Goal: Feedback & Contribution: Contribute content

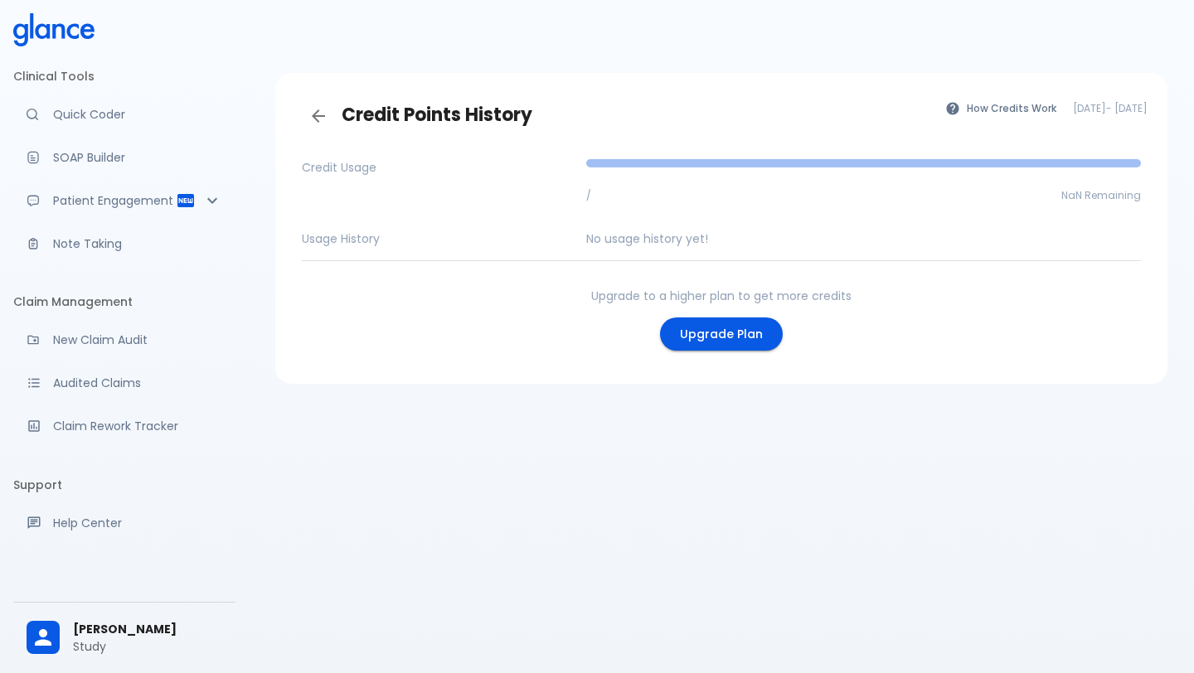
scroll to position [40, 0]
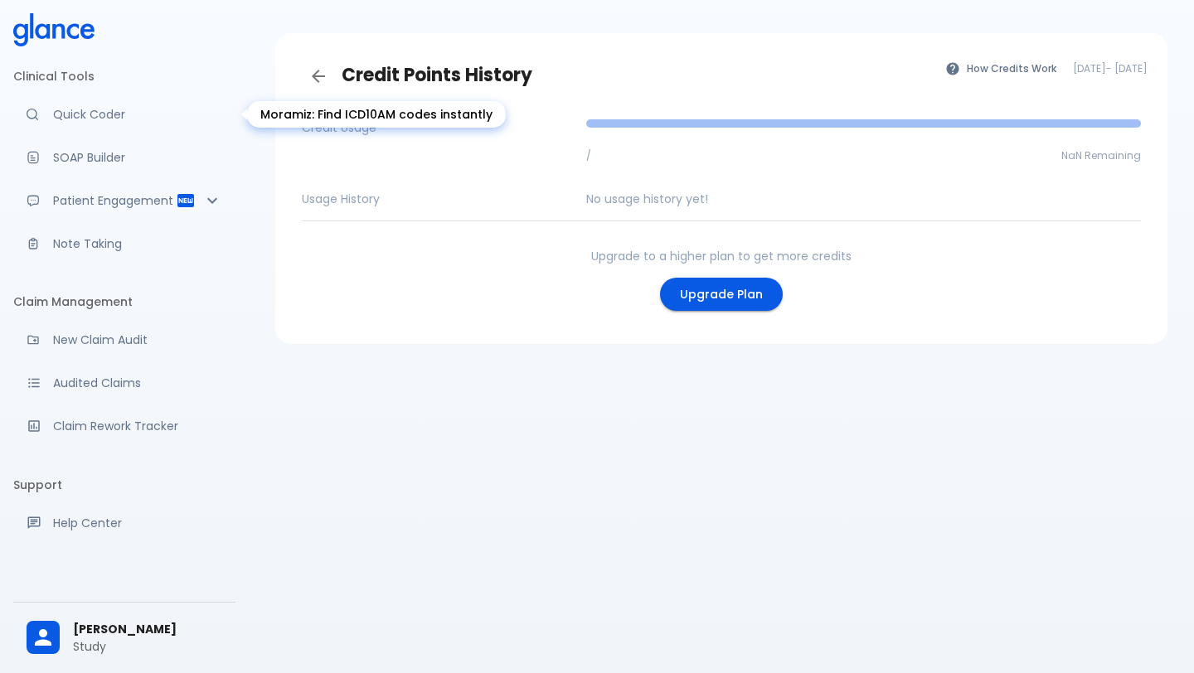
click at [89, 118] on p "Quick Coder" at bounding box center [137, 114] width 169 height 17
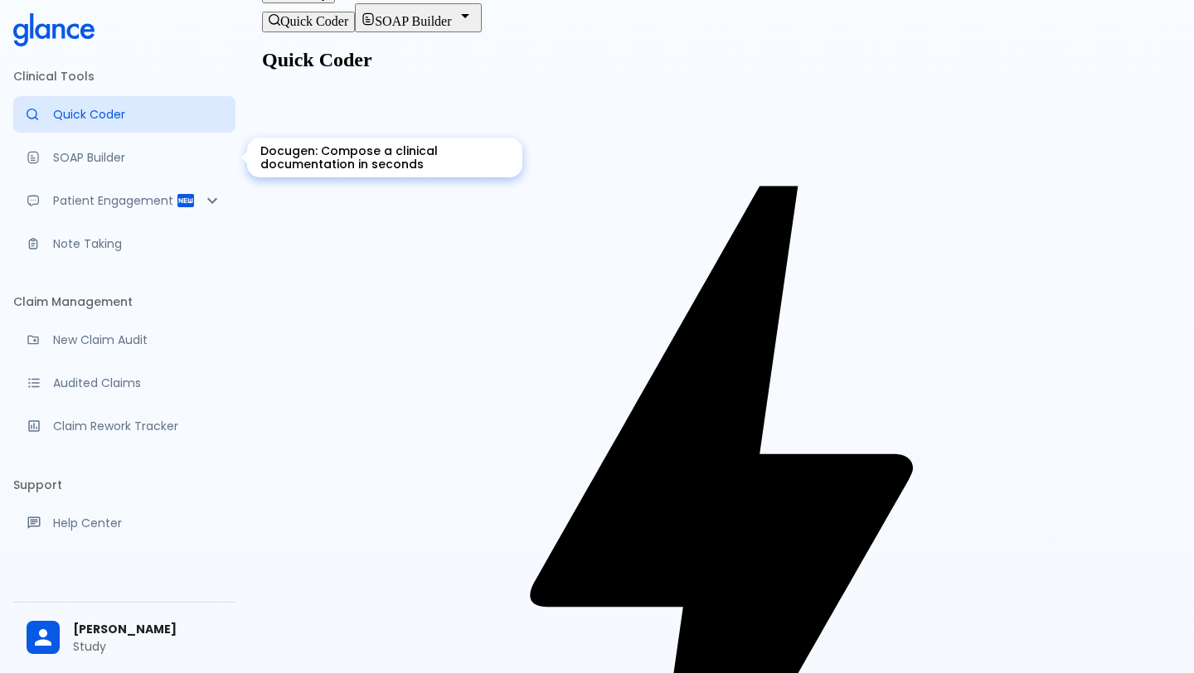
click at [78, 162] on p "SOAP Builder" at bounding box center [137, 157] width 169 height 17
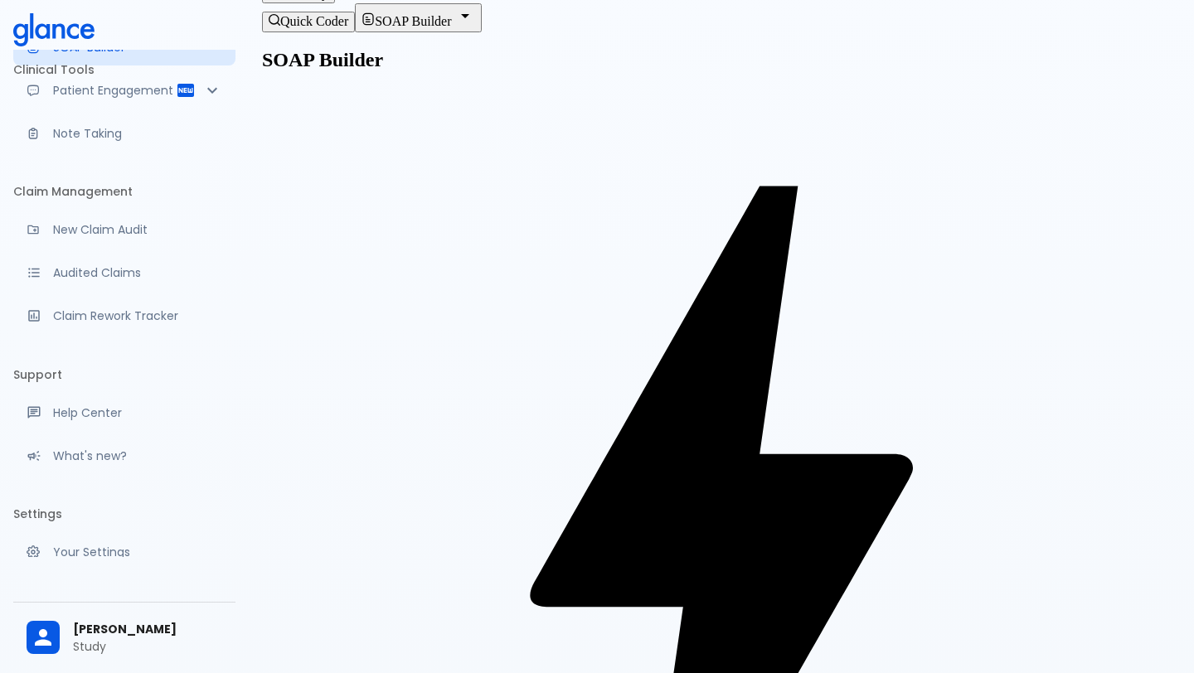
scroll to position [162, 0]
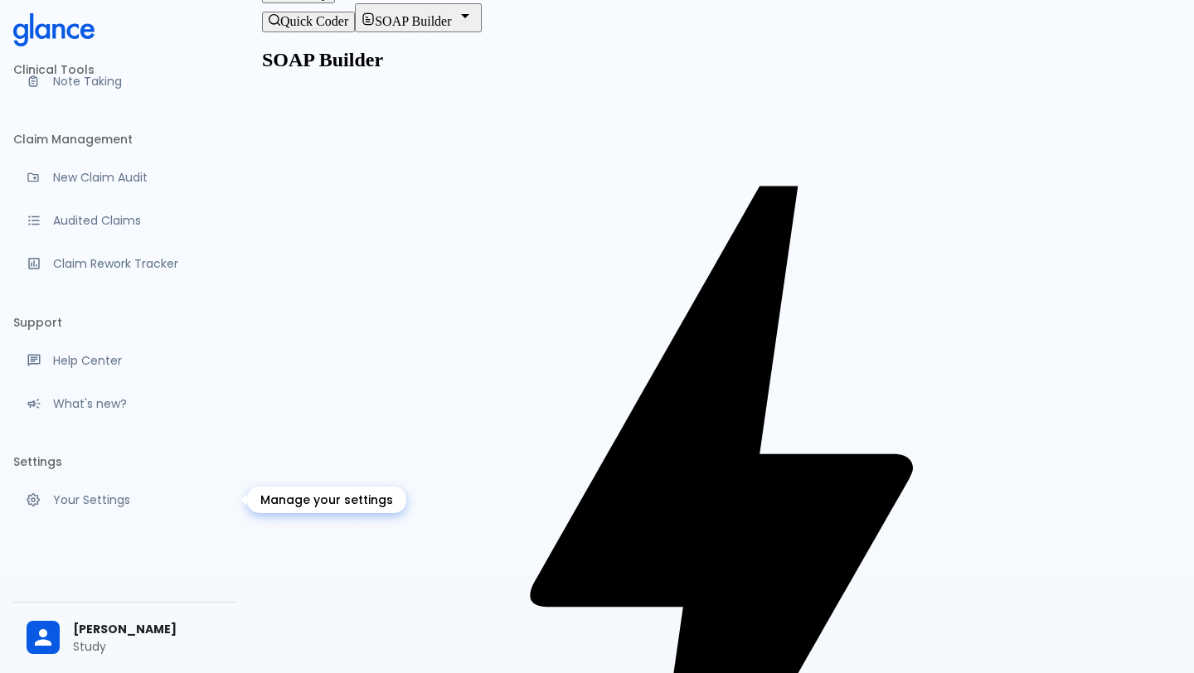
click at [74, 508] on link "Your Settings" at bounding box center [124, 500] width 222 height 36
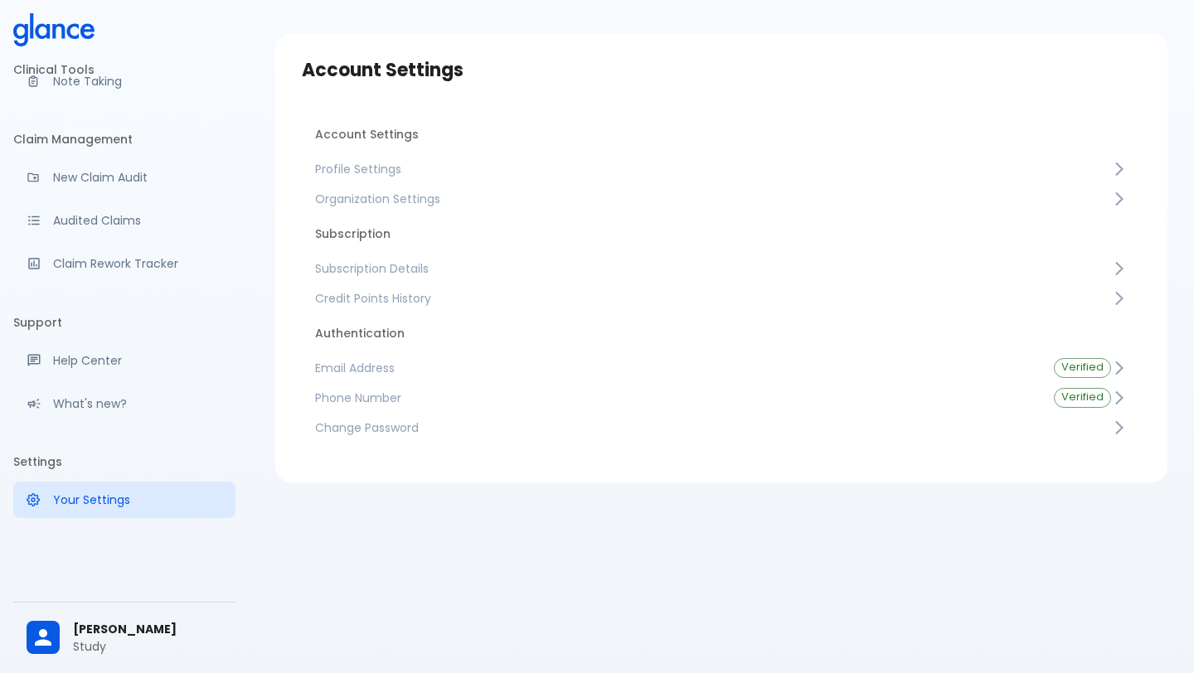
click at [491, 296] on span "Credit Points History" at bounding box center [713, 298] width 796 height 17
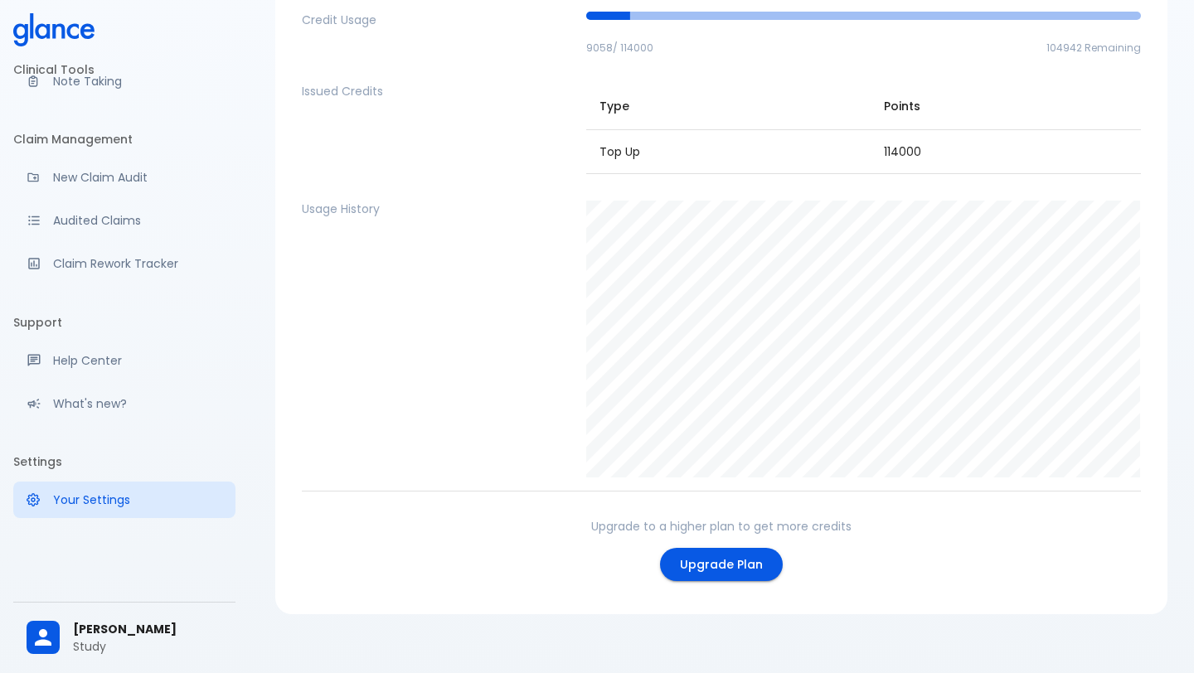
scroll to position [161, 0]
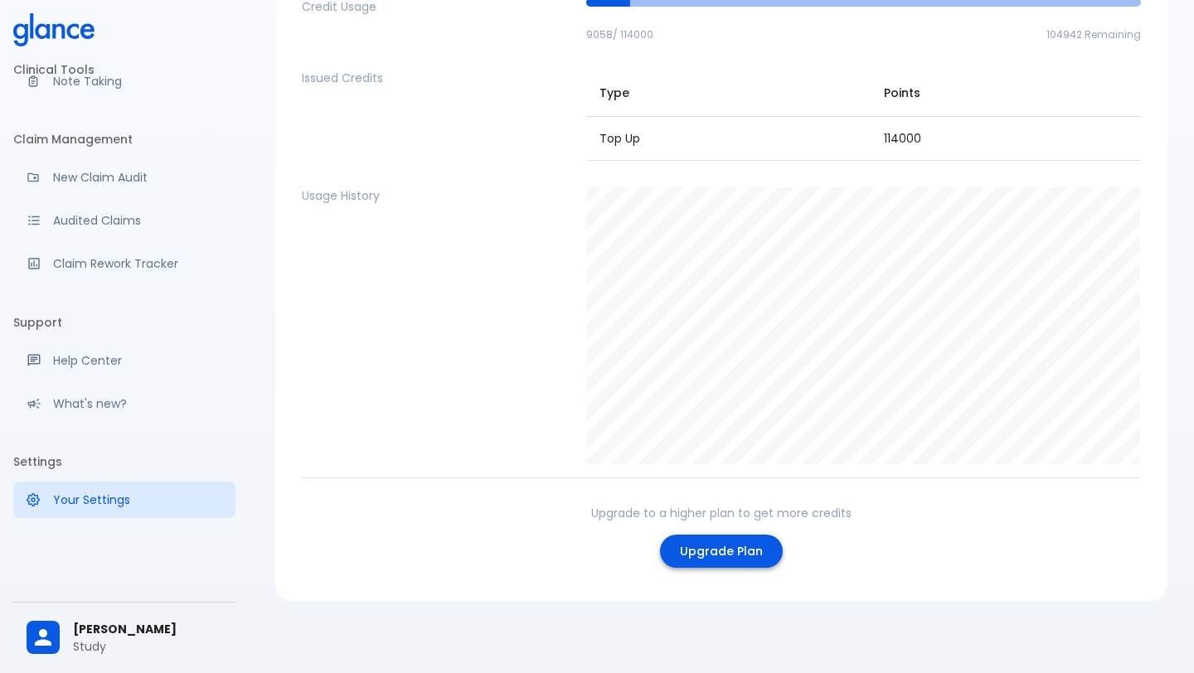
click at [701, 544] on link "Upgrade Plan" at bounding box center [721, 552] width 123 height 34
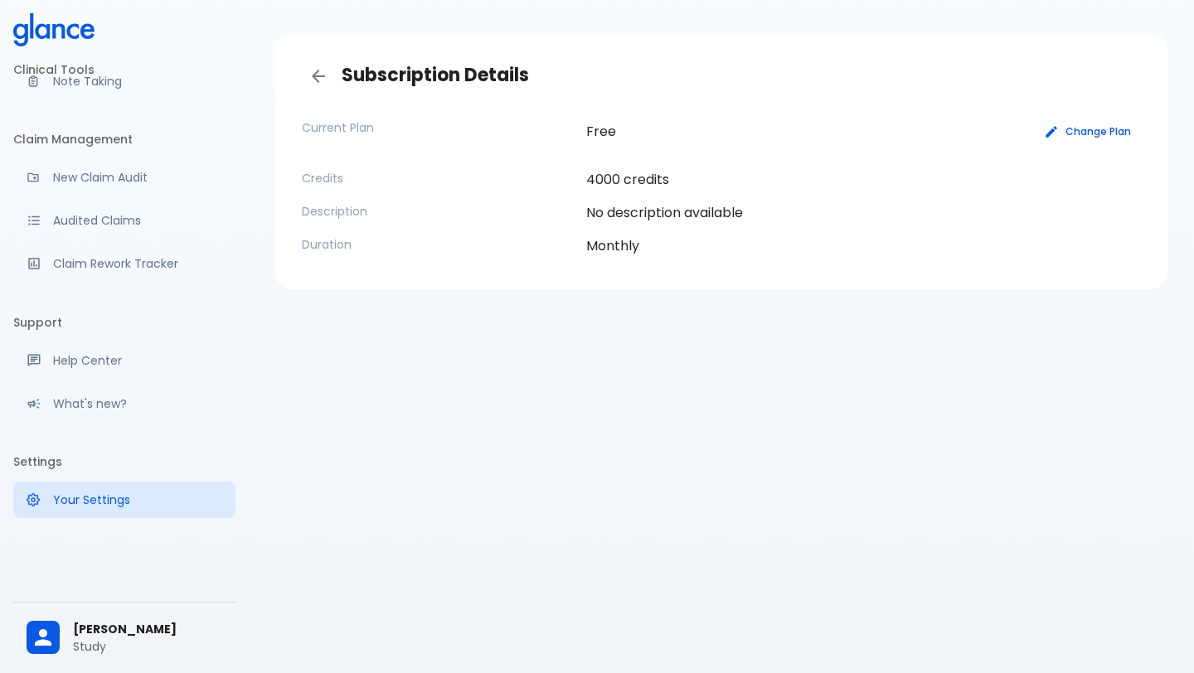
click at [1098, 128] on button "Change Plan" at bounding box center [1087, 131] width 105 height 24
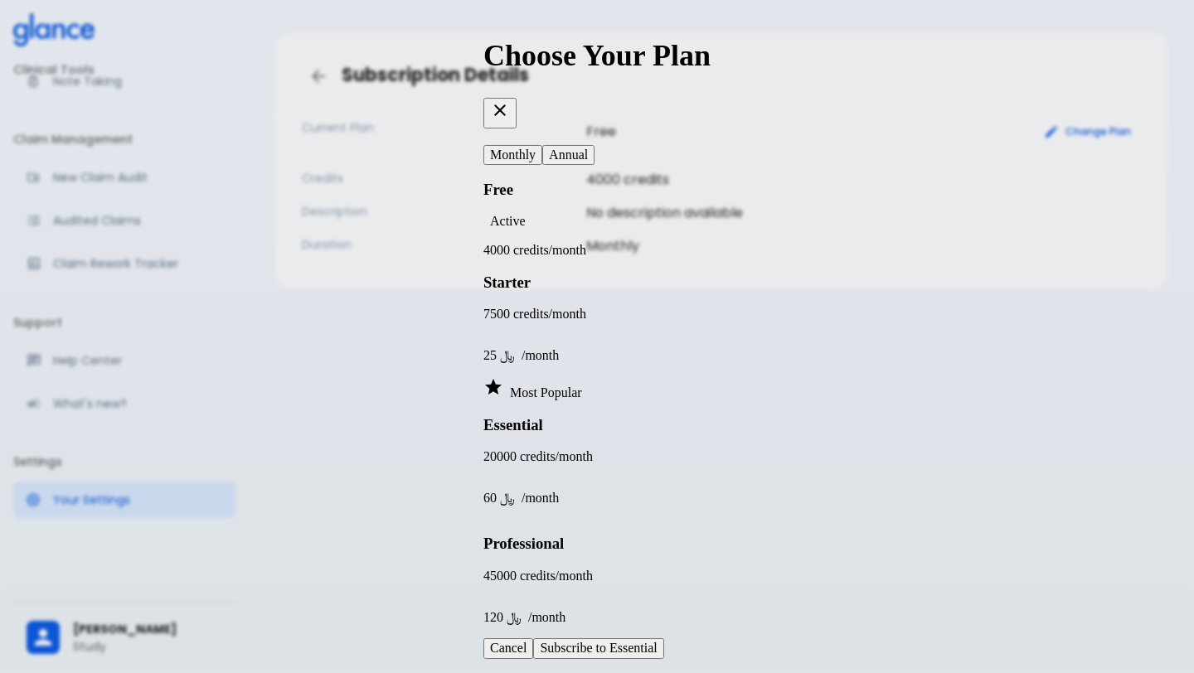
scroll to position [0, 0]
click at [594, 145] on button "Annual" at bounding box center [568, 155] width 52 height 20
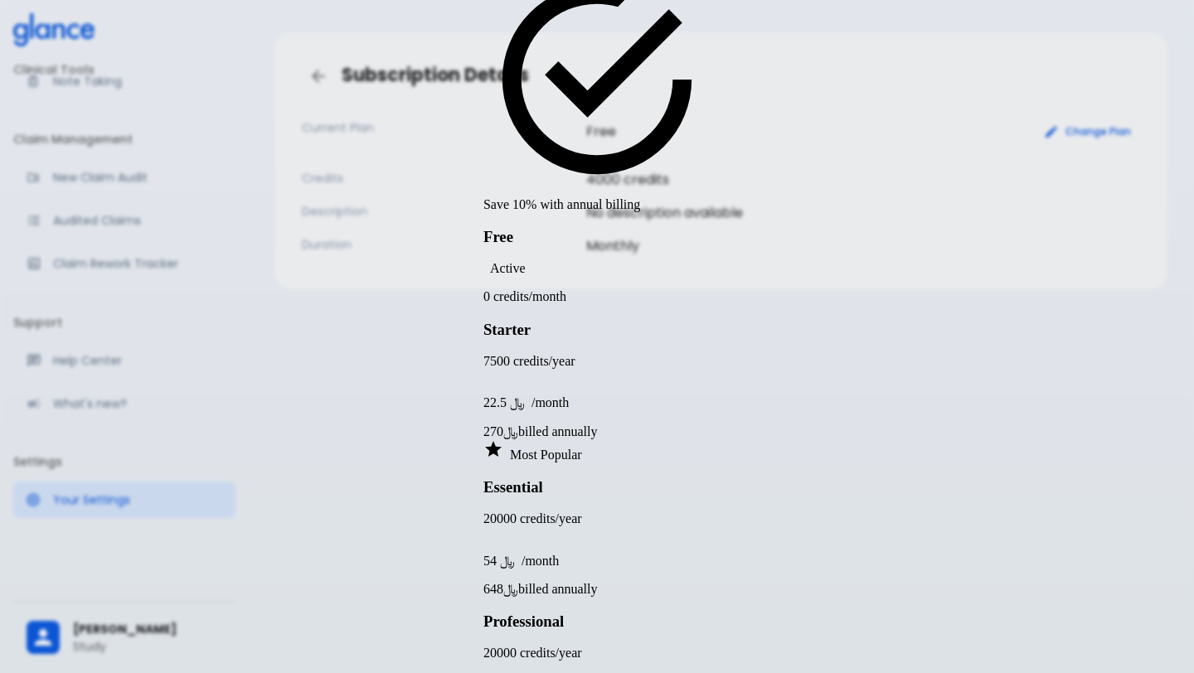
scroll to position [176, 0]
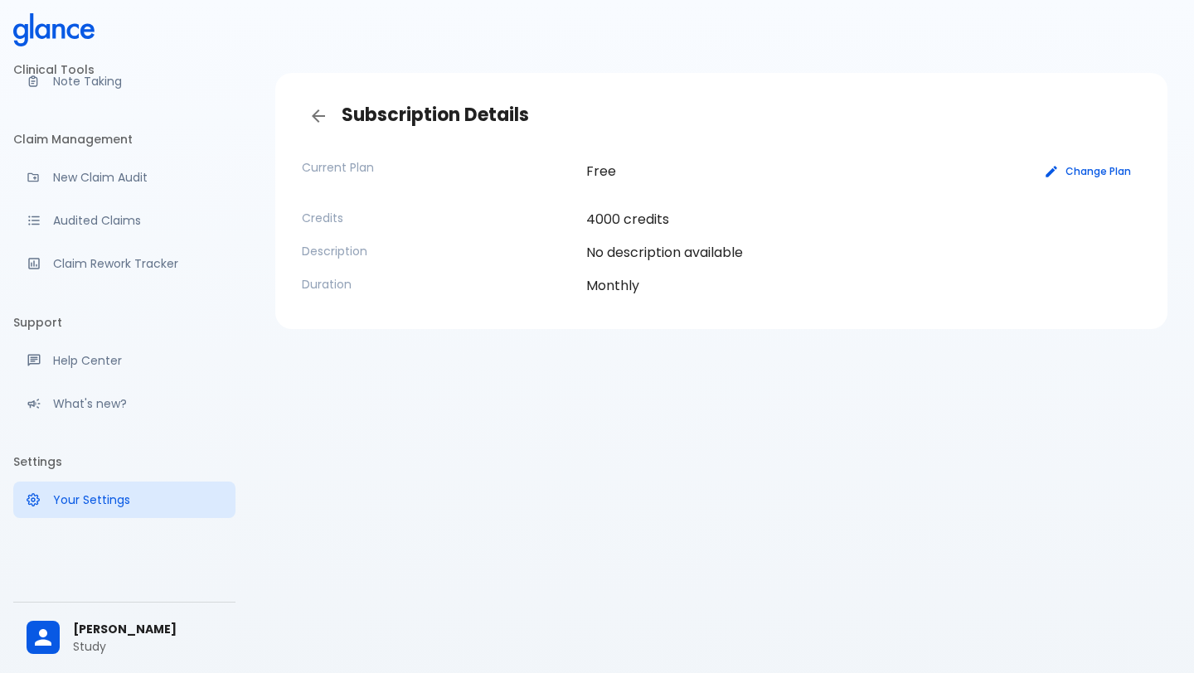
scroll to position [0, 0]
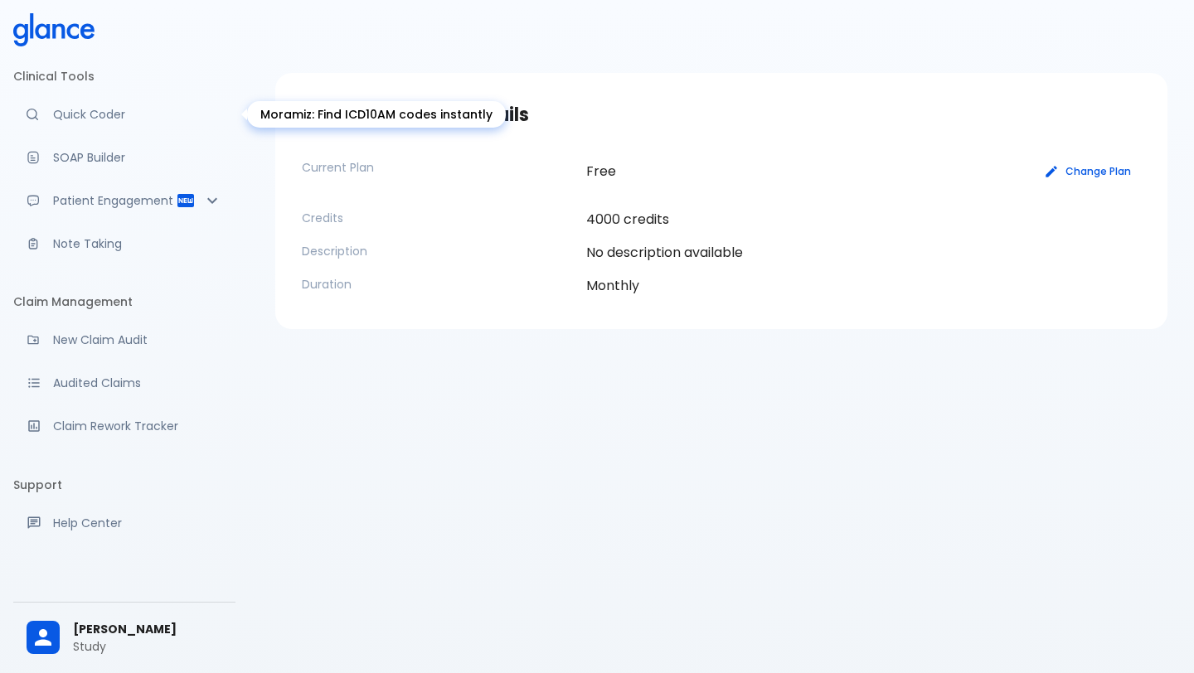
click at [80, 128] on link "Quick Coder" at bounding box center [124, 114] width 222 height 36
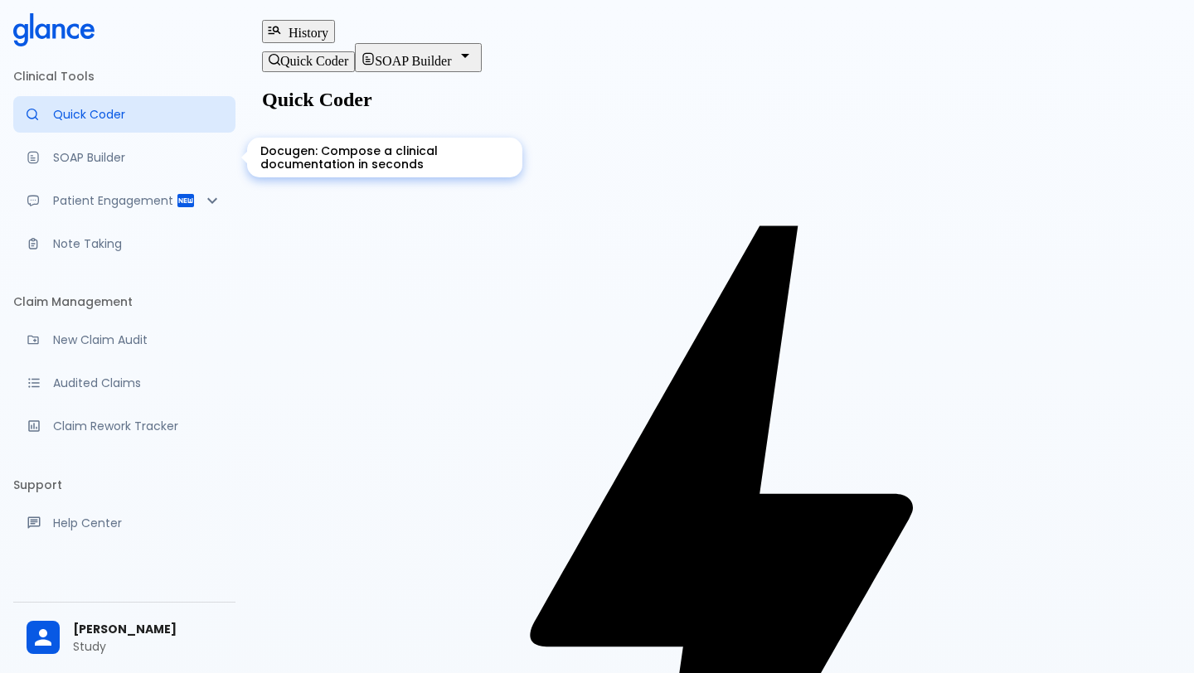
click at [109, 162] on p "SOAP Builder" at bounding box center [137, 157] width 169 height 17
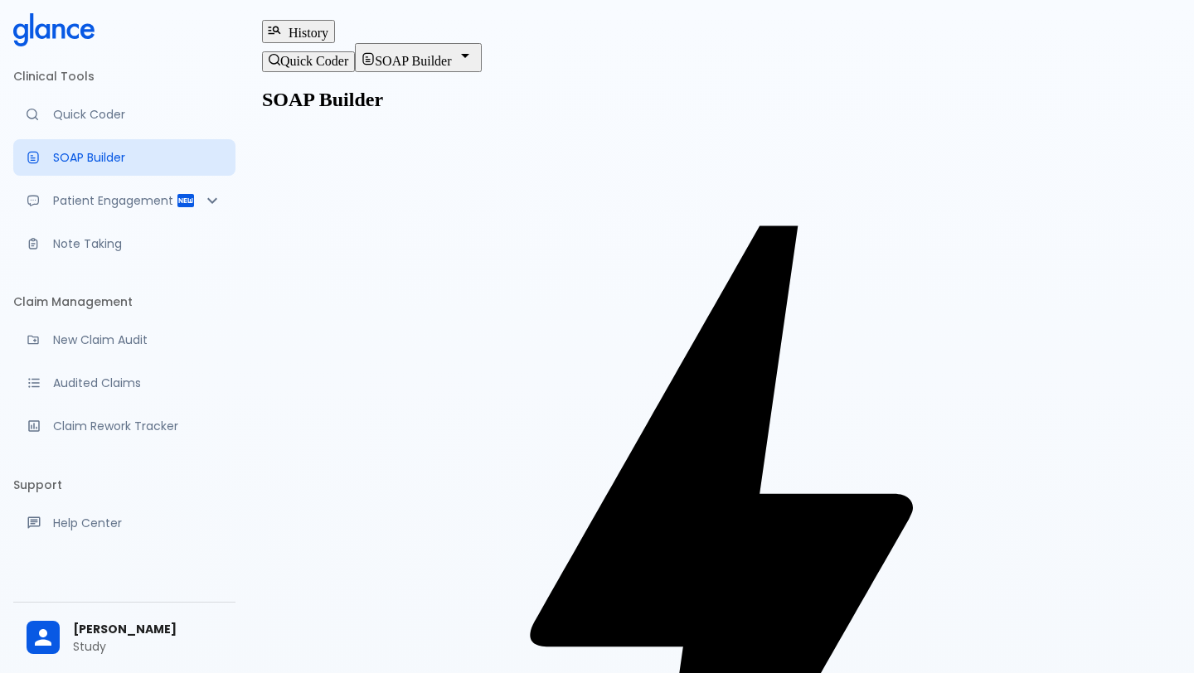
click at [481, 71] on button "SOAP Builder" at bounding box center [418, 57] width 126 height 28
click at [194, 201] on icon "Patient Reports & Referrals" at bounding box center [186, 201] width 20 height 20
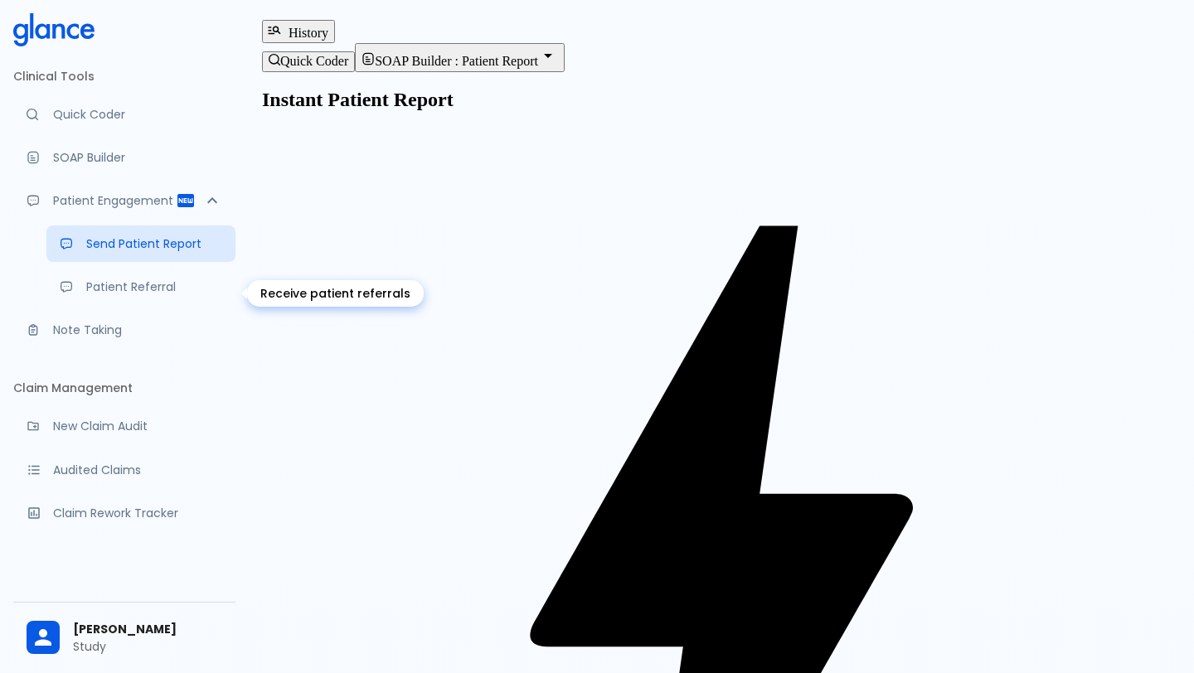
click at [104, 294] on p "Patient Referral" at bounding box center [154, 286] width 136 height 17
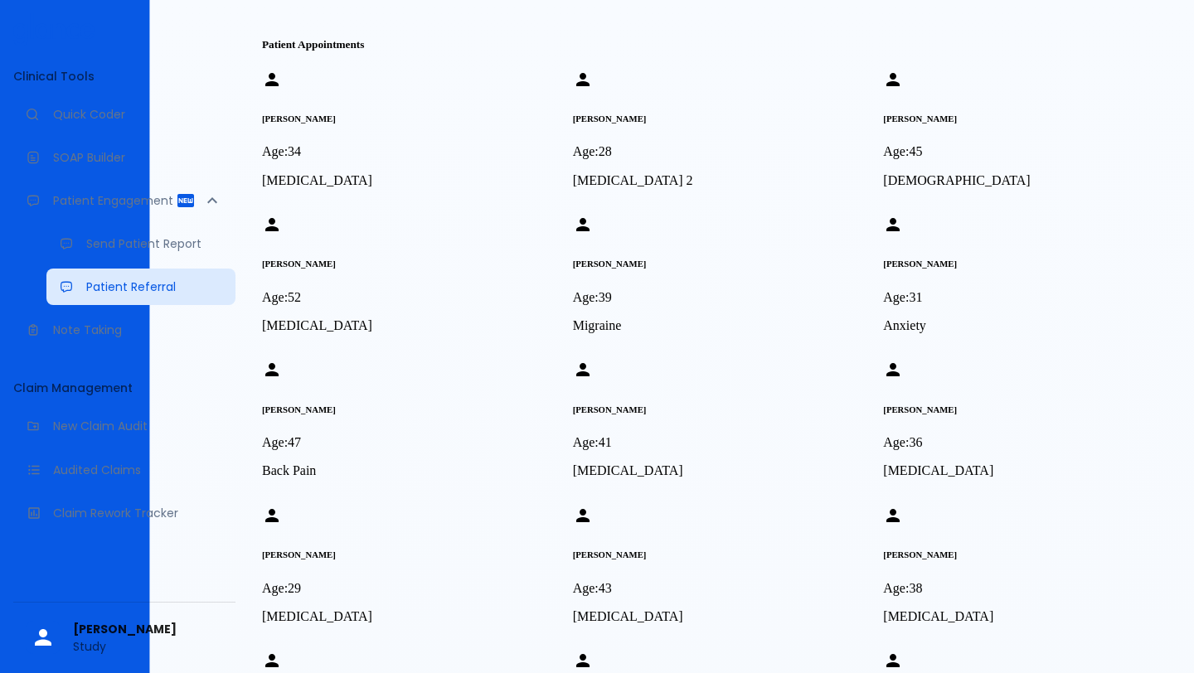
scroll to position [43, 0]
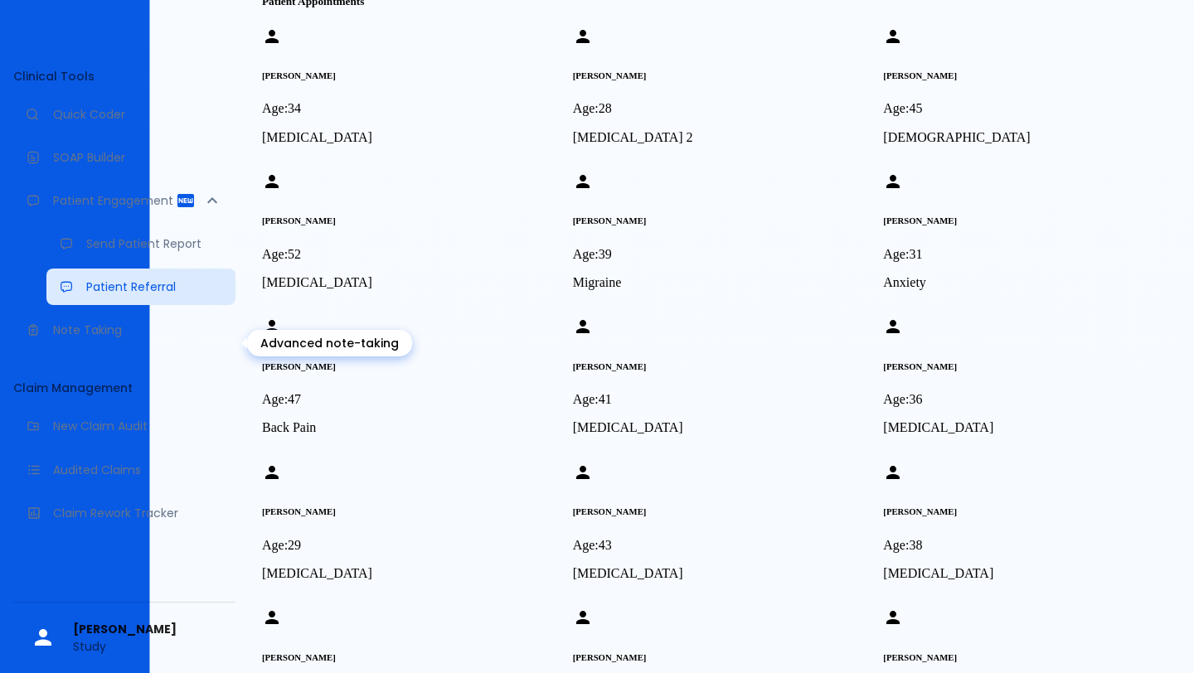
click at [151, 338] on p "Note Taking" at bounding box center [137, 330] width 169 height 17
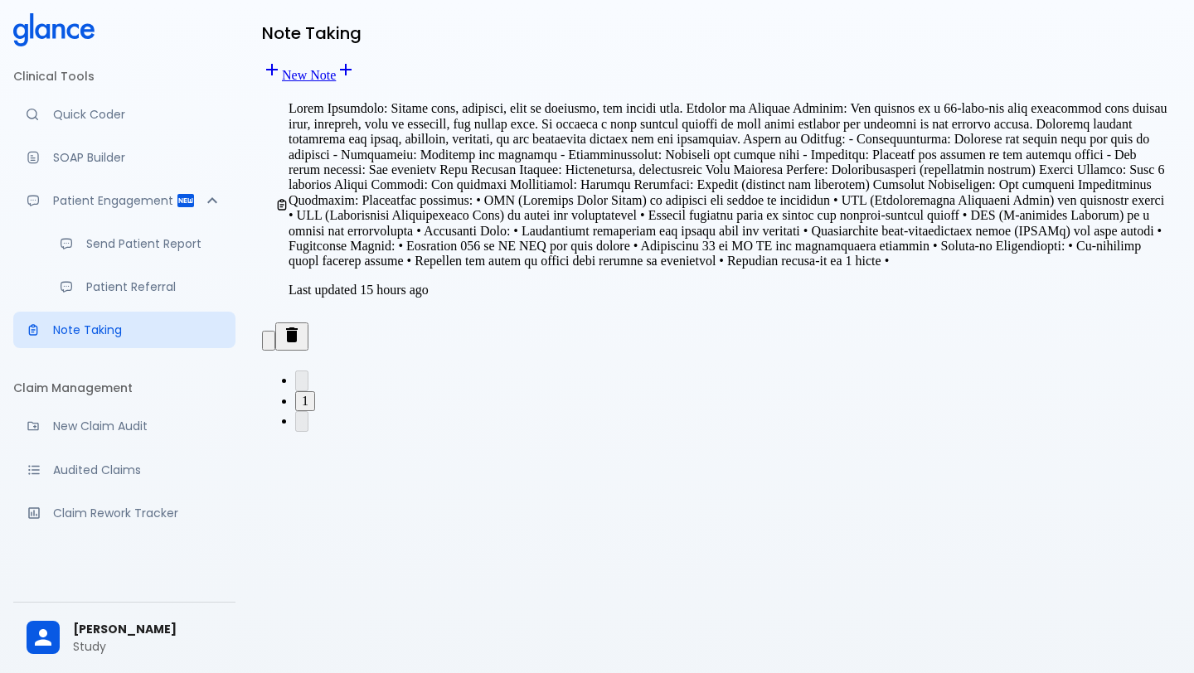
click at [467, 425] on div "Note Taking New Note Last updated 15 hours ago 1" at bounding box center [721, 356] width 945 height 713
click at [143, 111] on p "Quick Coder" at bounding box center [137, 114] width 169 height 17
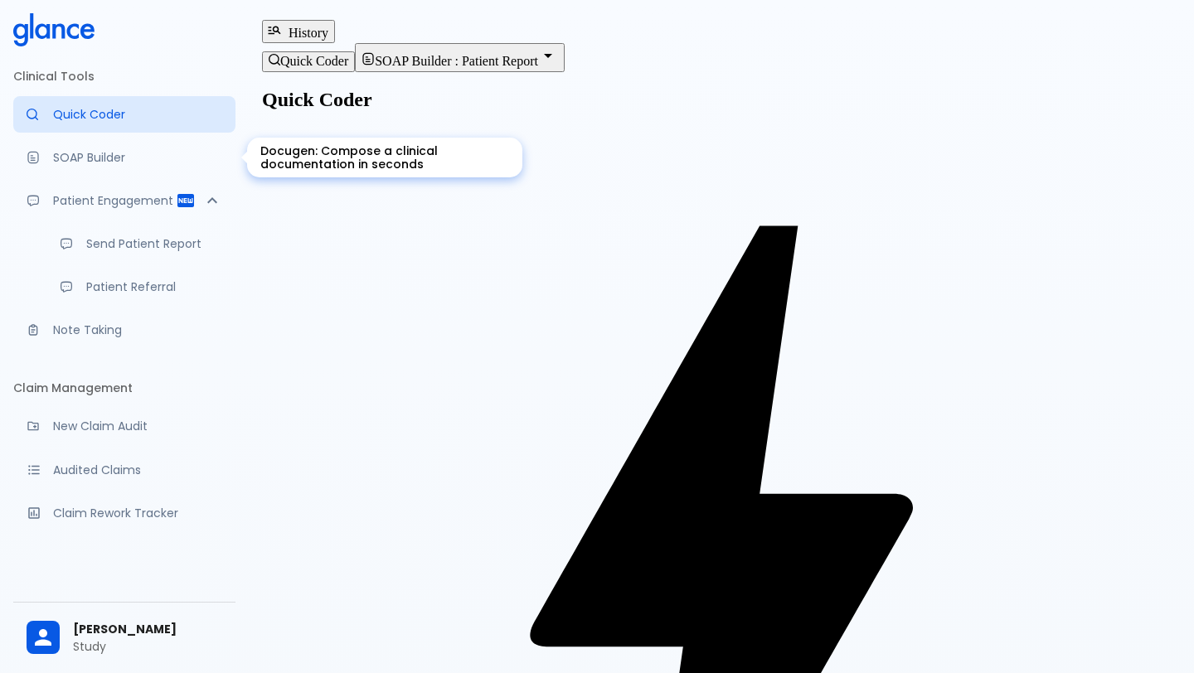
click at [110, 145] on link "SOAP Builder" at bounding box center [124, 157] width 222 height 36
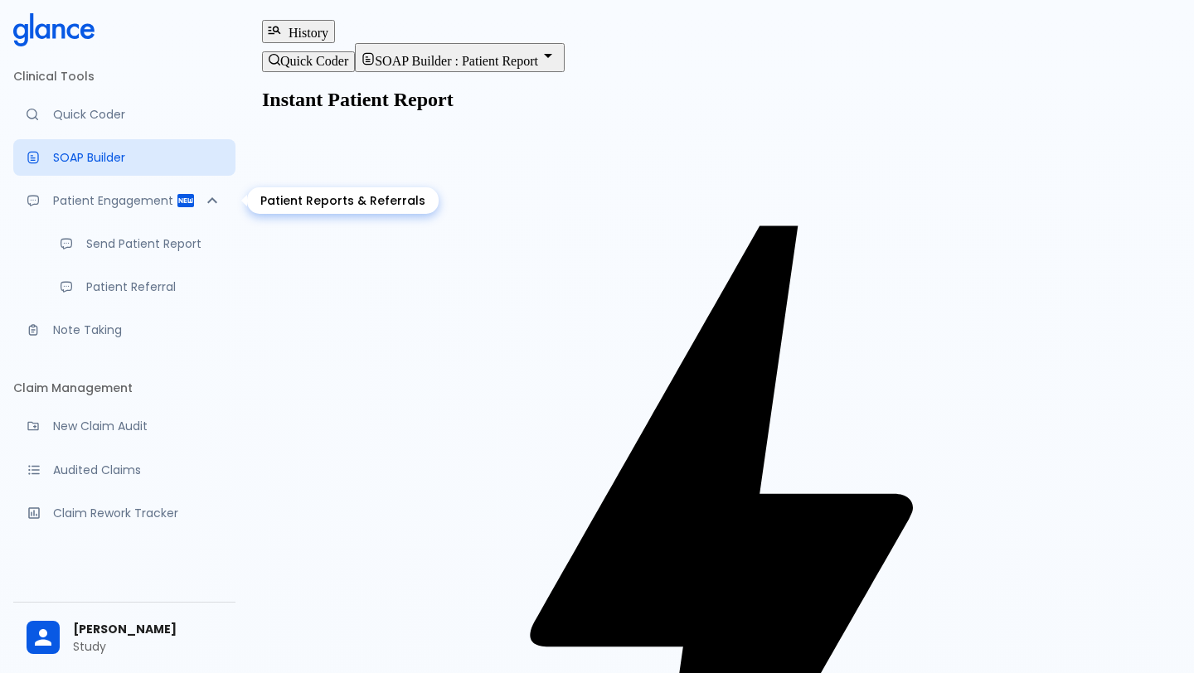
click at [166, 215] on div "Patient Engagement" at bounding box center [124, 200] width 222 height 36
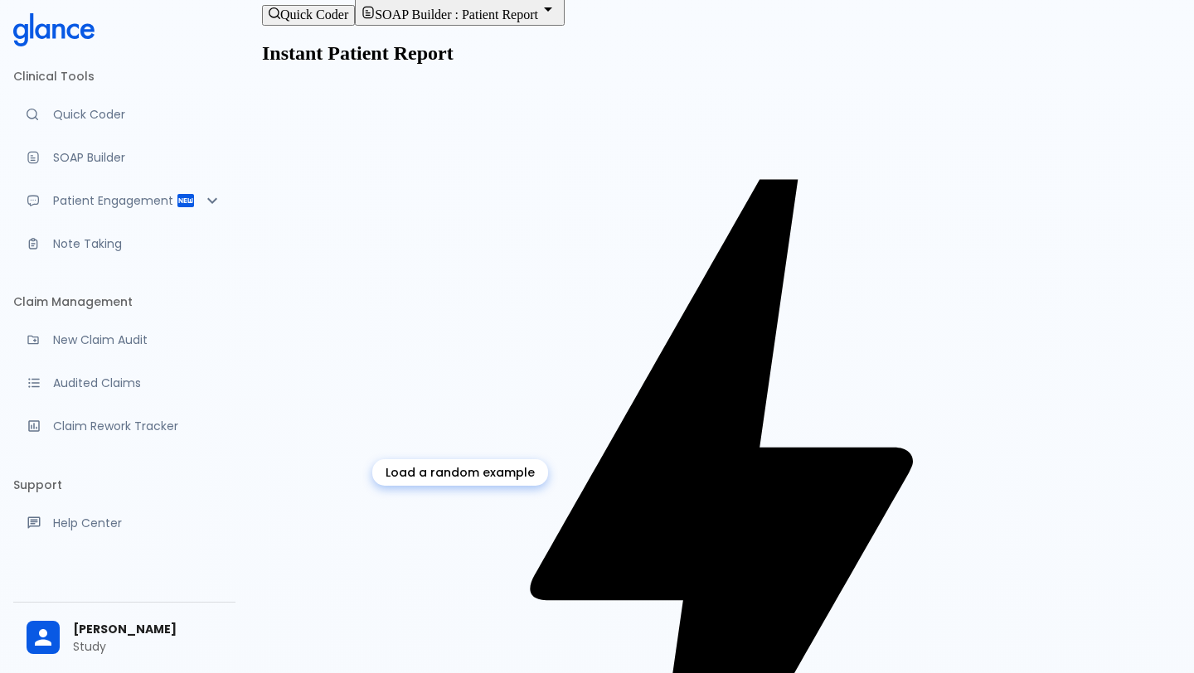
type textarea "45F with DM2, right foot ulcer, fever, WBC 14K, ESR 80, wound purulent, XR neg …"
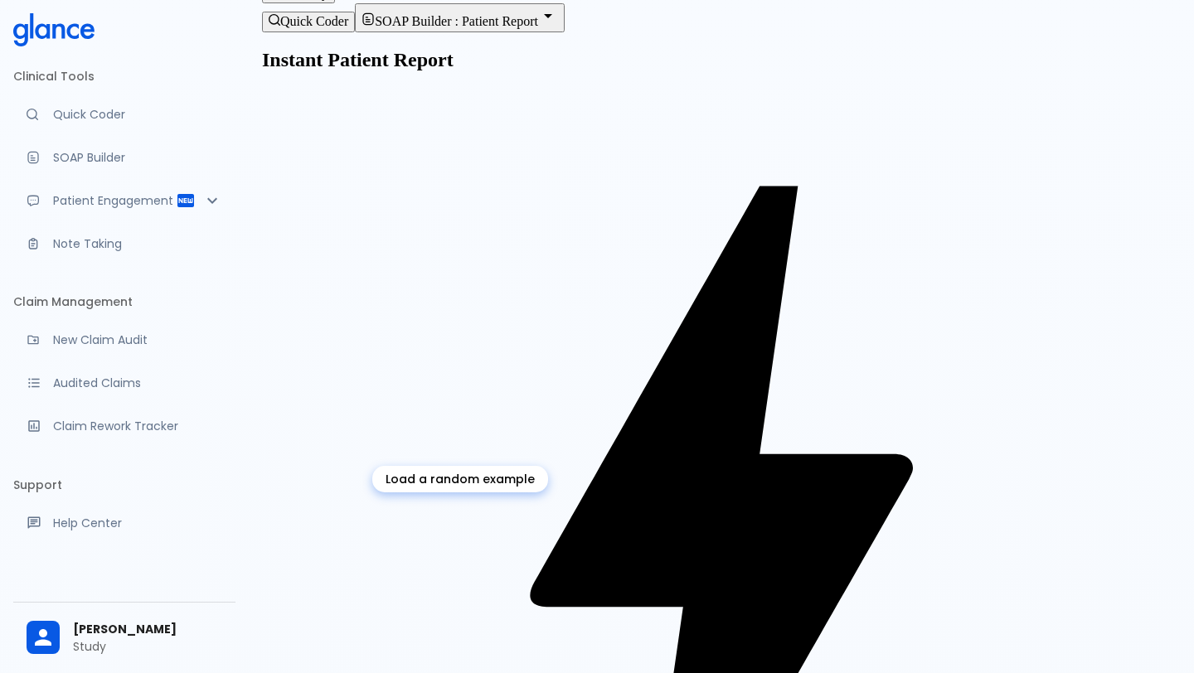
type textarea "62M, HTN, acute tearing chest pain to back, BP 170/95, asymmetric pulses, CT an…"
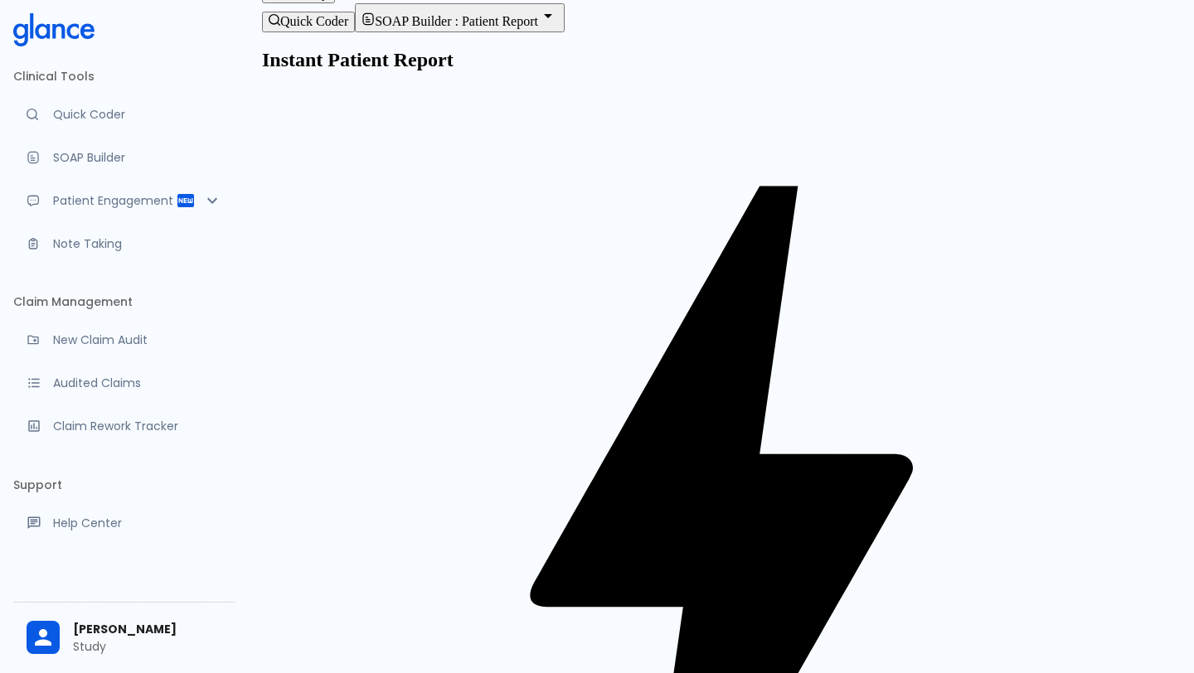
type textarea "62M, HTN, acute tearing chest pain to back, BP 170/95, asymmetric pulses, CT an…"
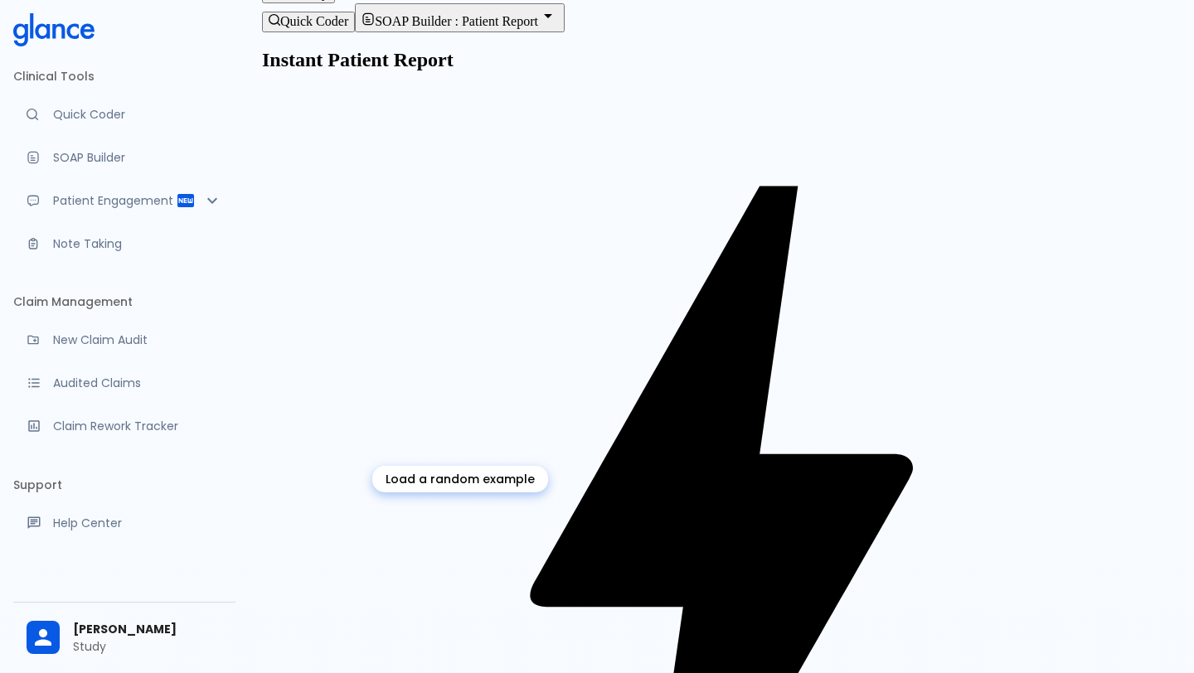
type textarea "30F, weight loss, palpitations, heat intolerance, HR 121, goiter, TSH undetecta…"
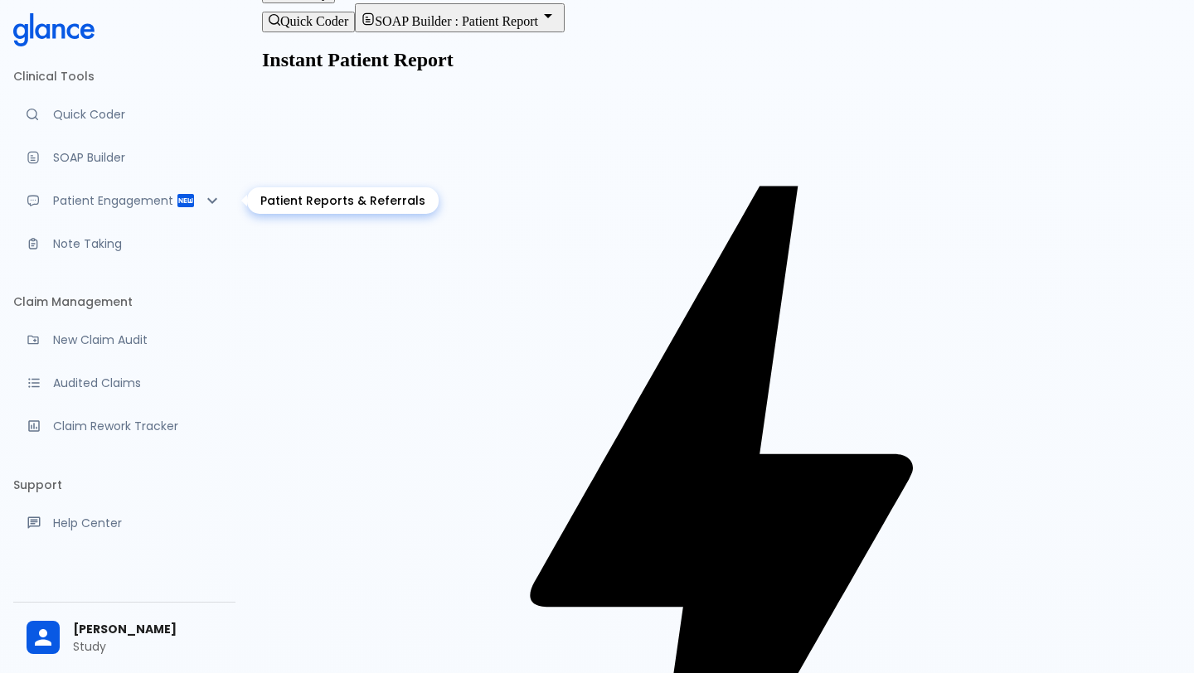
click at [171, 201] on p "Patient Engagement" at bounding box center [114, 200] width 123 height 17
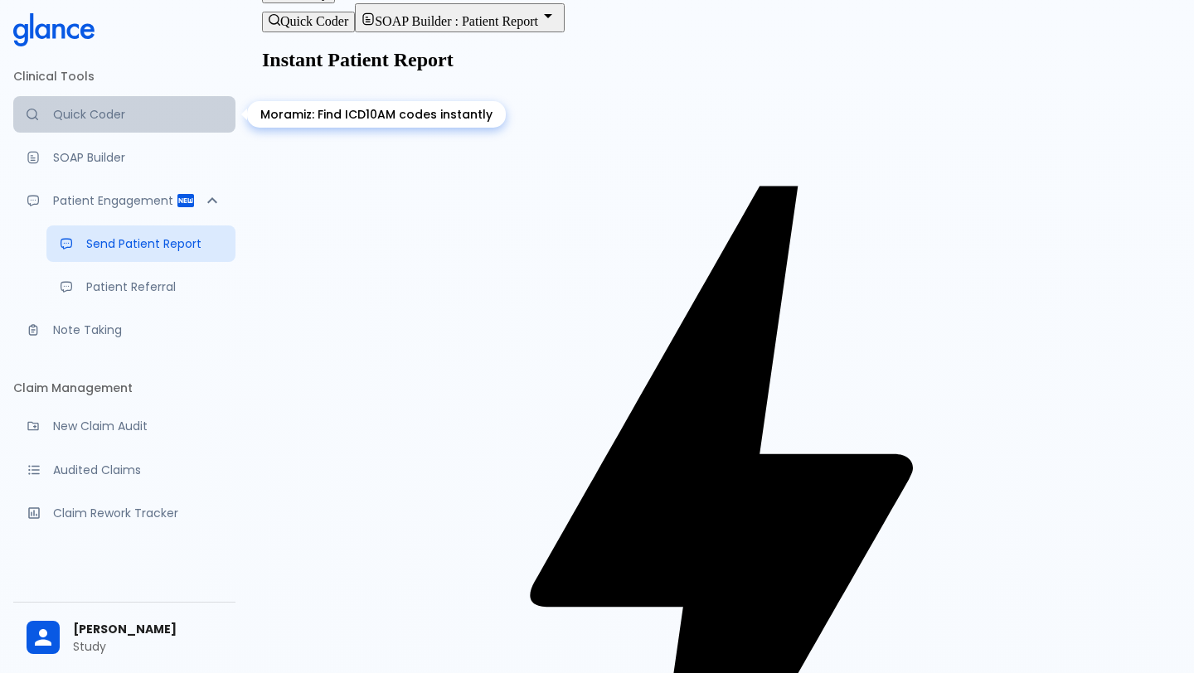
click at [99, 122] on p "Quick Coder" at bounding box center [137, 114] width 169 height 17
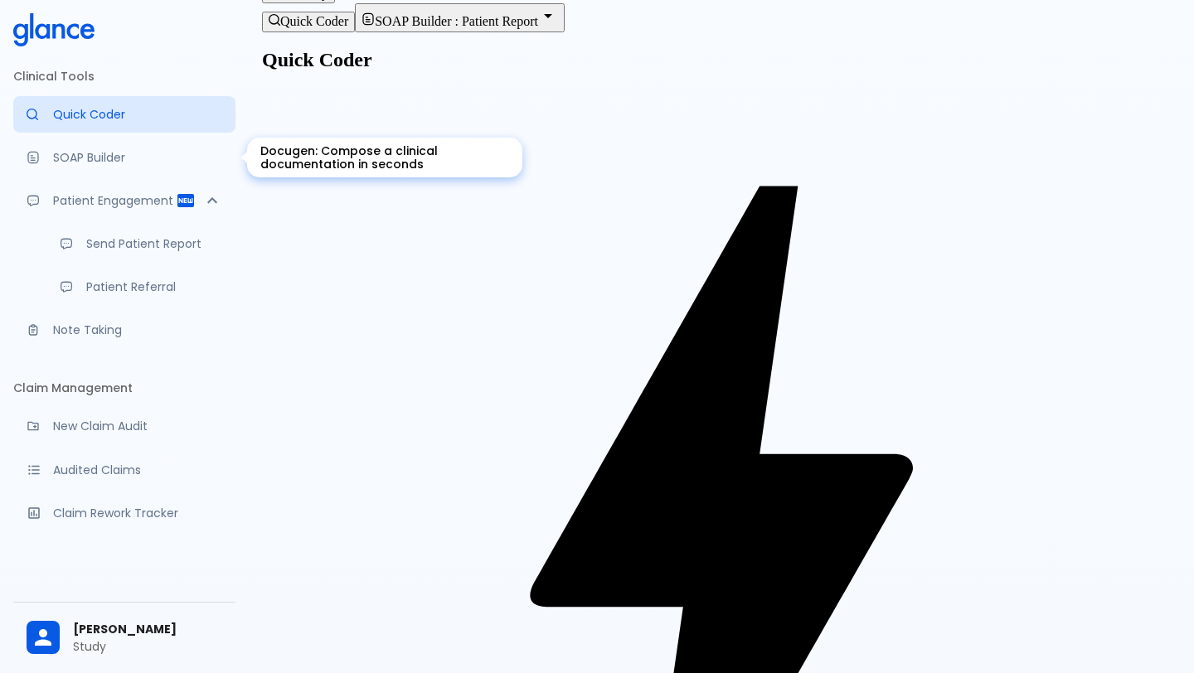
click at [79, 169] on link "SOAP Builder" at bounding box center [124, 157] width 222 height 36
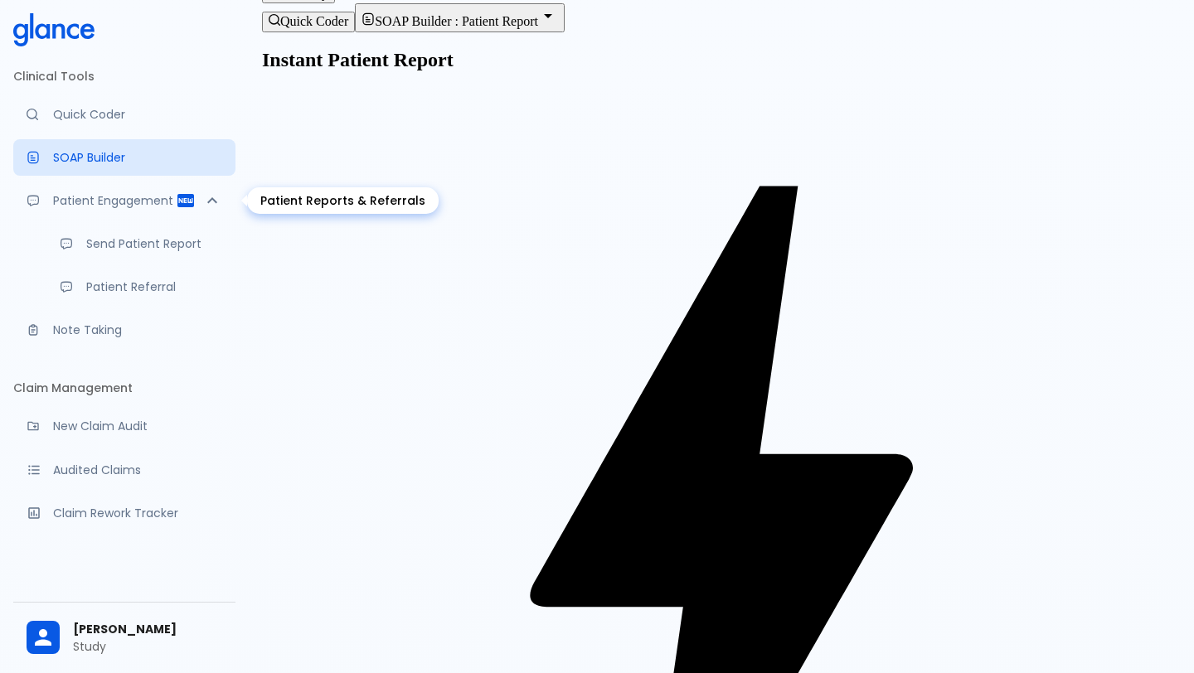
click at [70, 211] on div "Patient Engagement" at bounding box center [124, 200] width 222 height 36
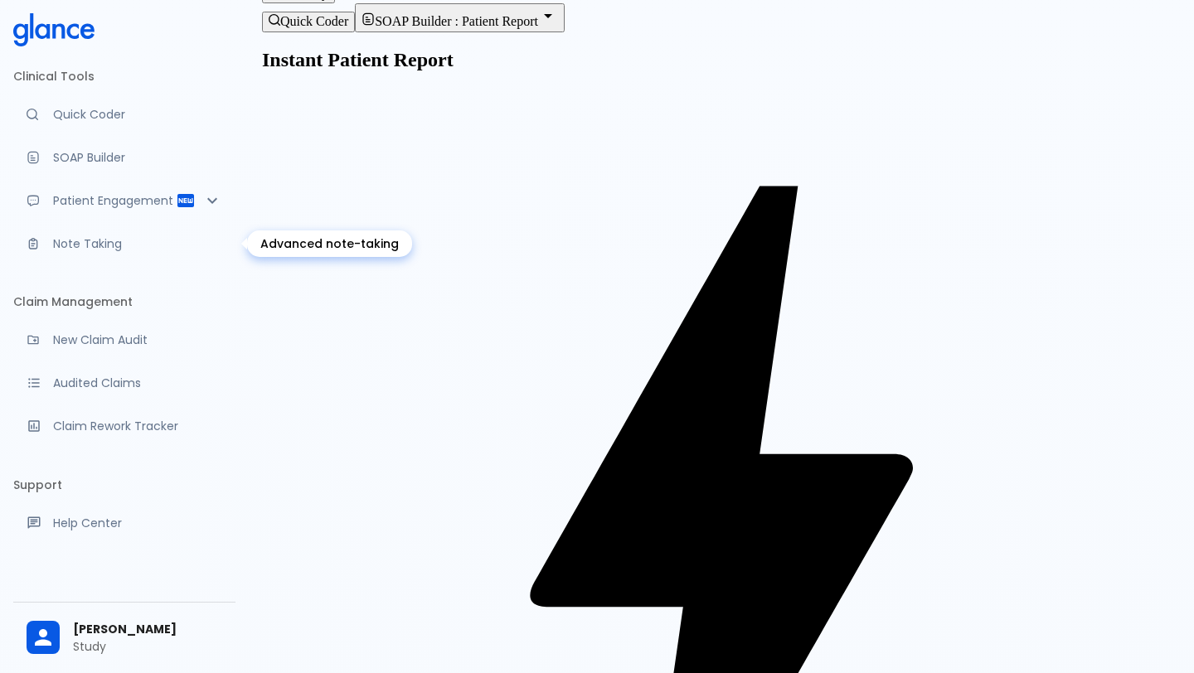
click at [68, 234] on link "Note Taking" at bounding box center [124, 243] width 222 height 36
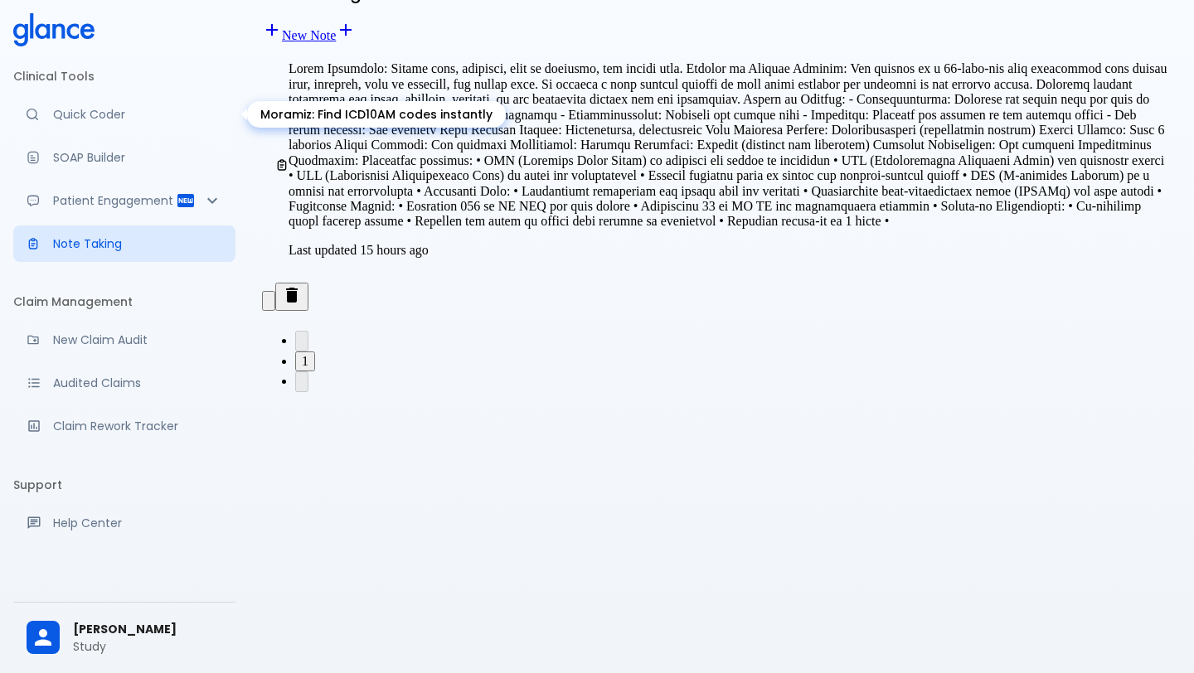
click at [77, 118] on p "Quick Coder" at bounding box center [137, 114] width 169 height 17
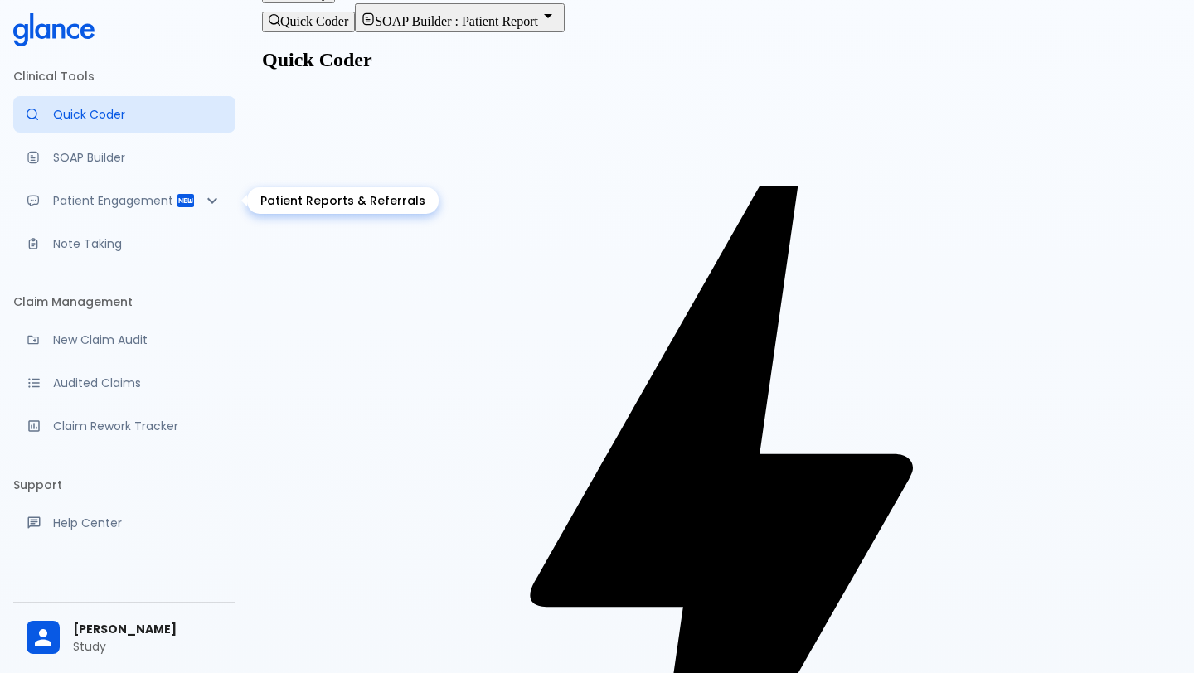
click at [105, 203] on p "Patient Engagement" at bounding box center [114, 200] width 123 height 17
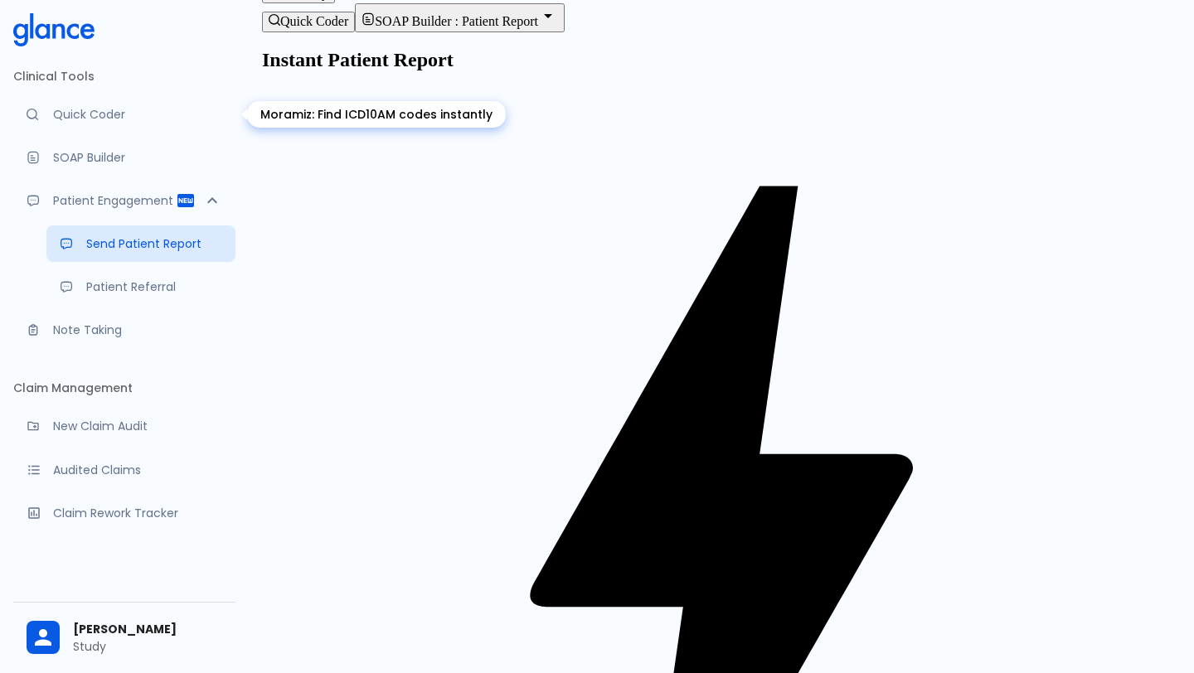
click at [131, 128] on link "Quick Coder" at bounding box center [124, 114] width 222 height 36
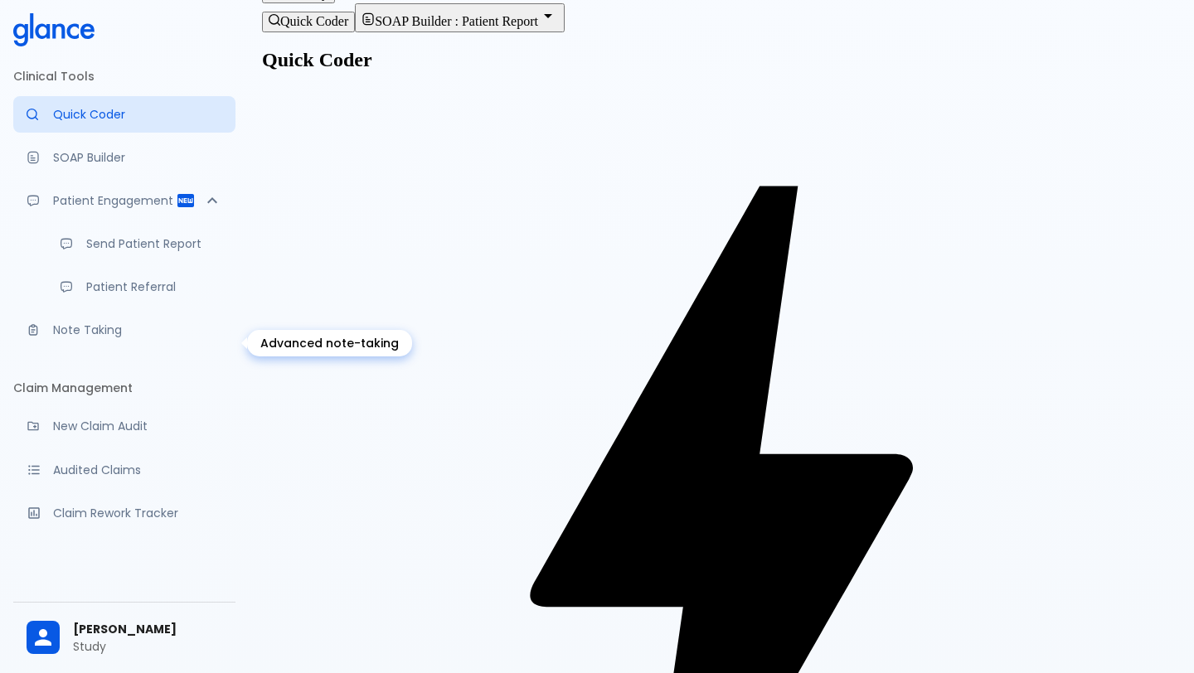
click at [92, 332] on link "Note Taking" at bounding box center [124, 330] width 222 height 36
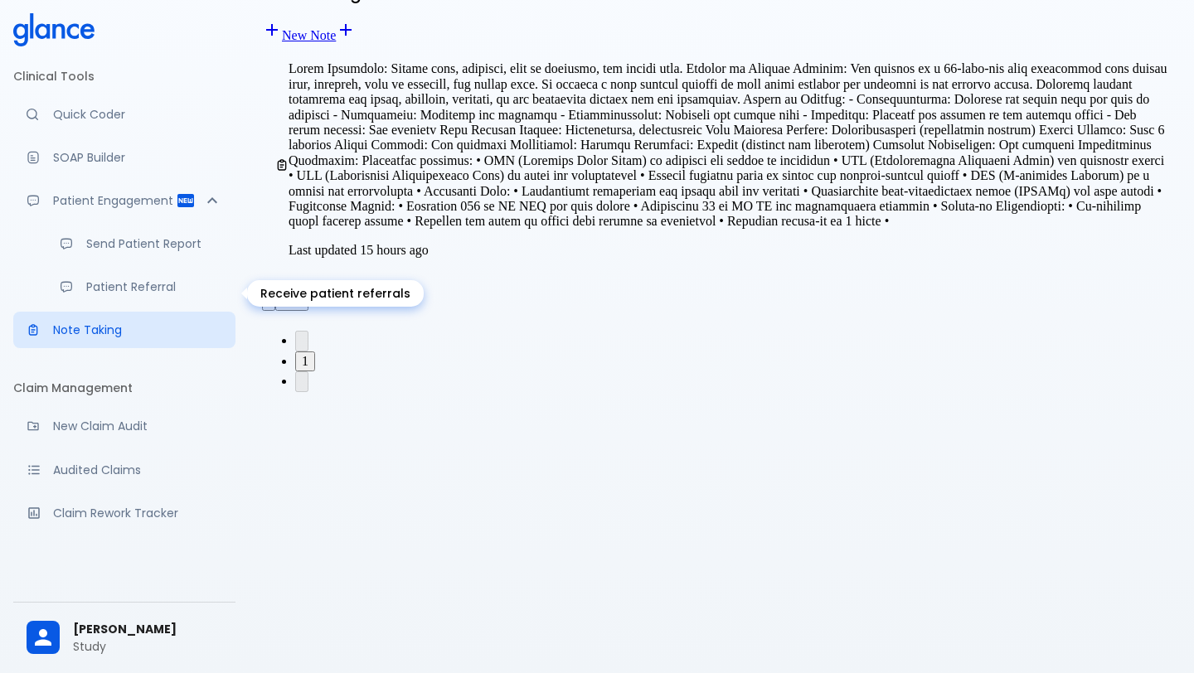
click at [103, 291] on p "Patient Referral" at bounding box center [154, 286] width 136 height 17
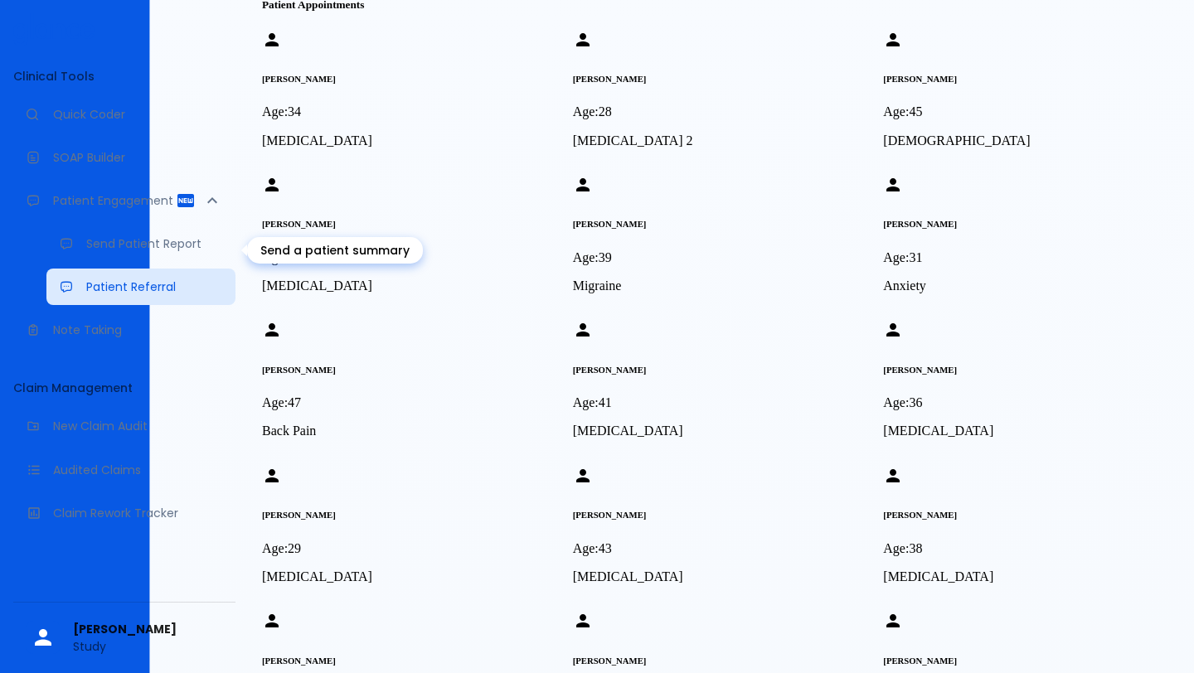
click at [110, 248] on p "Send Patient Report" at bounding box center [154, 243] width 136 height 17
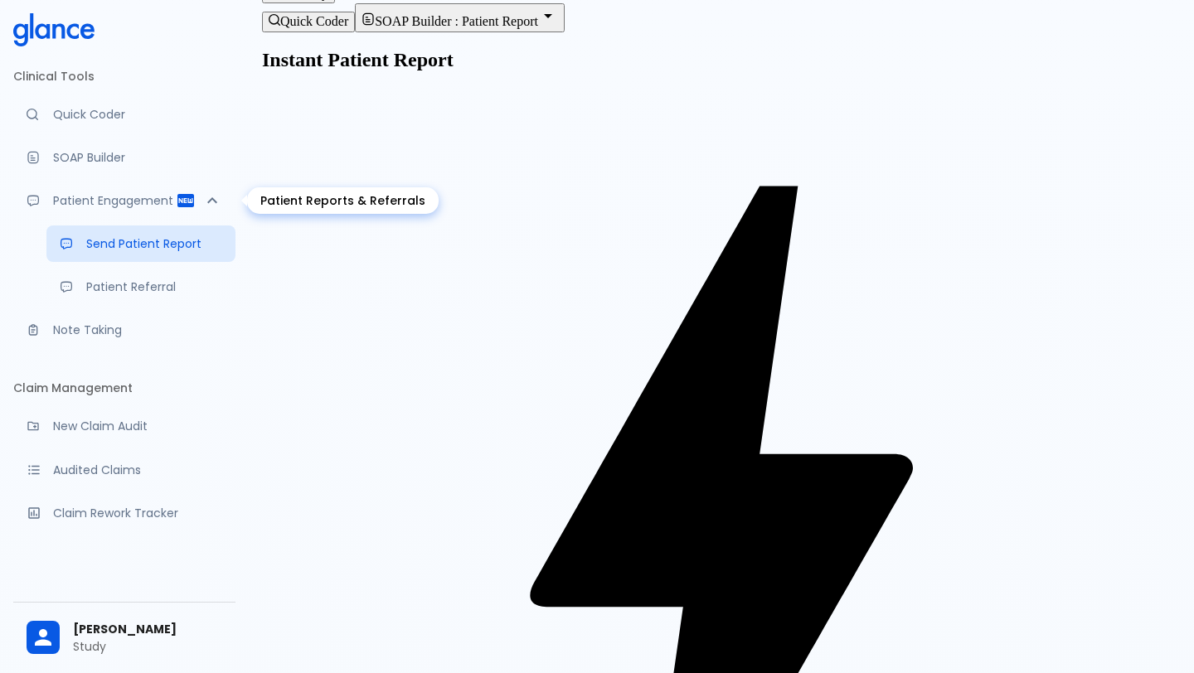
click at [98, 183] on div "Patient Engagement" at bounding box center [124, 200] width 222 height 36
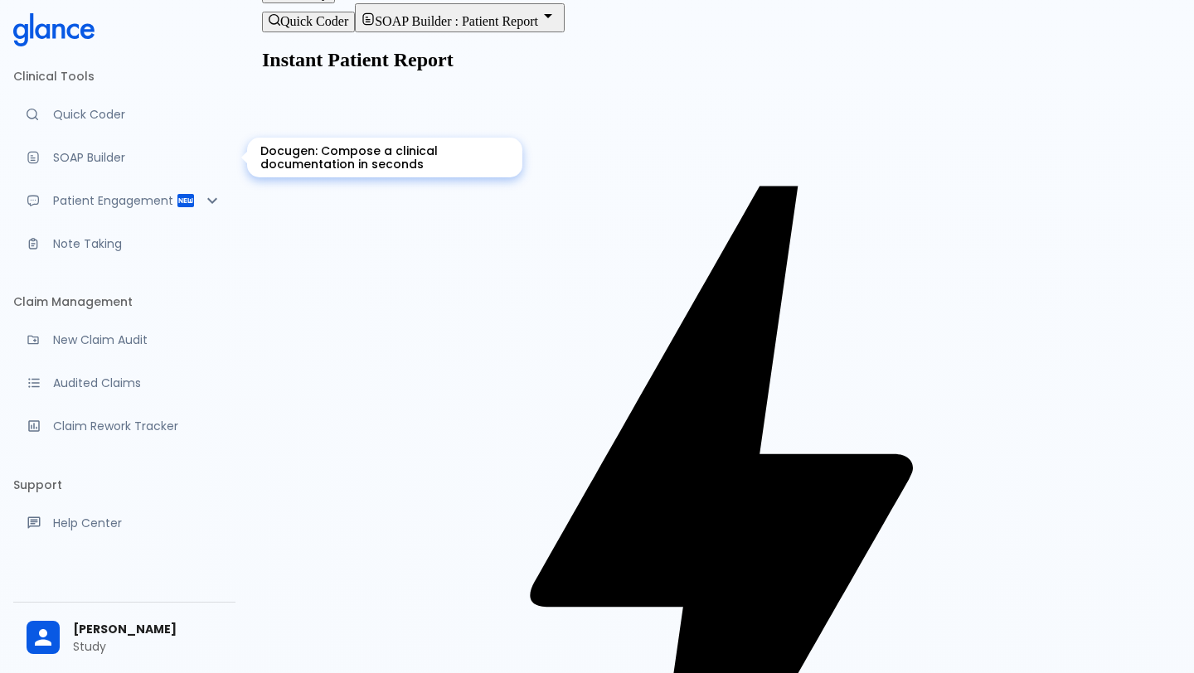
click at [93, 157] on p "SOAP Builder" at bounding box center [137, 157] width 169 height 17
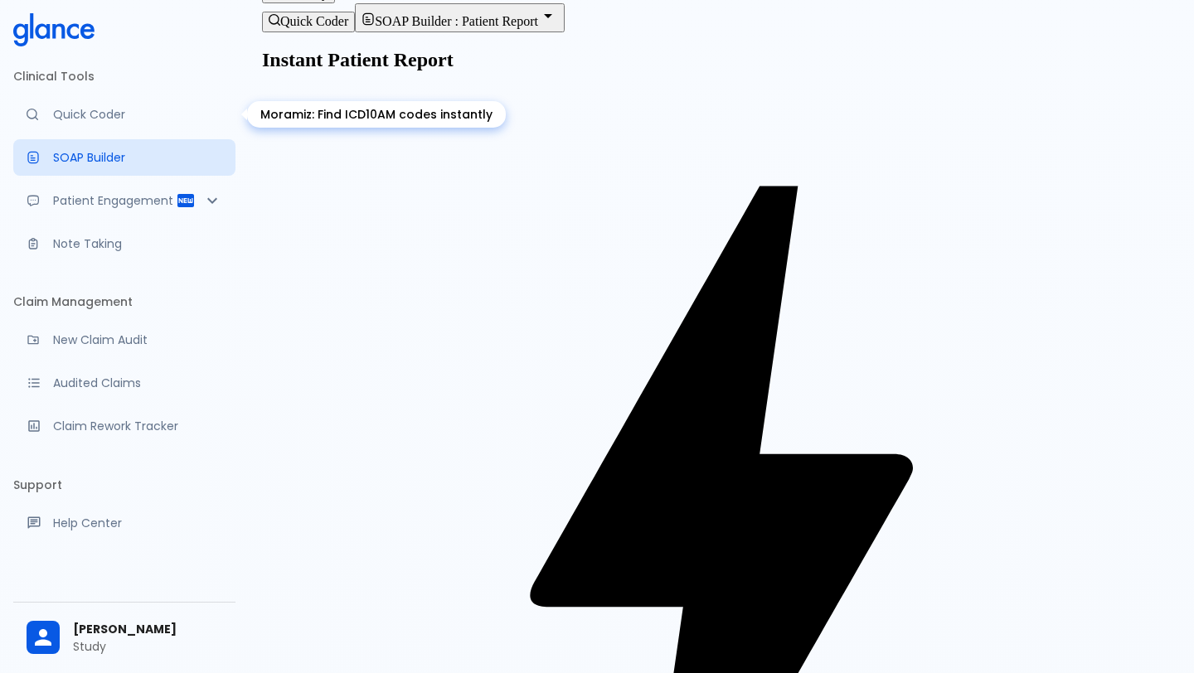
click at [86, 122] on p "Quick Coder" at bounding box center [137, 114] width 169 height 17
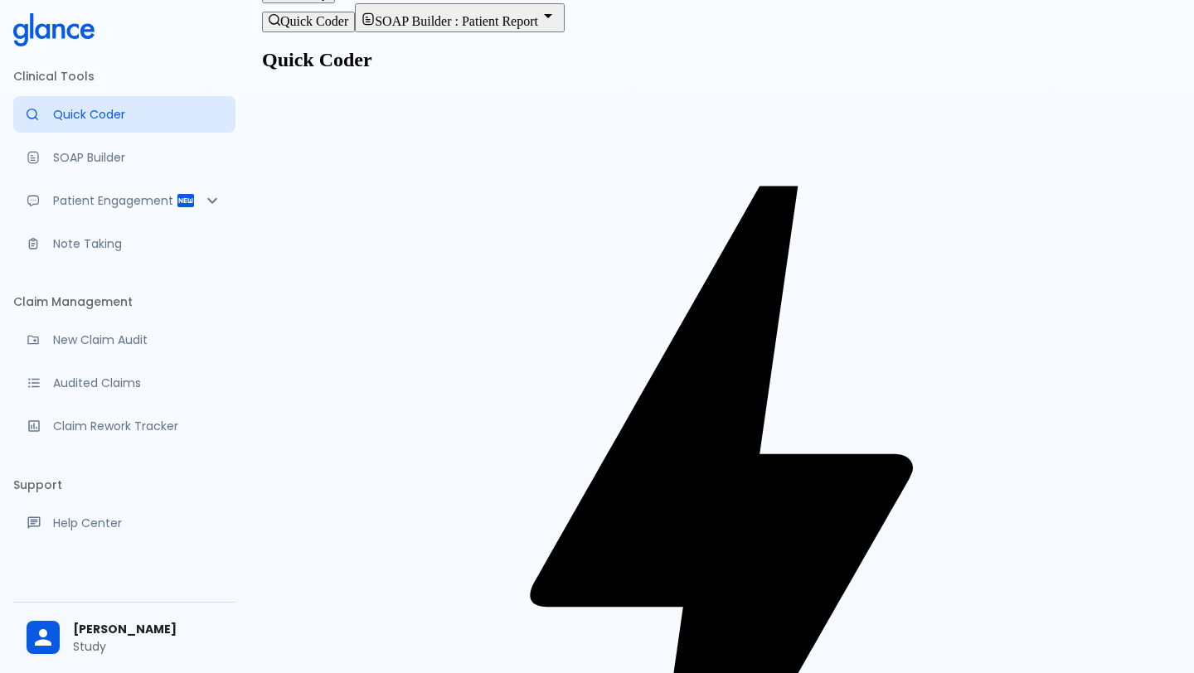
type textarea "p"
type textarea "34 m 100 kg bw 173 cm ht, chest pain, shortness of breath, weight gain,"
click at [127, 155] on p "SOAP Builder" at bounding box center [137, 157] width 169 height 17
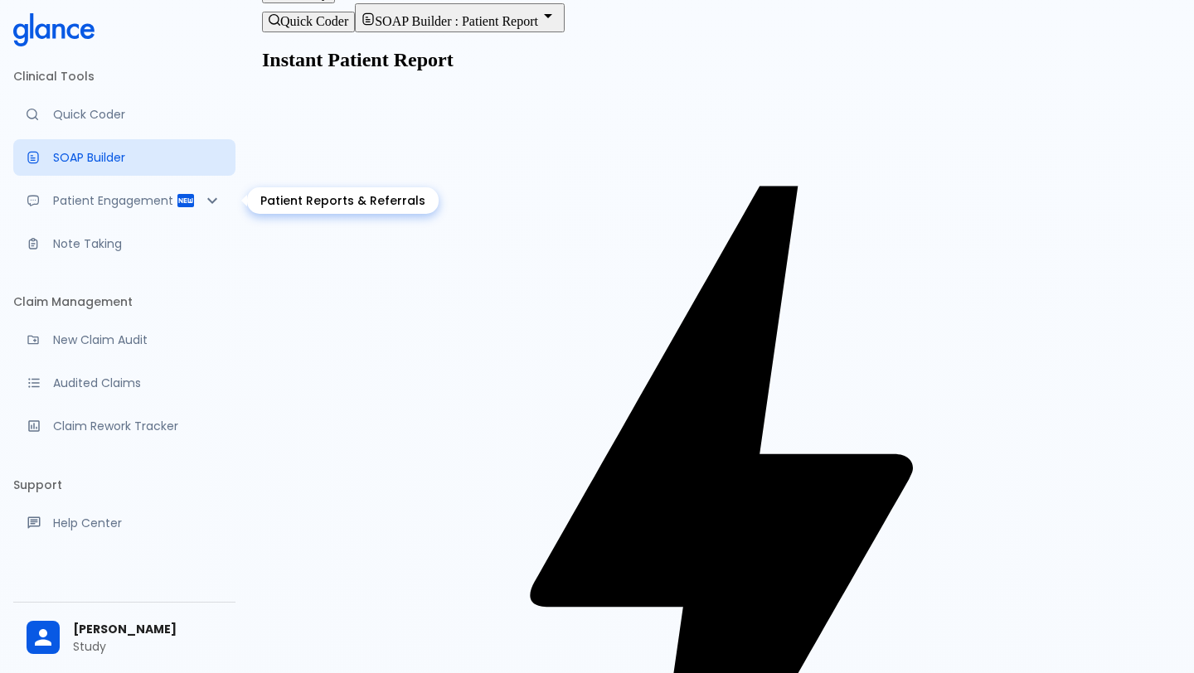
click at [107, 195] on p "Patient Engagement" at bounding box center [114, 200] width 123 height 17
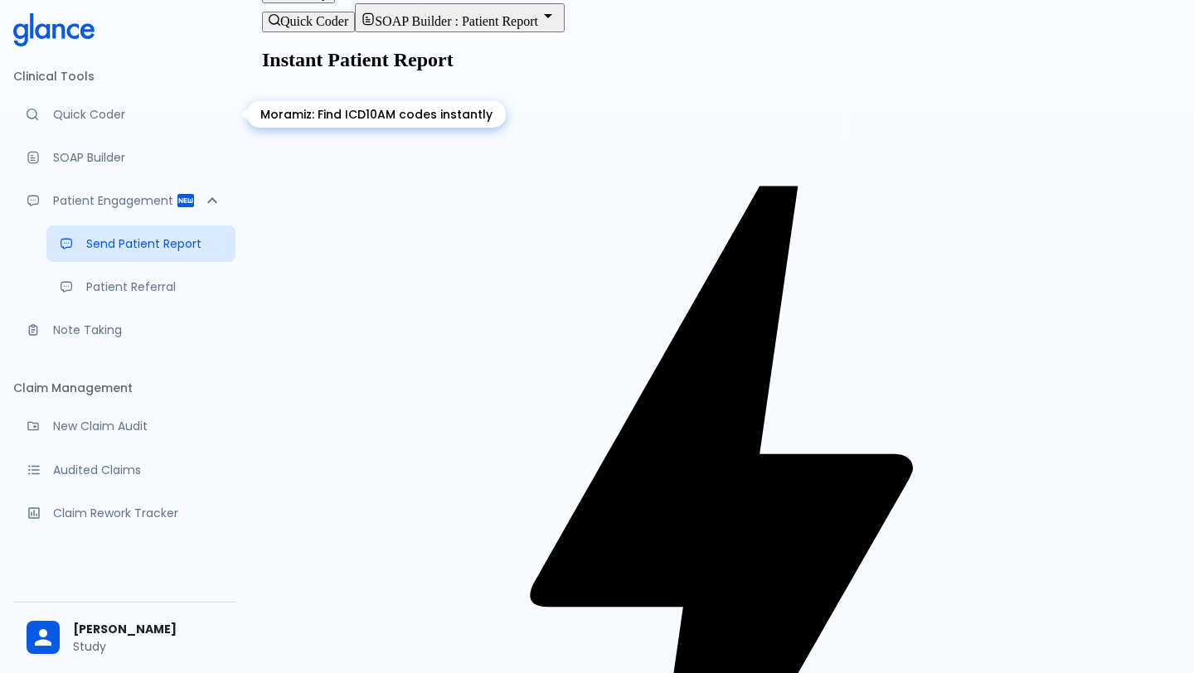
click at [90, 116] on p "Quick Coder" at bounding box center [137, 114] width 169 height 17
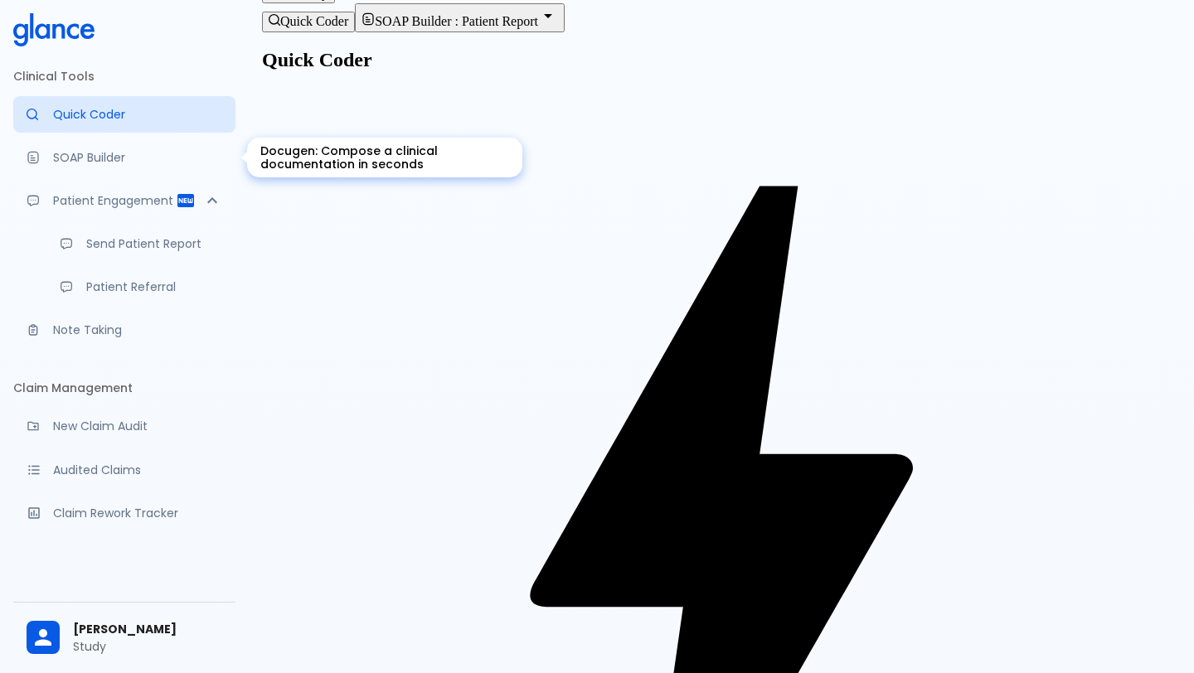
click at [322, 172] on div "Docugen: Compose a clinical documentation in seconds" at bounding box center [384, 158] width 275 height 40
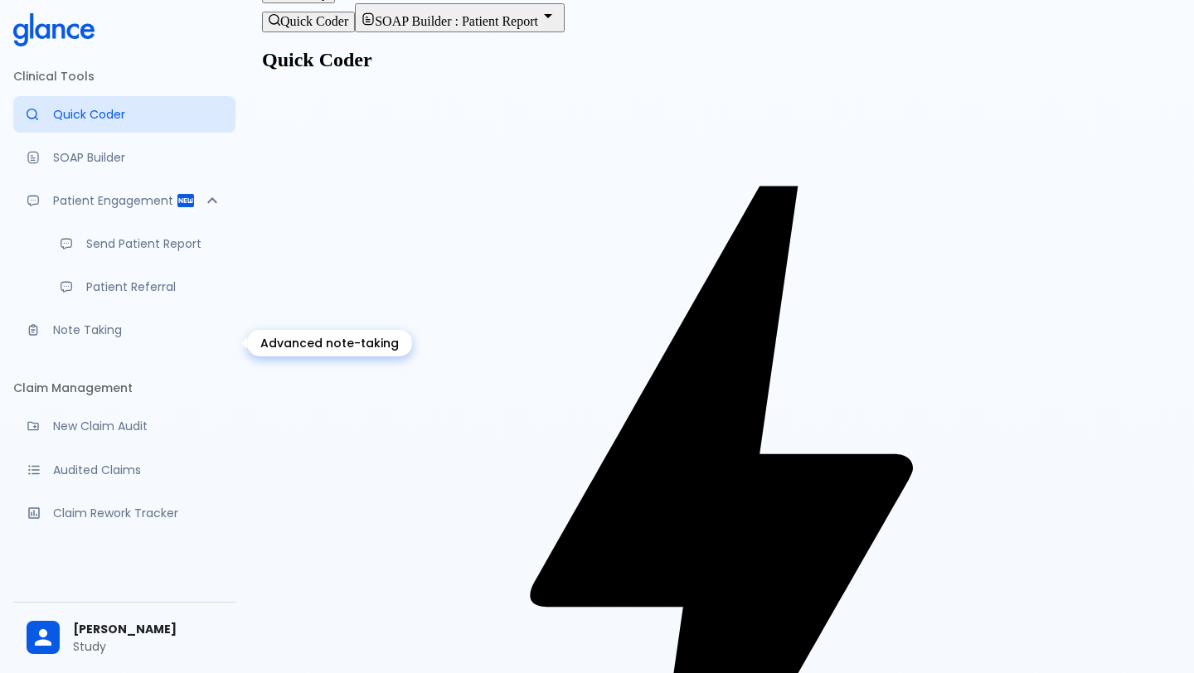
click at [65, 338] on p "Note Taking" at bounding box center [137, 330] width 169 height 17
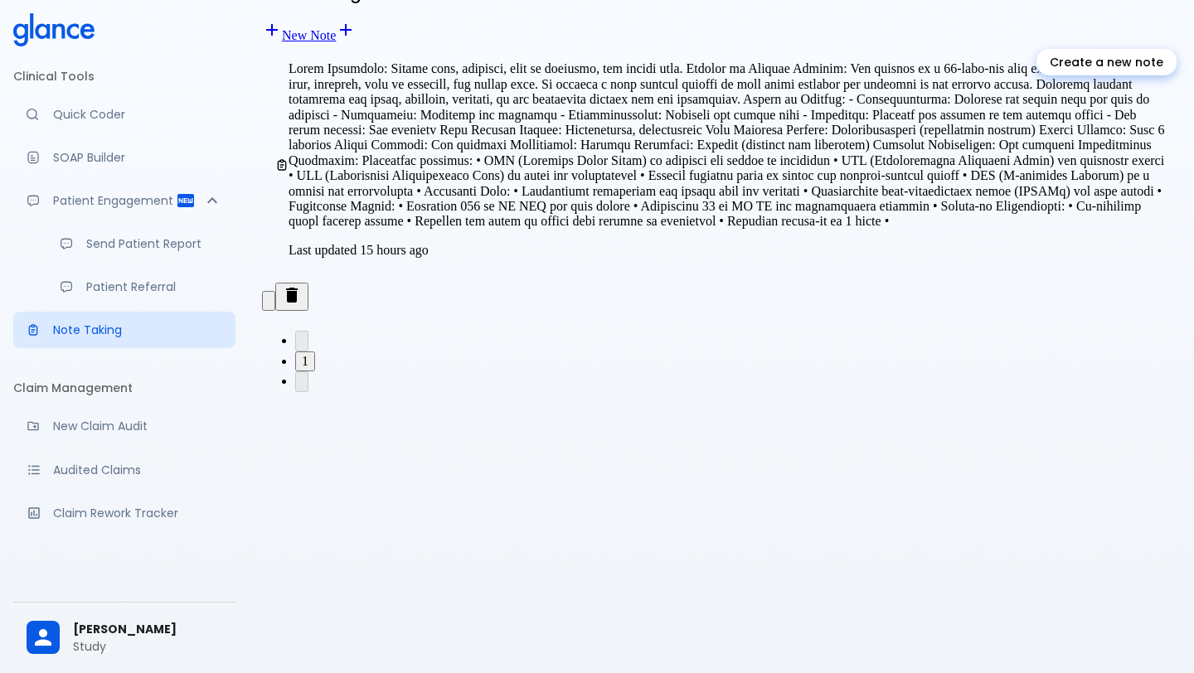
click at [336, 28] on link "New Note" at bounding box center [299, 35] width 74 height 14
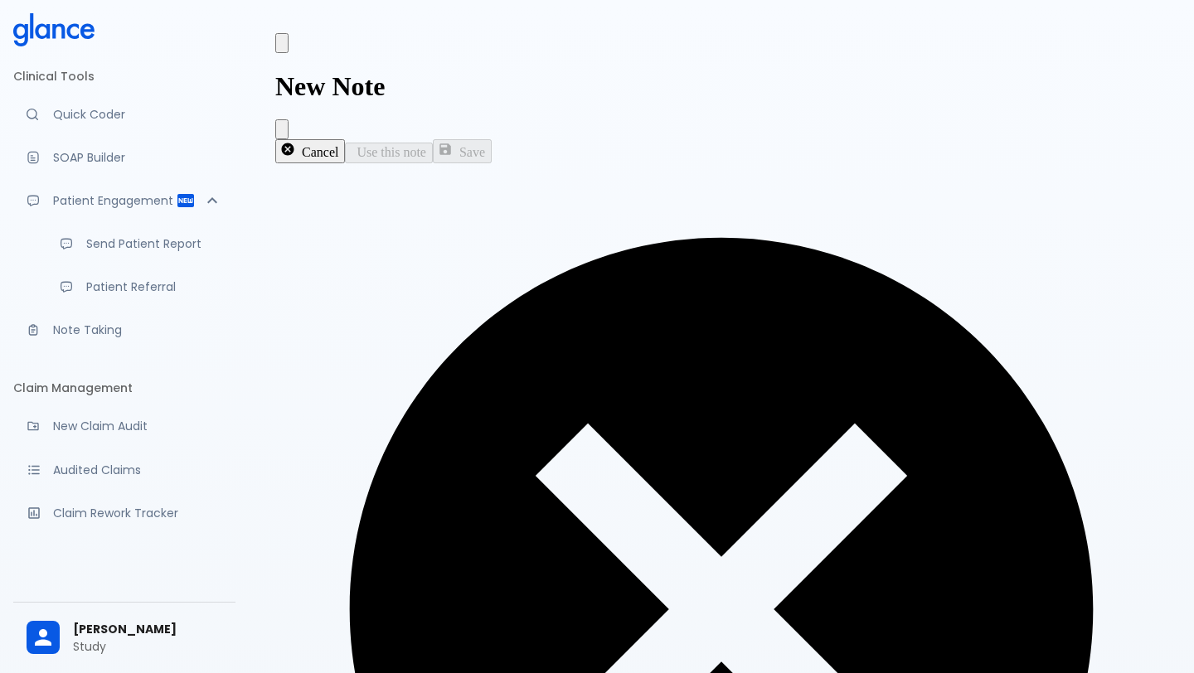
paste textarea "67 y male *Chief Complaint:* • chest pain *History of Present Illness:* • onset…"
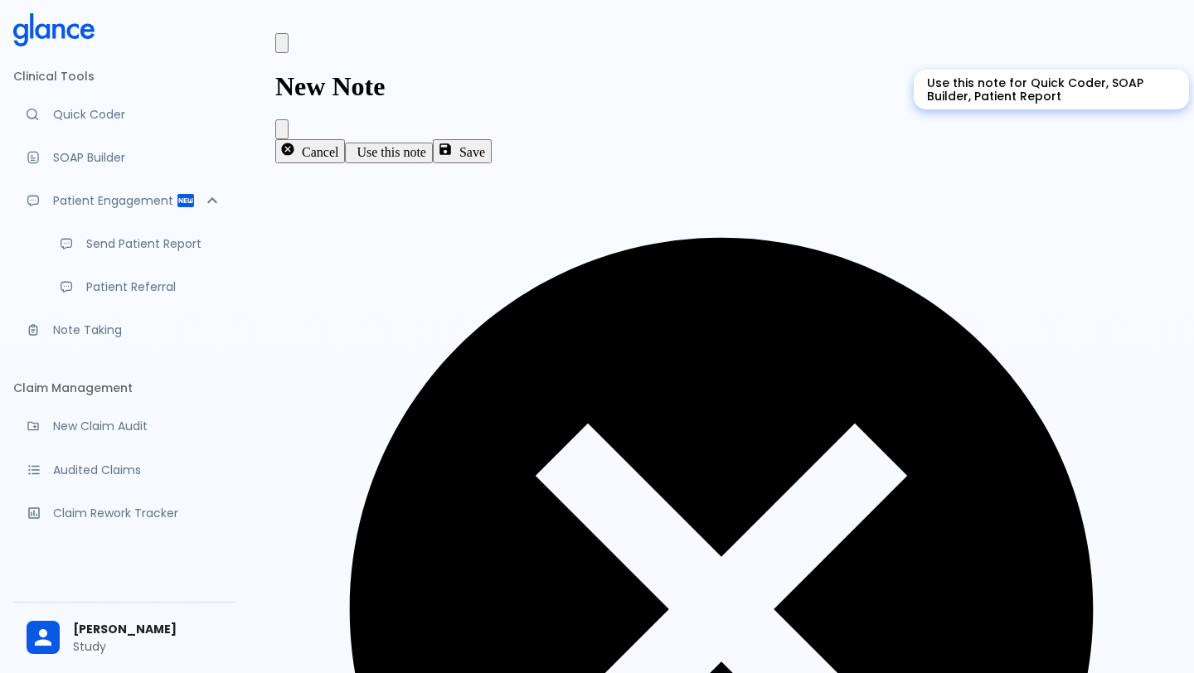
type textarea "67 y male *Chief Complaint:* • chest pain *History of Present Illness:* • onset…"
click at [433, 143] on button "Use this note" at bounding box center [389, 153] width 88 height 20
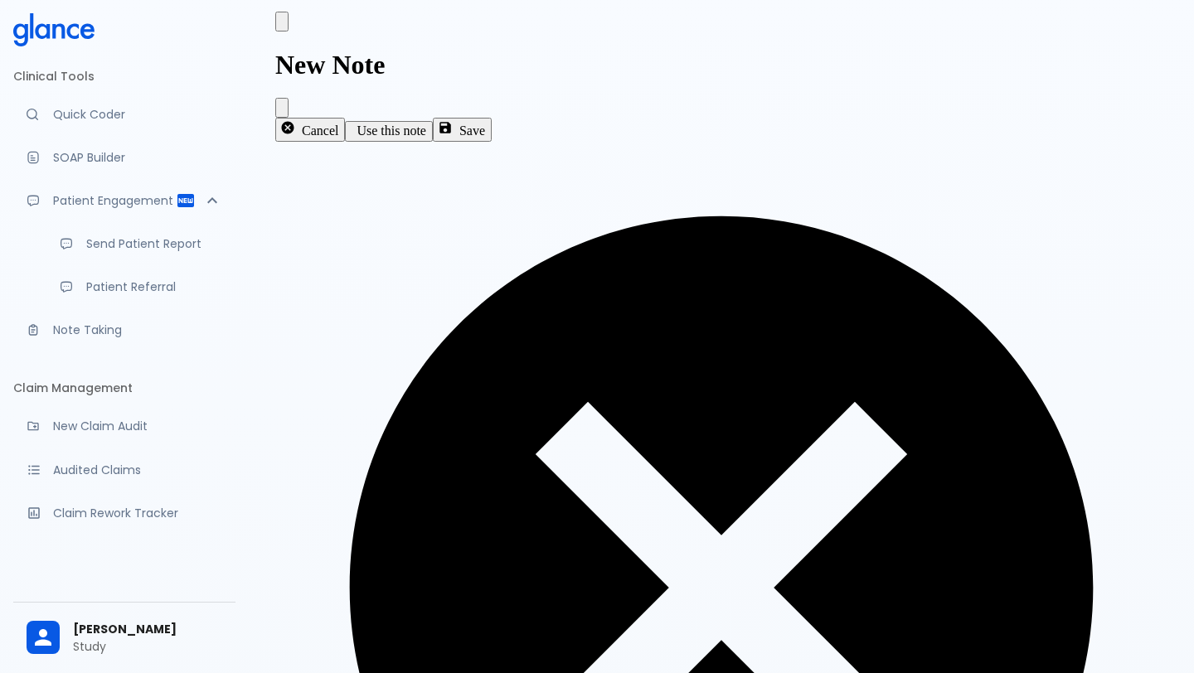
scroll to position [21, 0]
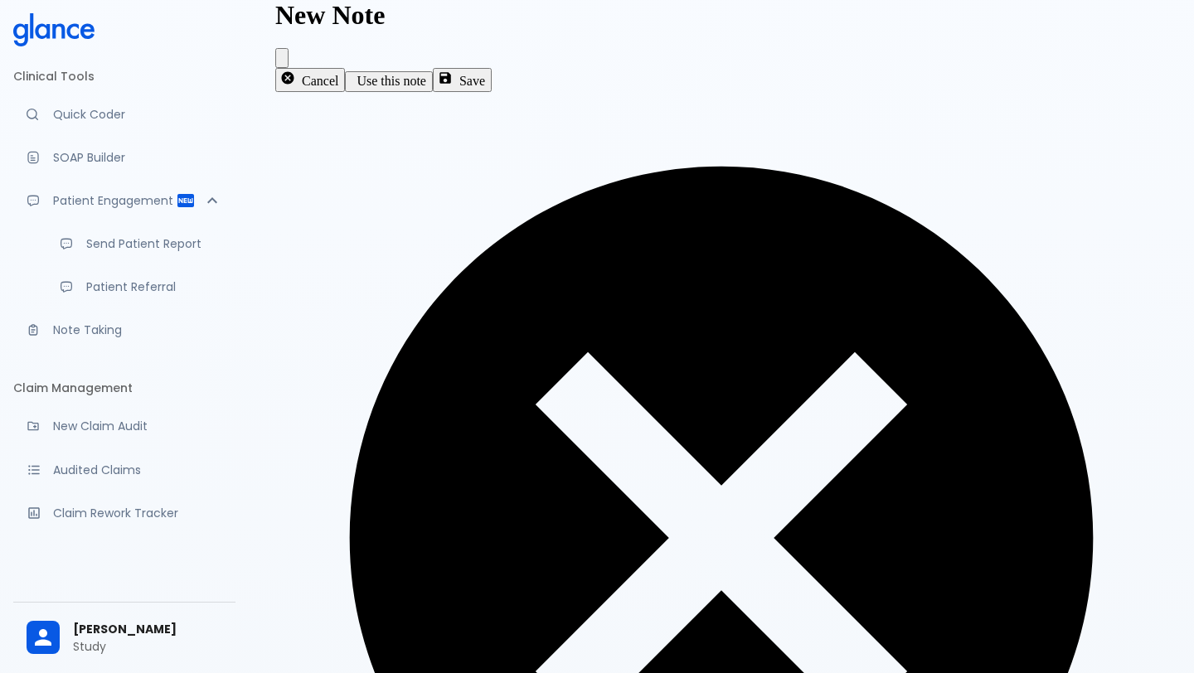
scroll to position [84, 0]
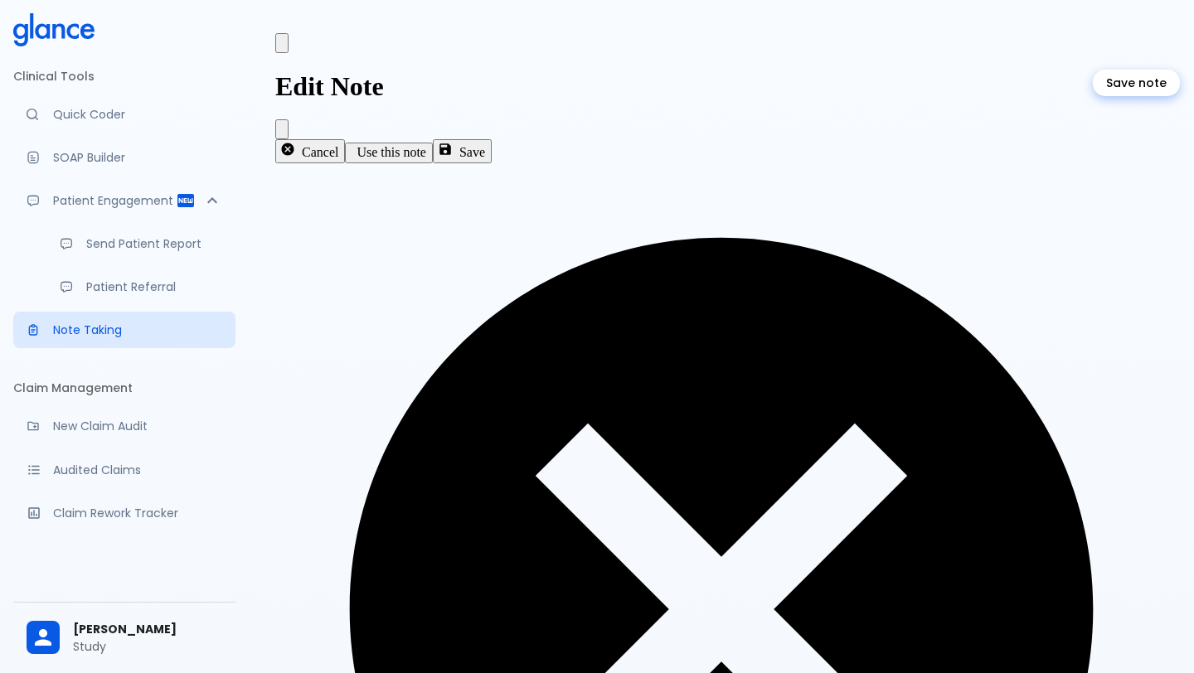
click at [492, 139] on button "Save" at bounding box center [462, 150] width 59 height 23
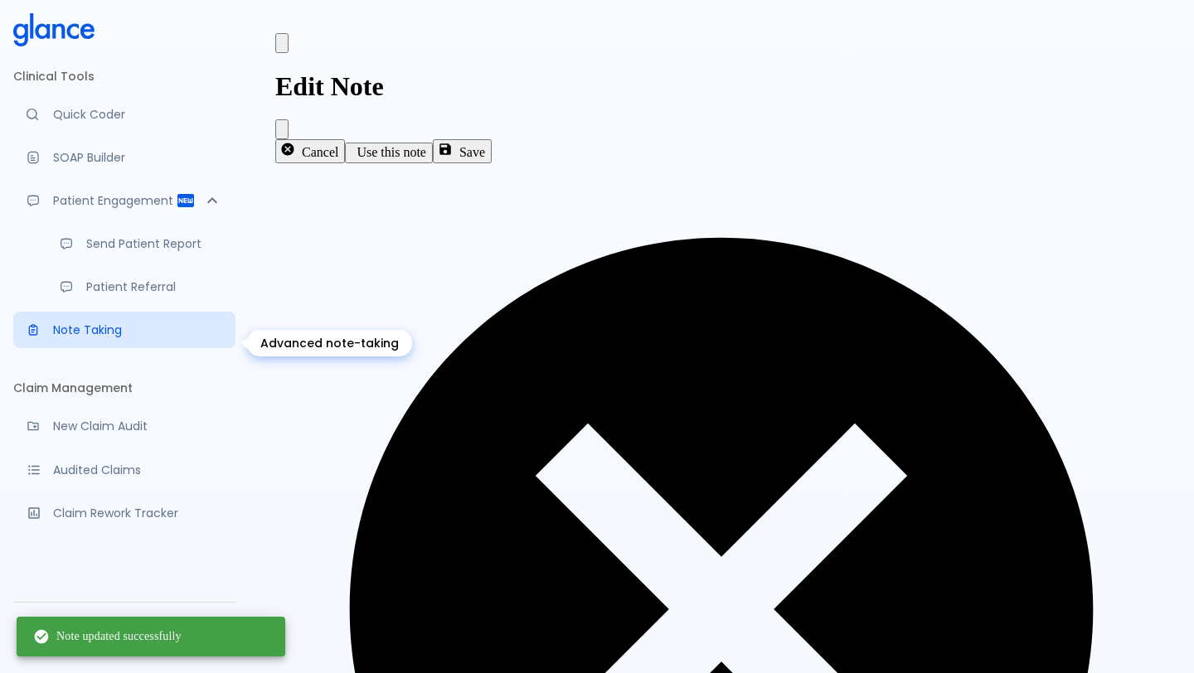
click at [105, 338] on p "Note Taking" at bounding box center [137, 330] width 169 height 17
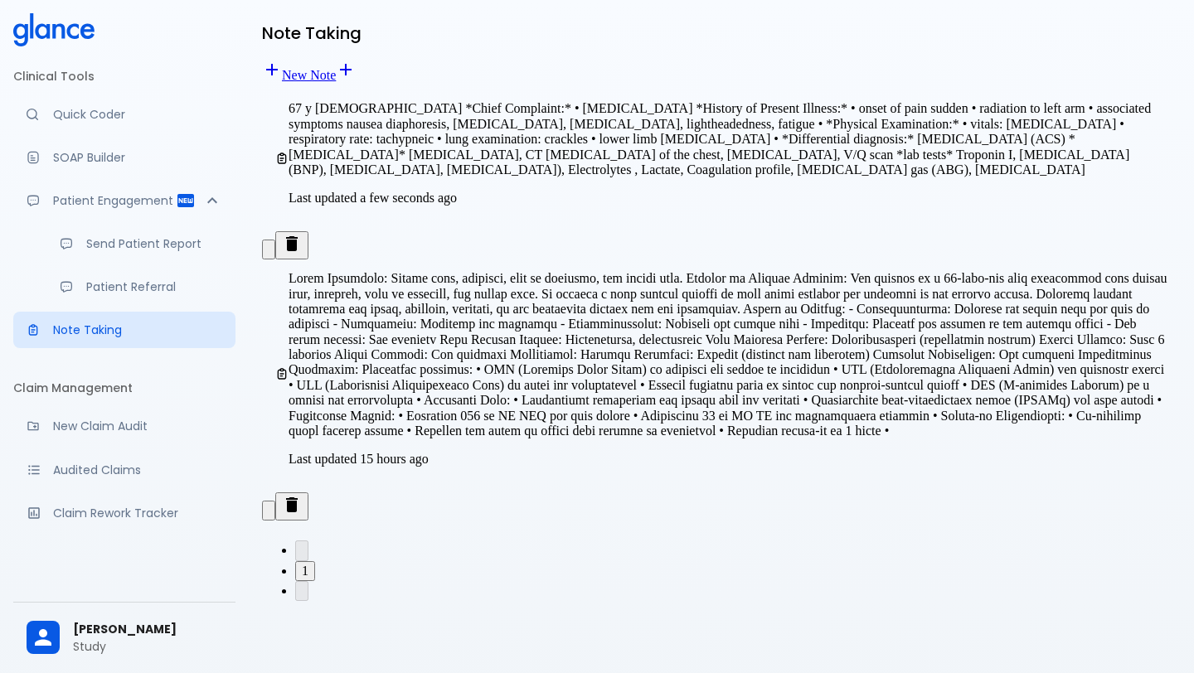
click at [547, 191] on p "Last updated a few seconds ago" at bounding box center [727, 198] width 879 height 15
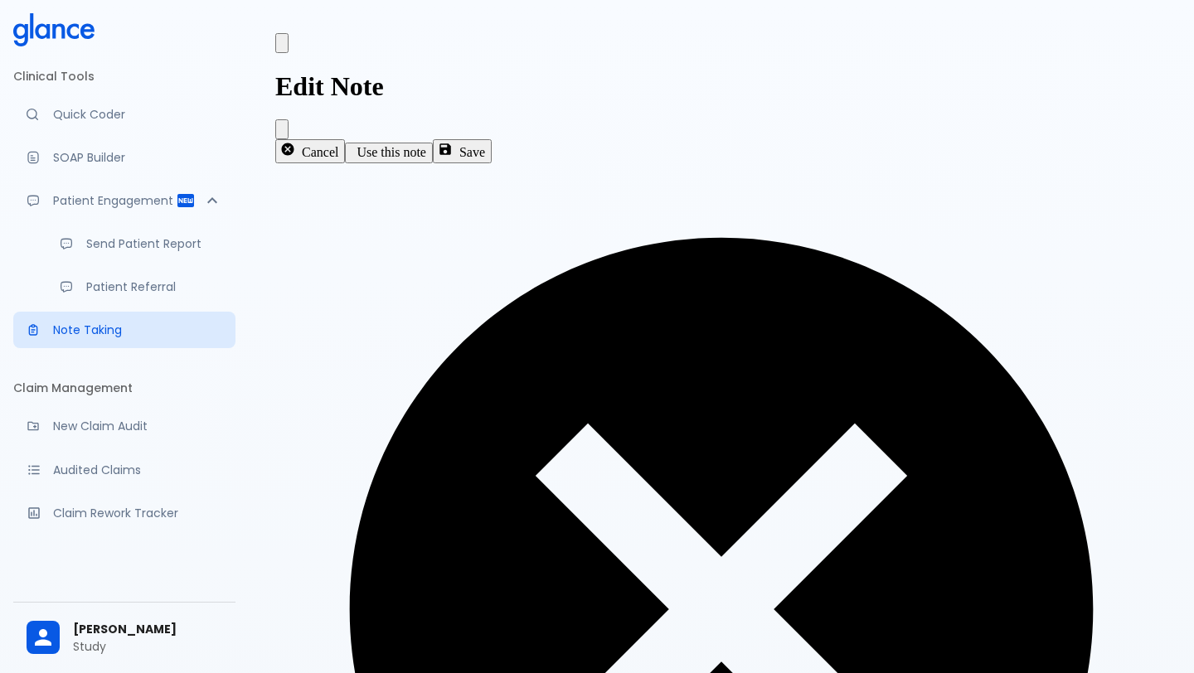
click at [102, 338] on p "Note Taking" at bounding box center [137, 330] width 169 height 17
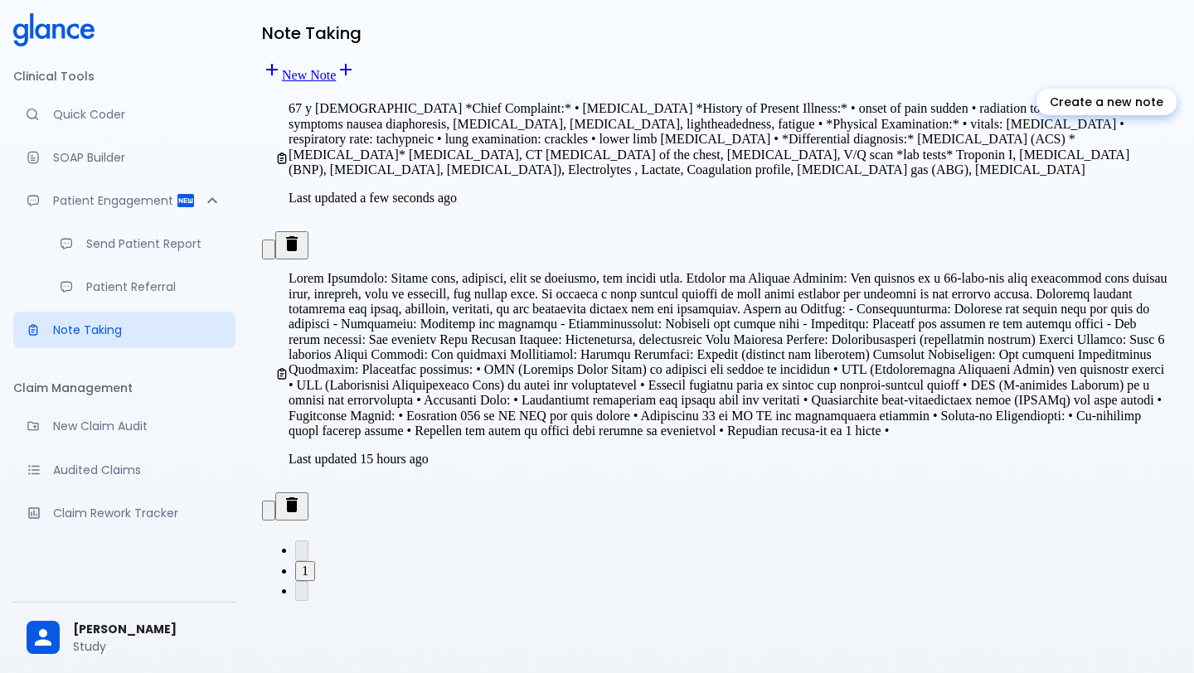
click at [336, 68] on link "New Note" at bounding box center [299, 75] width 74 height 14
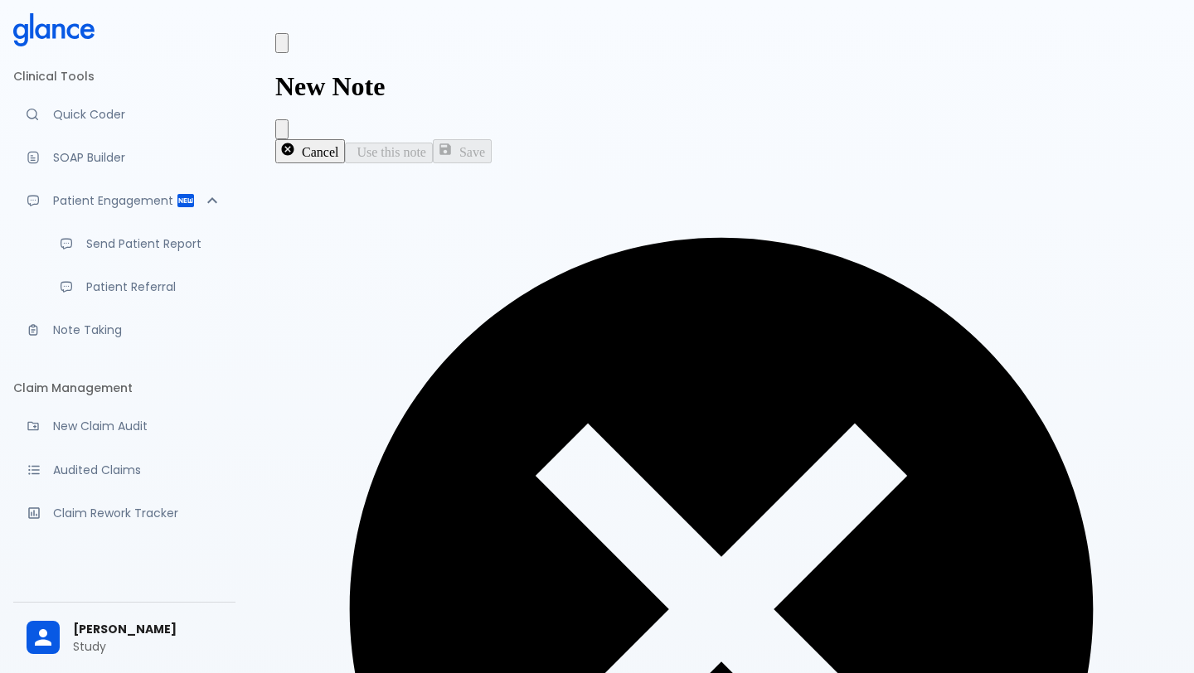
type textarea "67 y/o m"
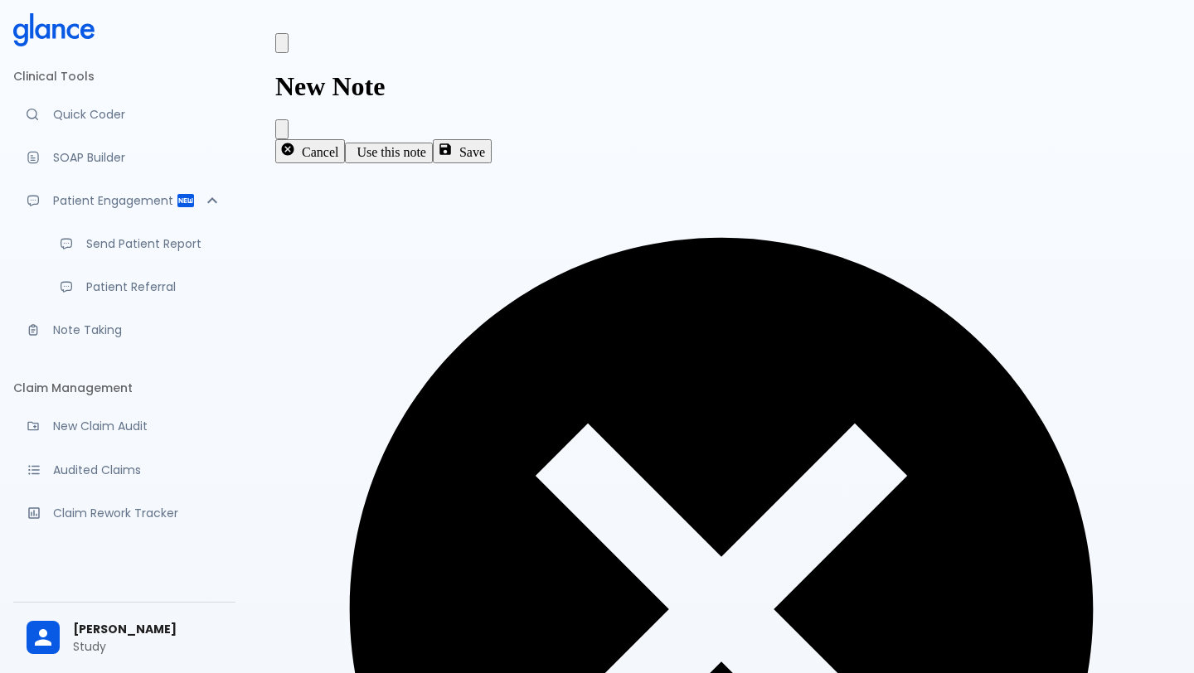
type textarea "• chest pain"
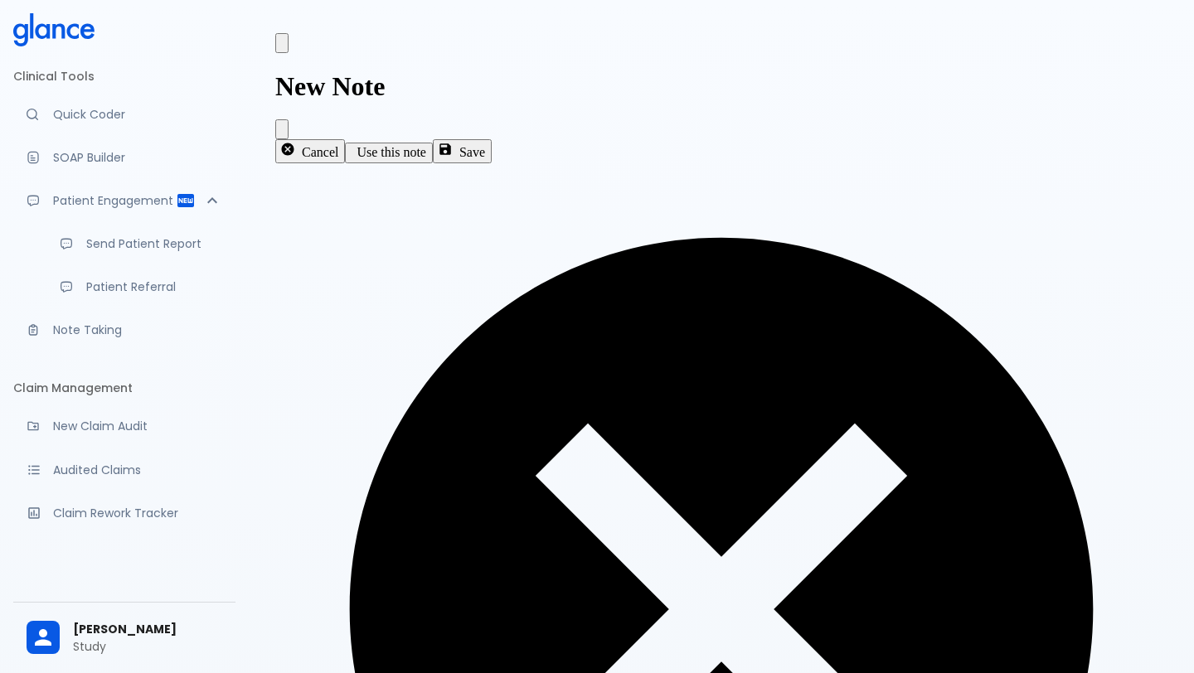
type textarea "• Onset of pain sudden • radiation arm to left arm • associated symptoms nausea…"
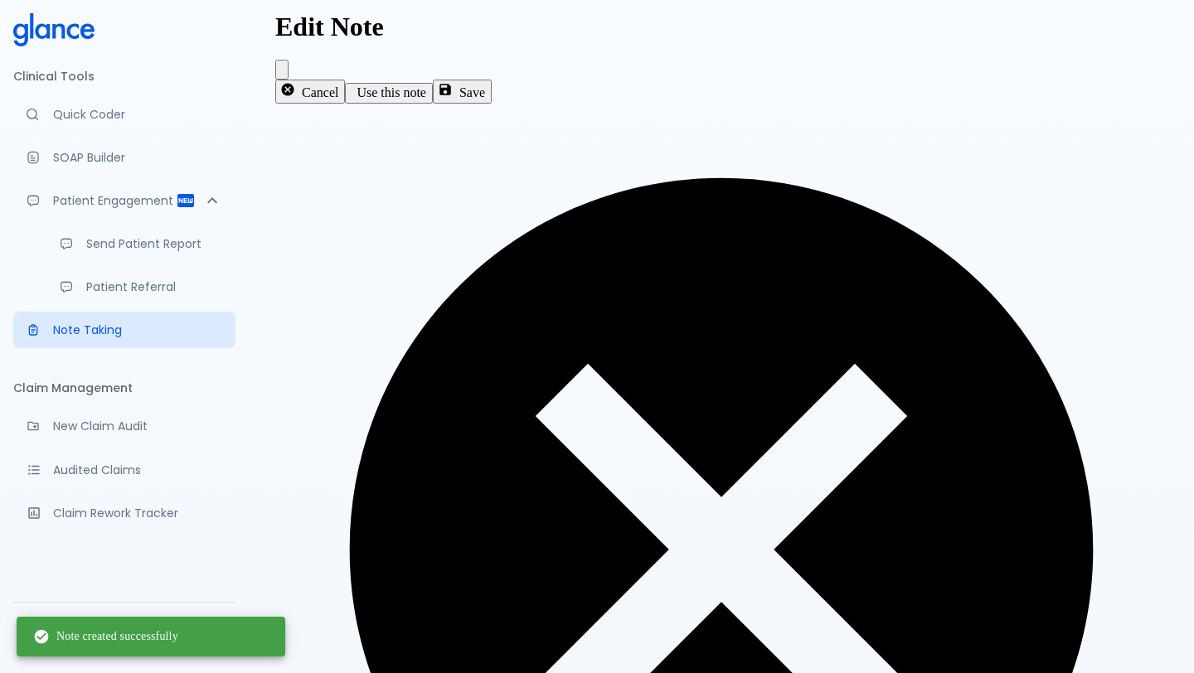
scroll to position [63, 0]
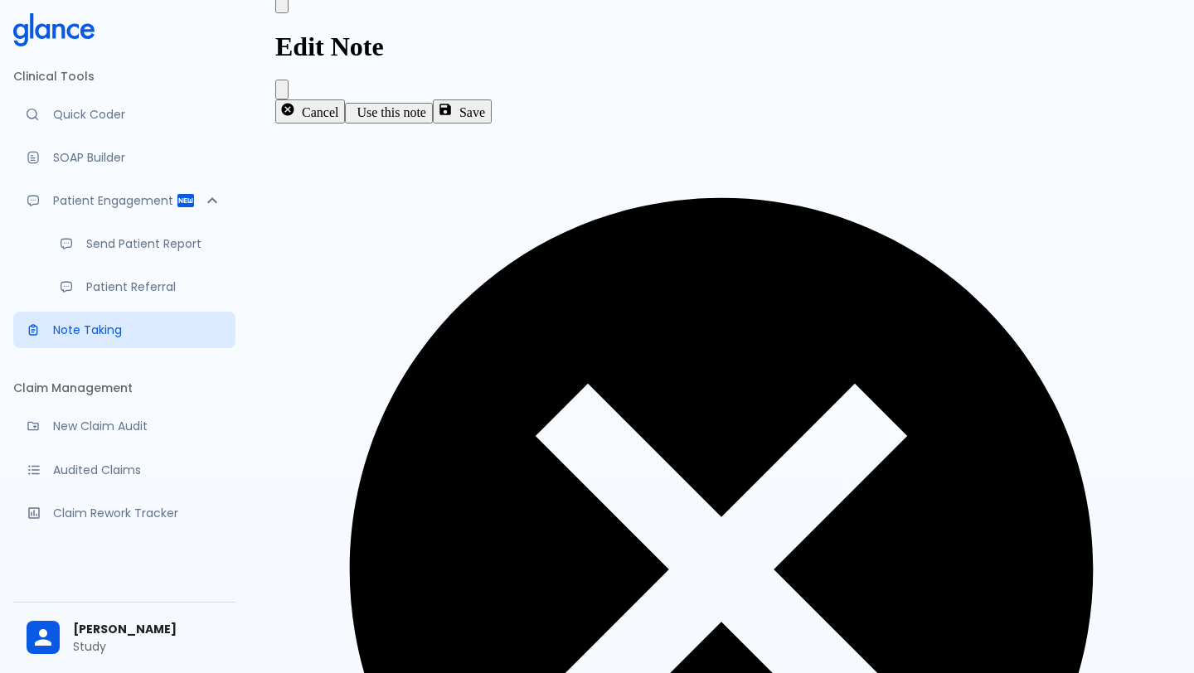
type textarea "• Onset of pain sudden • radiation arm to left arm • associated symptoms nausea…"
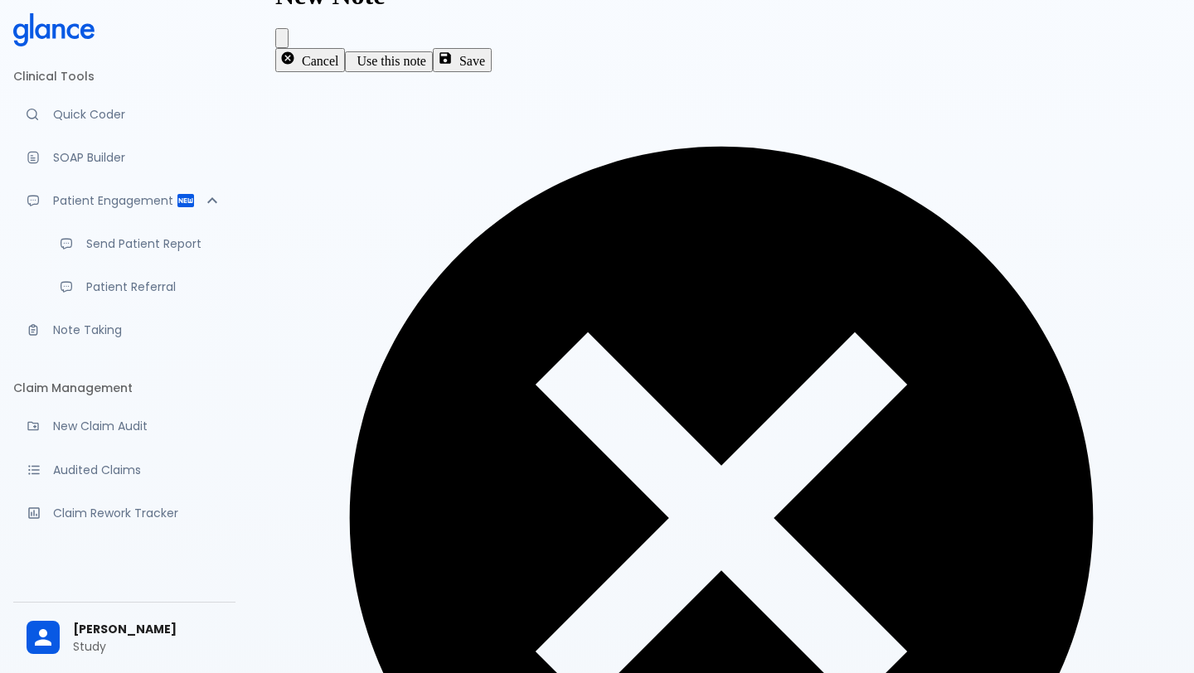
scroll to position [134, 0]
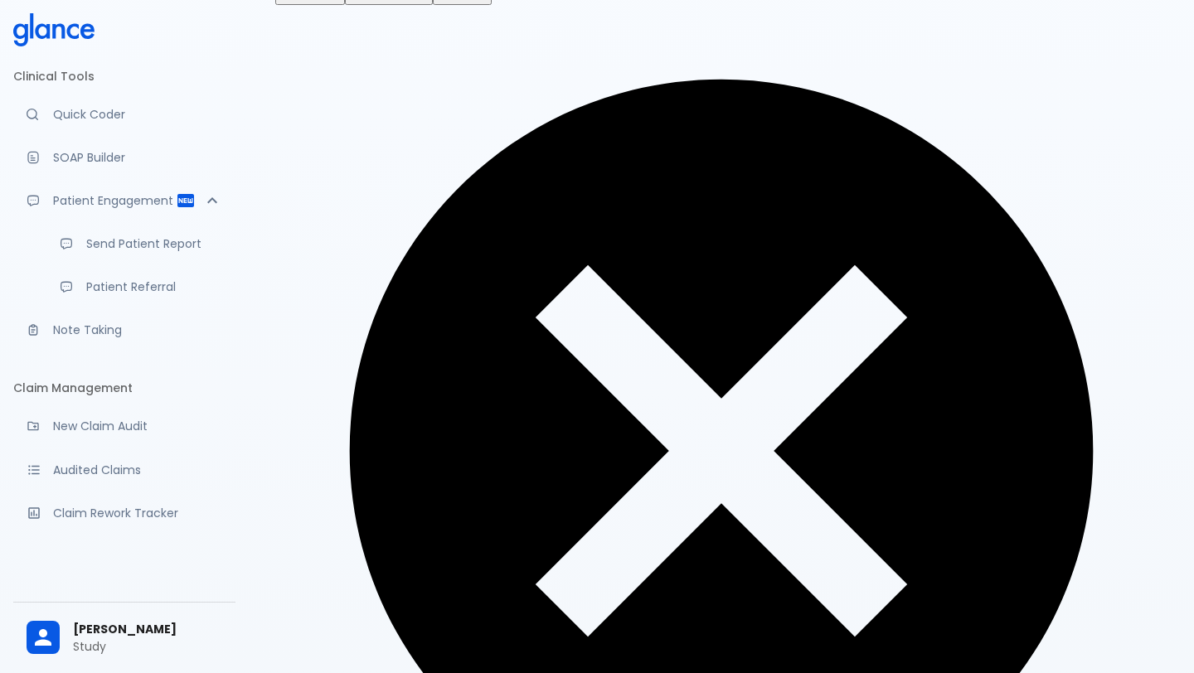
type textarea "• vitals: tachycardia • resp respiratory: tachypneic • lung examination: crackl…"
type textarea "• Acute Coronary Syndrome •"
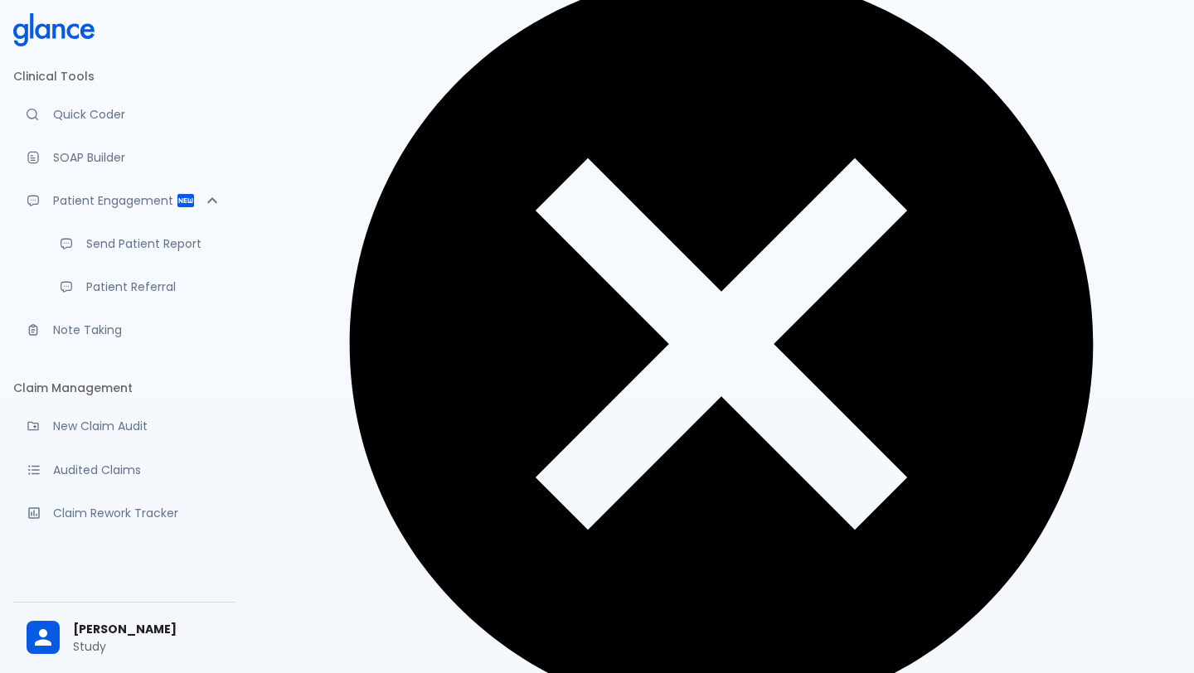
scroll to position [296, 0]
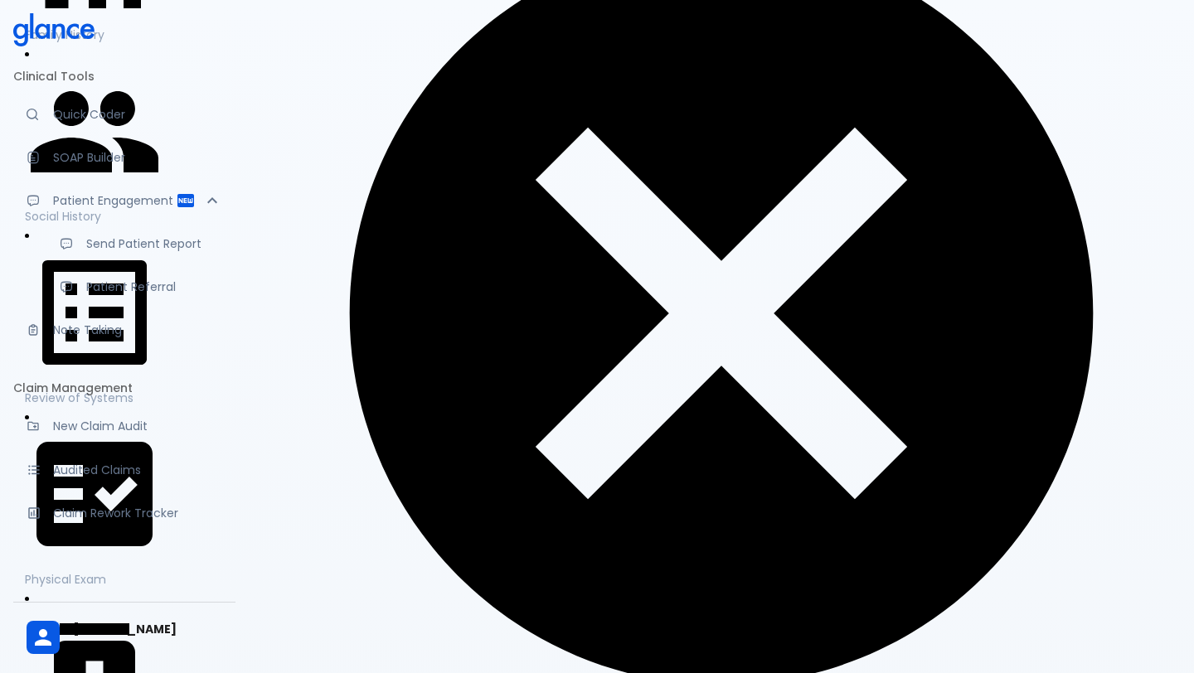
type textarea "/"
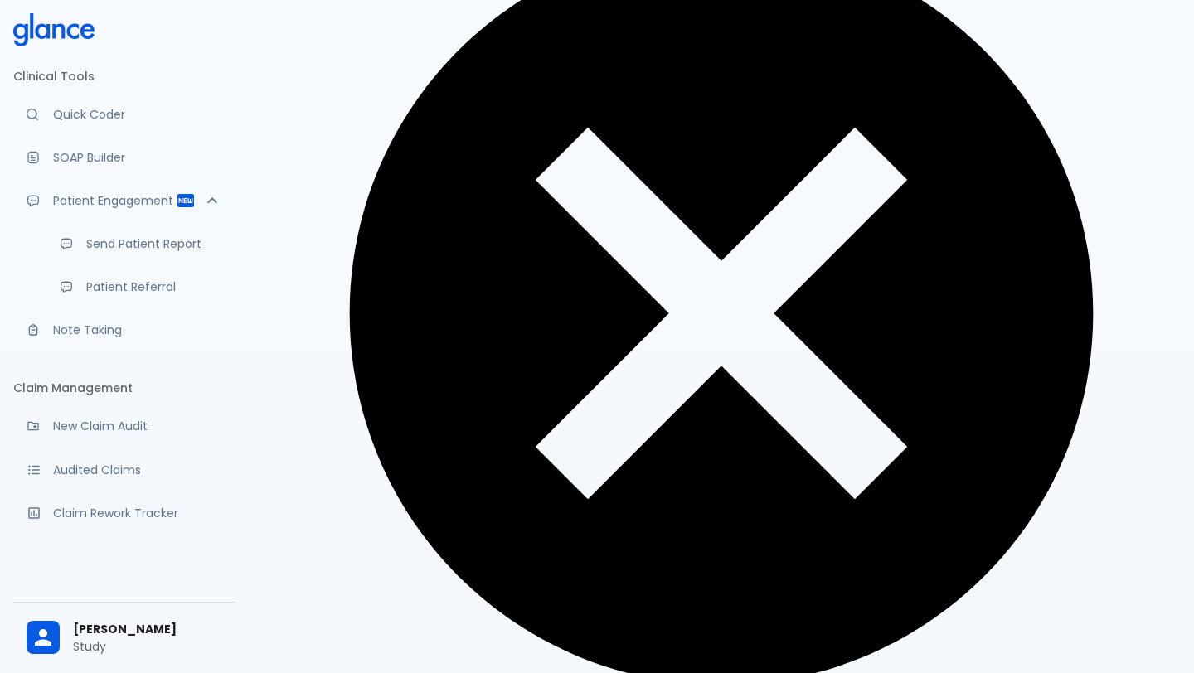
type textarea "r"
type textarea "Radiology"
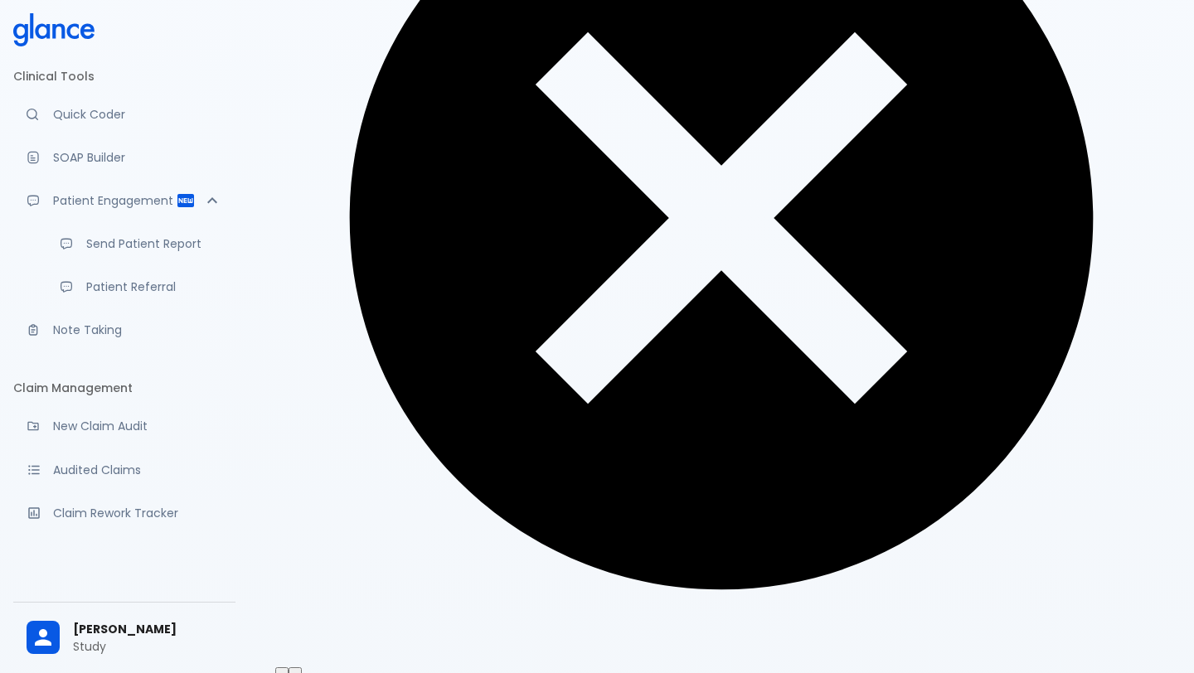
scroll to position [402, 0]
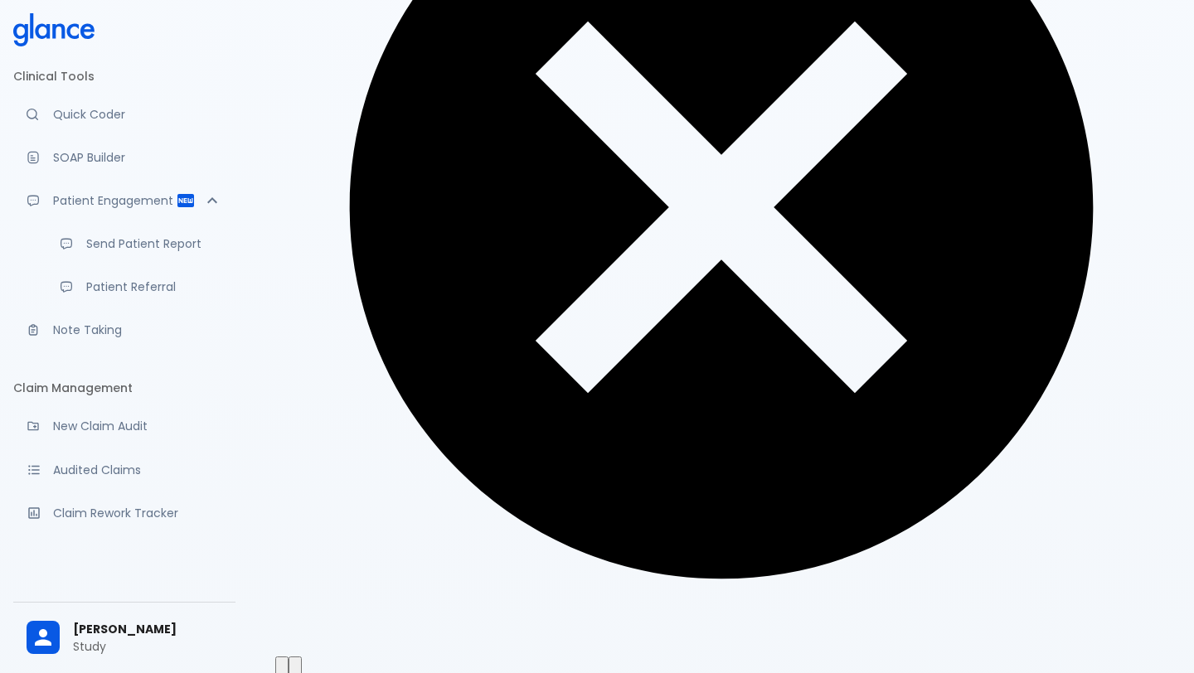
type textarea "Chest X-ray, CT Angiography, Echocardiogram,V/q scan"
type textarea "l"
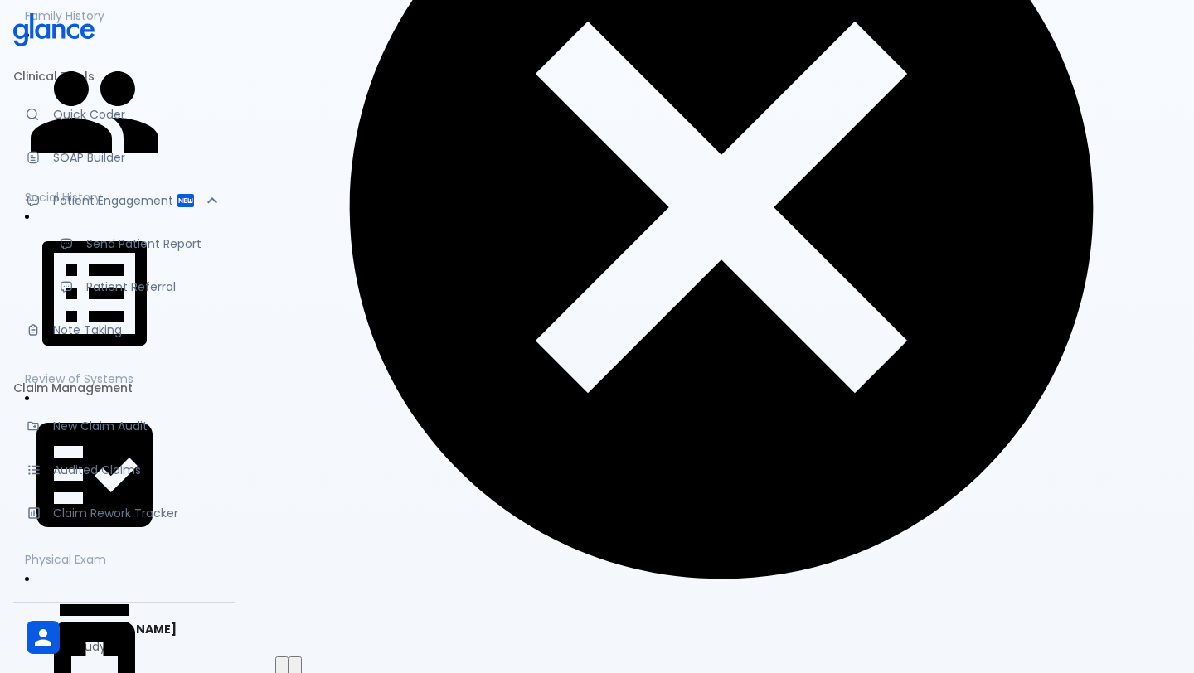
type textarea "/"
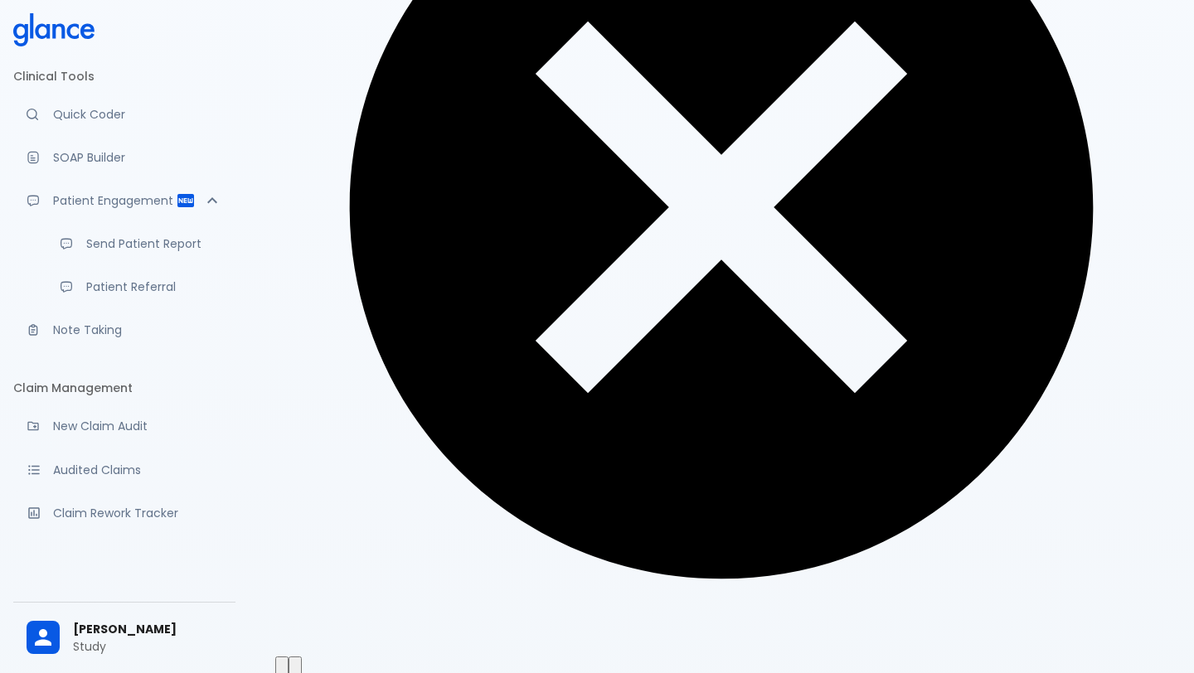
type textarea "Lab tests"
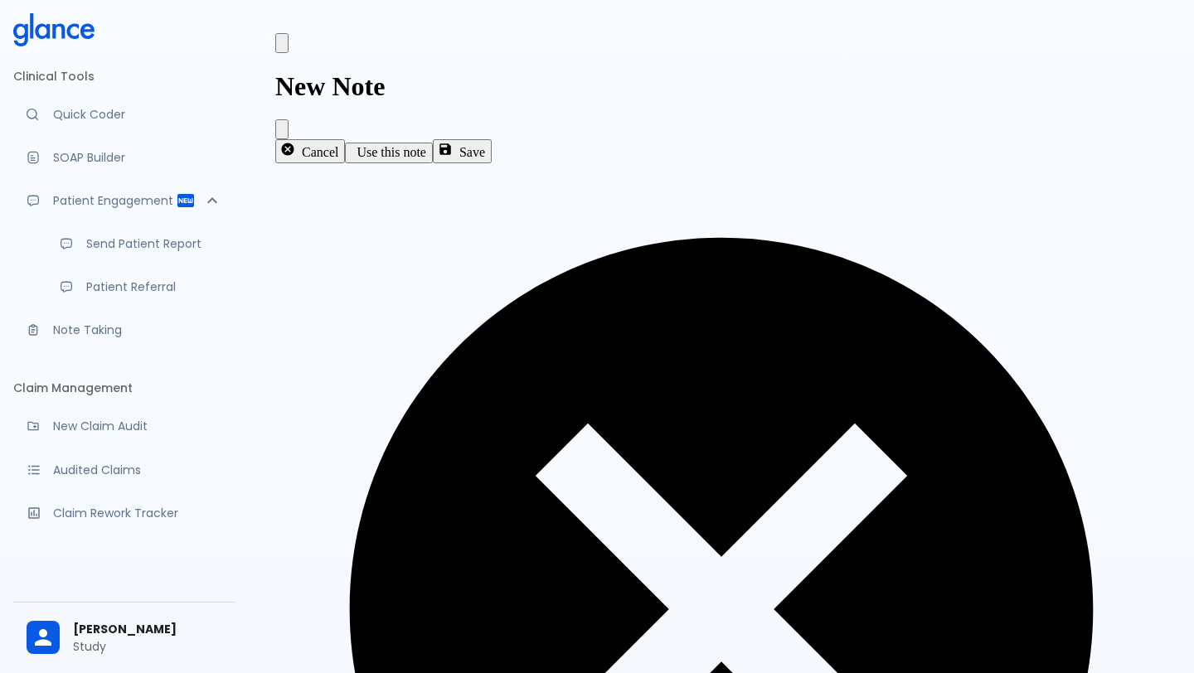
scroll to position [535, 0]
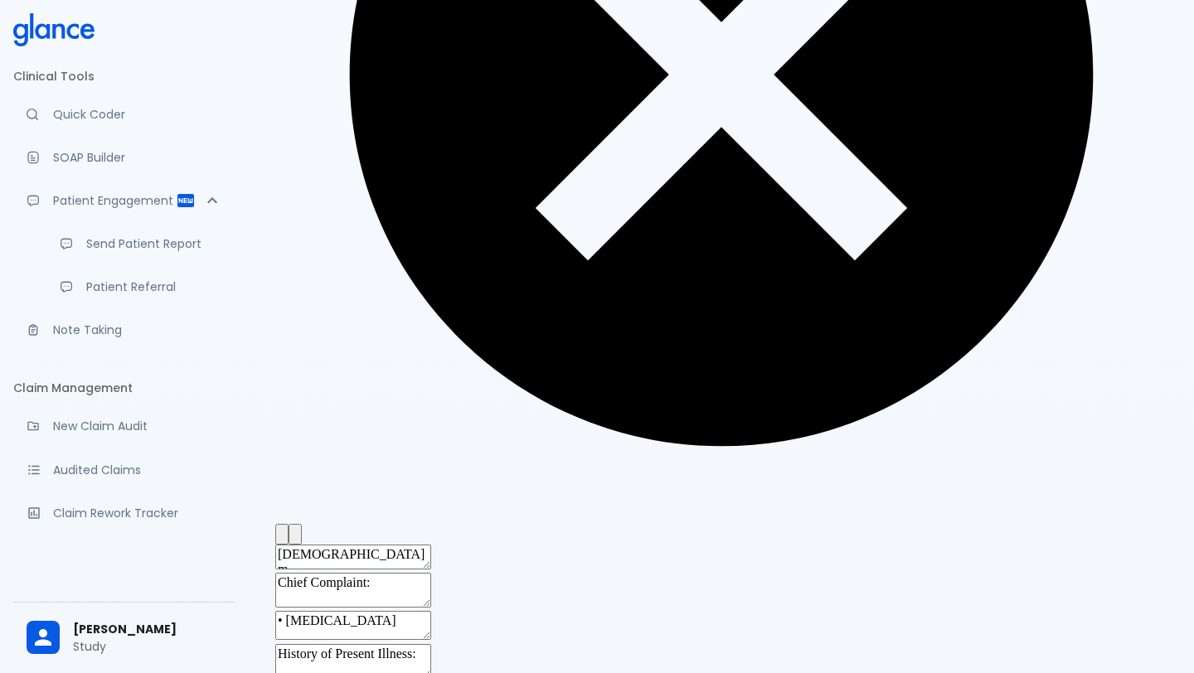
type textarea "Troponin I, BNP (B-type Natriuretic Peptide), Complete Blood Count (CBC), D-dim…"
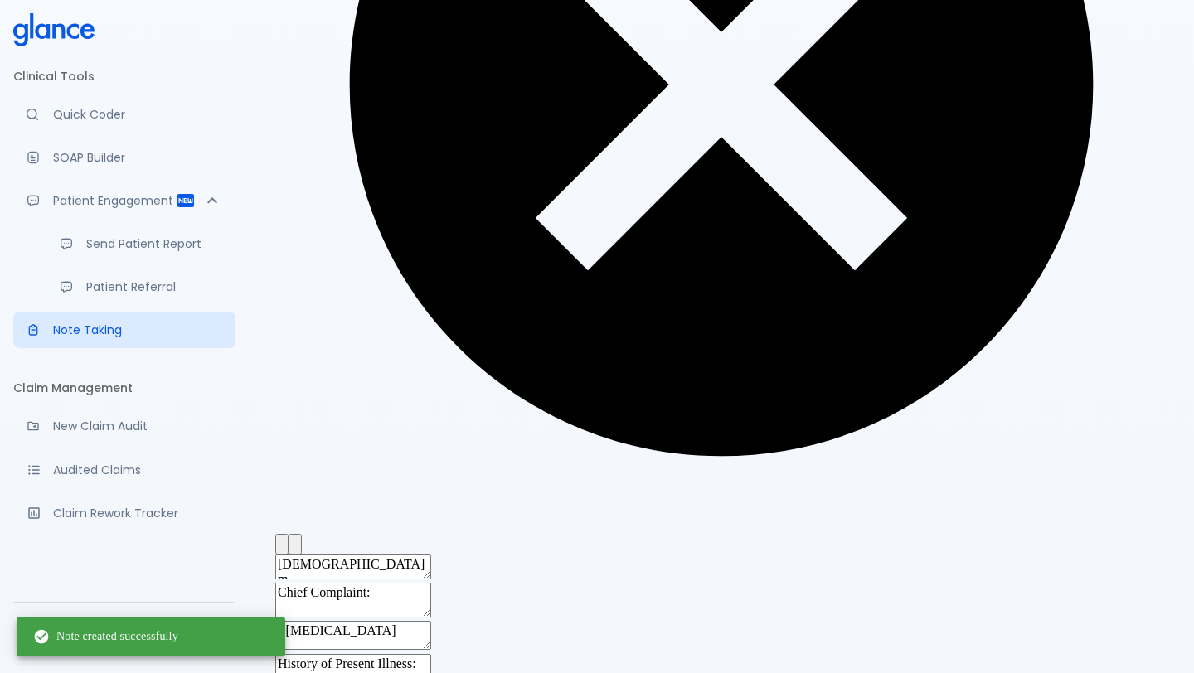
scroll to position [535, 0]
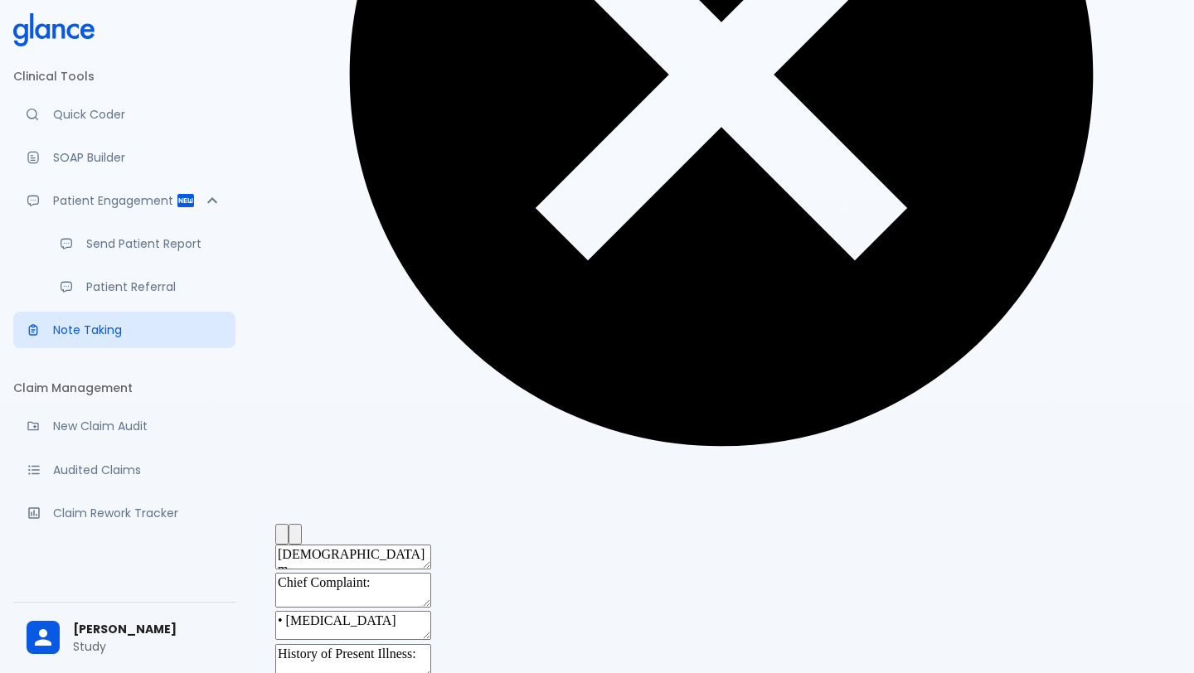
type textarea "Troponin I, BNP (B-type Natriuretic Peptide), Complete Blood Count (CBC), D-dim…"
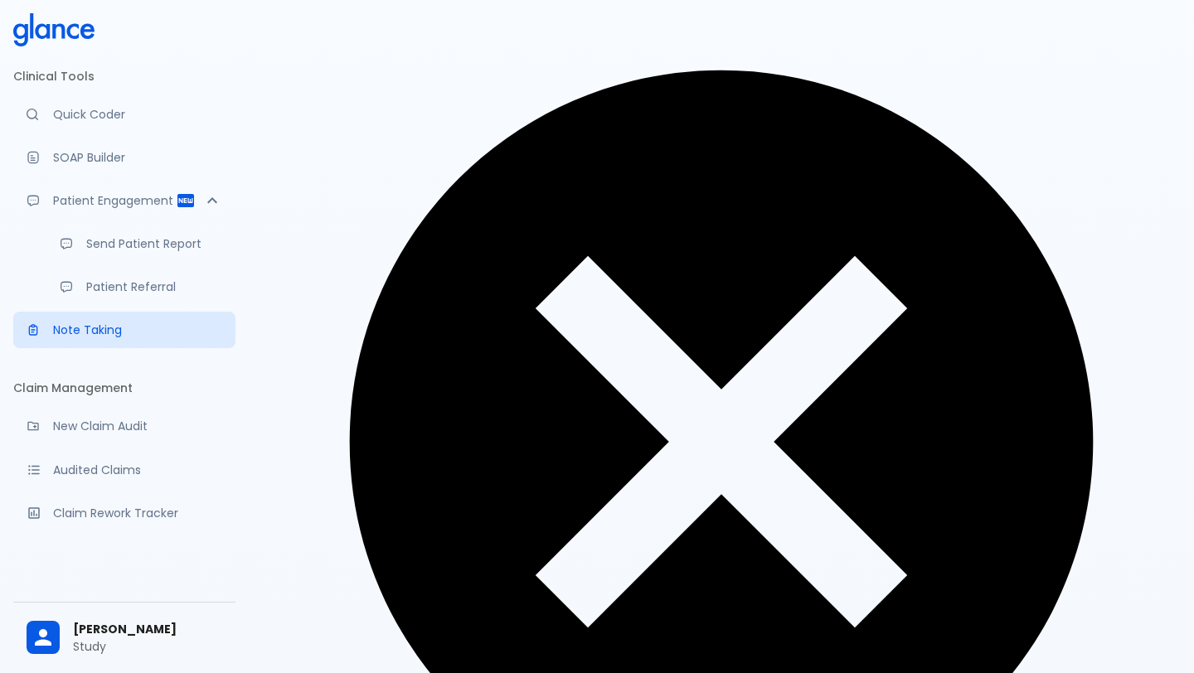
scroll to position [0, 0]
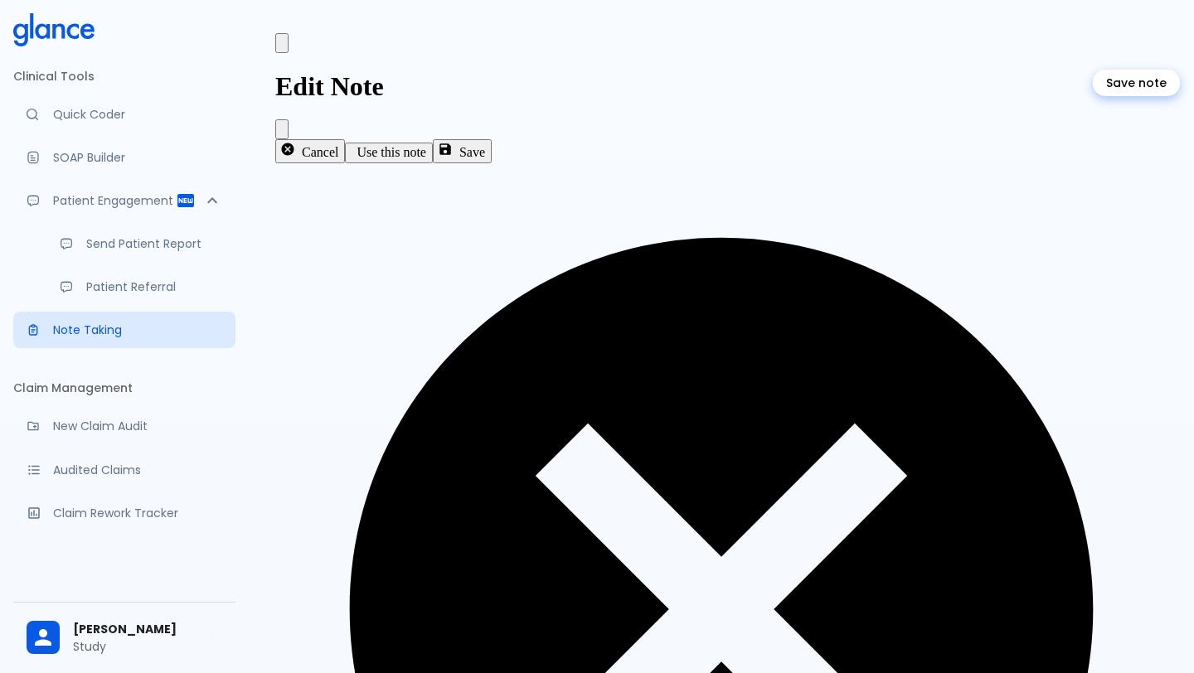
click at [453, 142] on icon "Save note" at bounding box center [445, 149] width 15 height 15
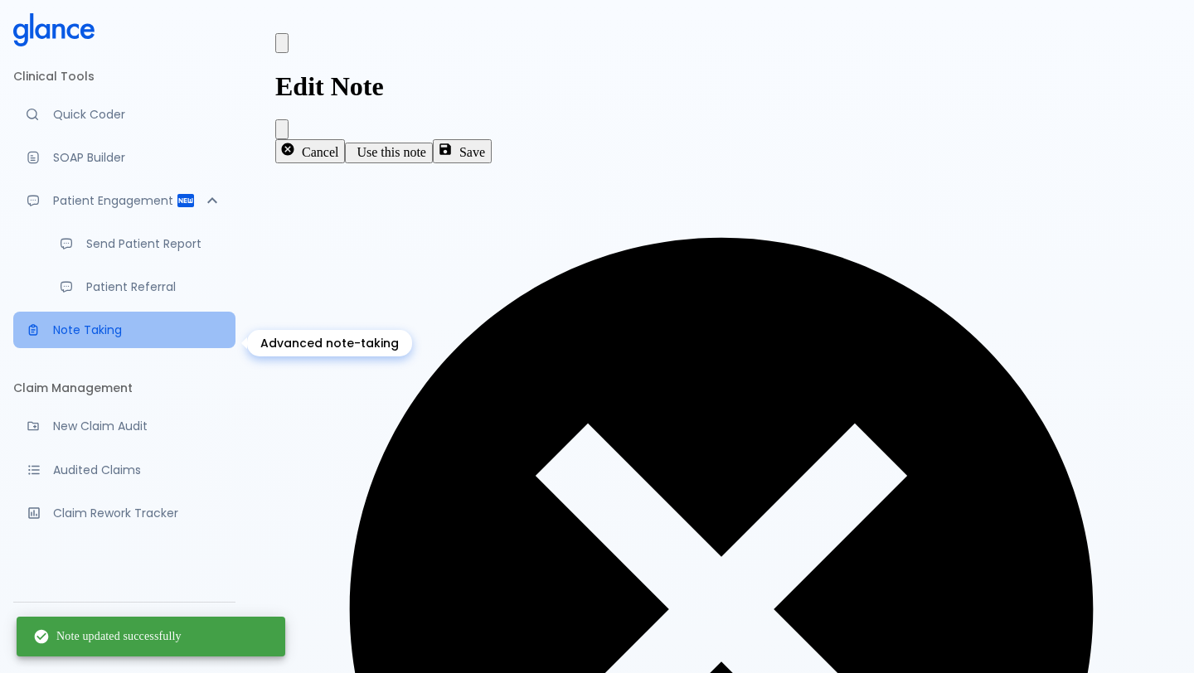
click at [190, 336] on p "Note Taking" at bounding box center [137, 330] width 169 height 17
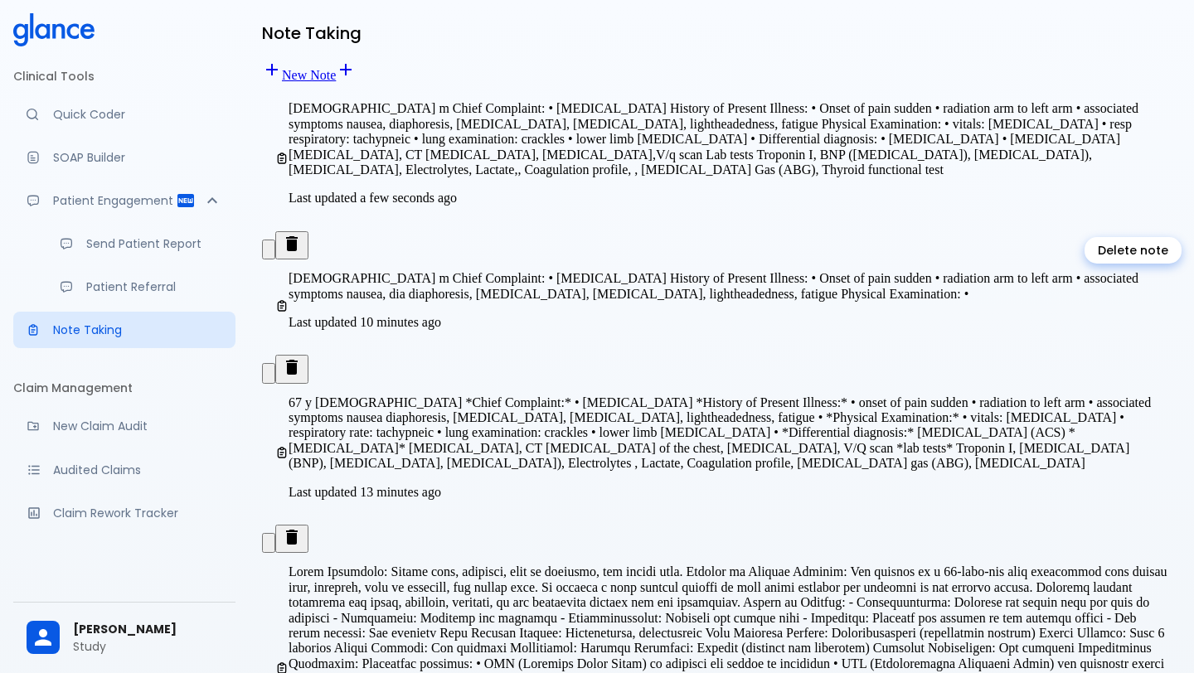
click at [298, 360] on icon "Delete note" at bounding box center [292, 367] width 12 height 15
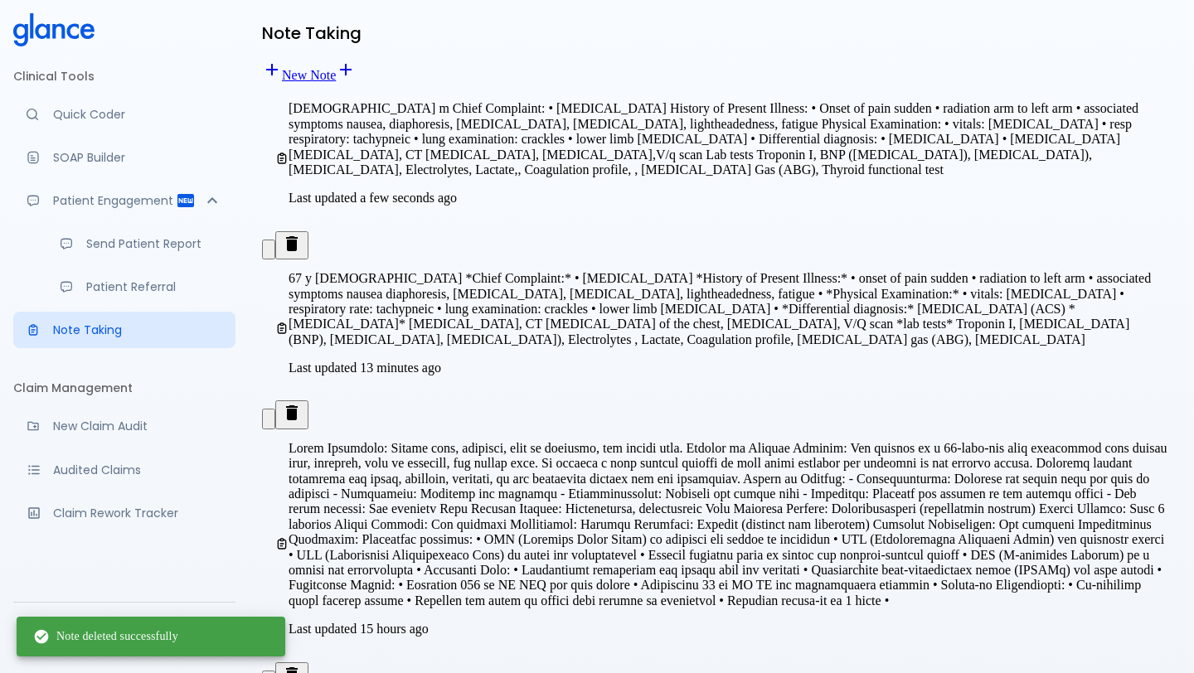
click at [719, 191] on p "Last updated a few seconds ago" at bounding box center [727, 198] width 879 height 15
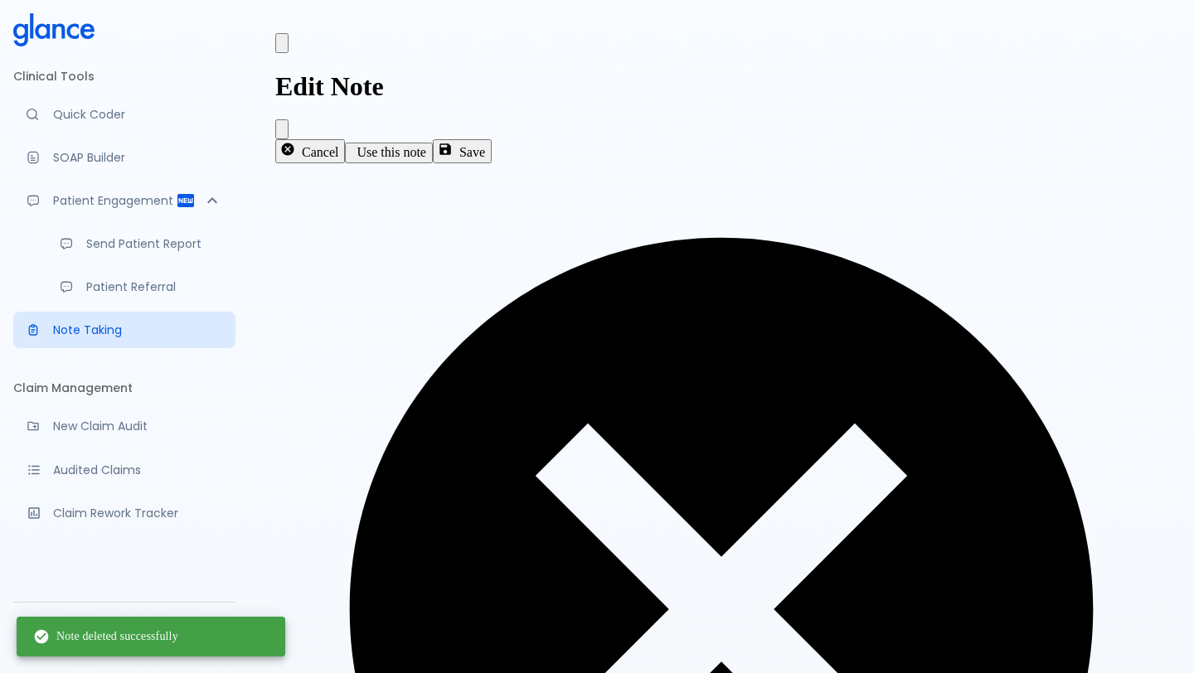
type textarea "Troponin I, BNP (B-type Natriuretic Peptide), Complete Blood Count (CBC), D-dim…"
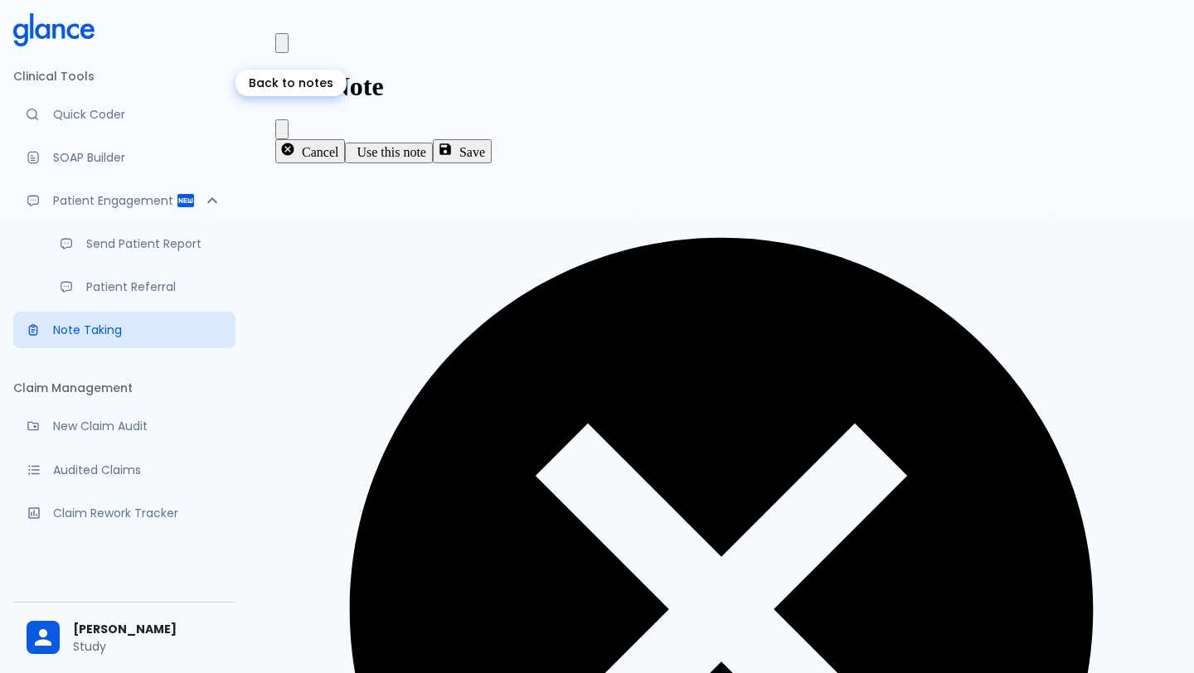
click at [282, 47] on icon "Back to notes" at bounding box center [282, 47] width 0 height 0
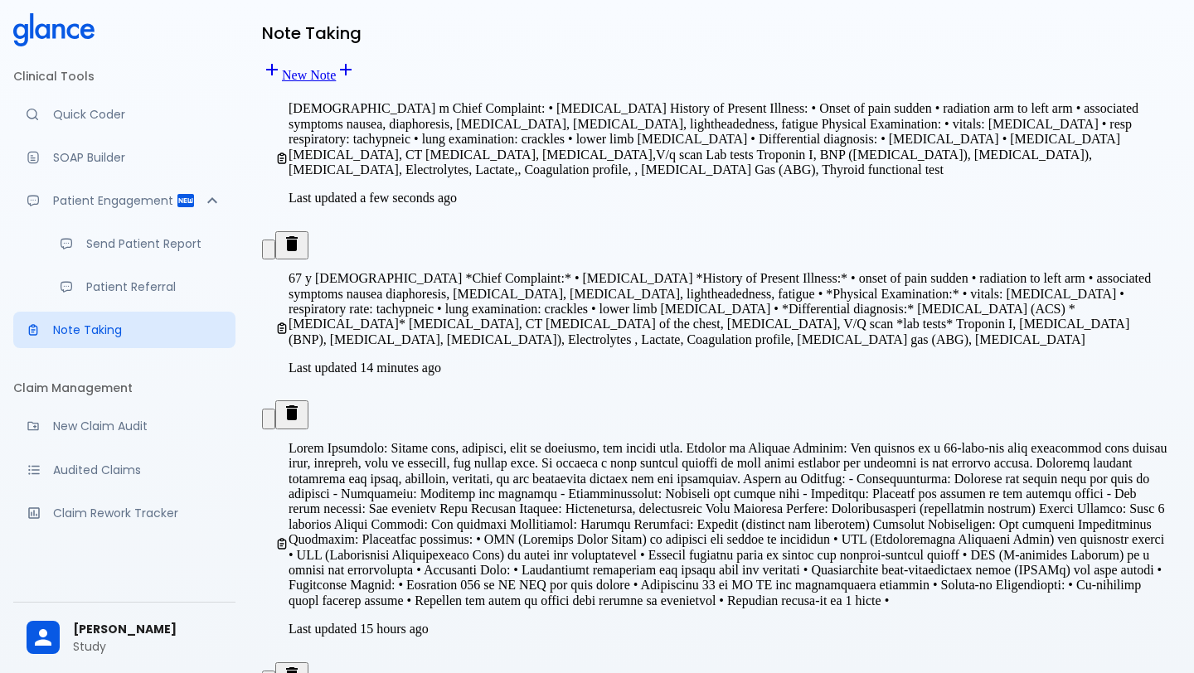
click at [626, 271] on span "67 y male *Chief Complaint:* • chest pain *History of Present Illness:* • onset…" at bounding box center [719, 308] width 862 height 75
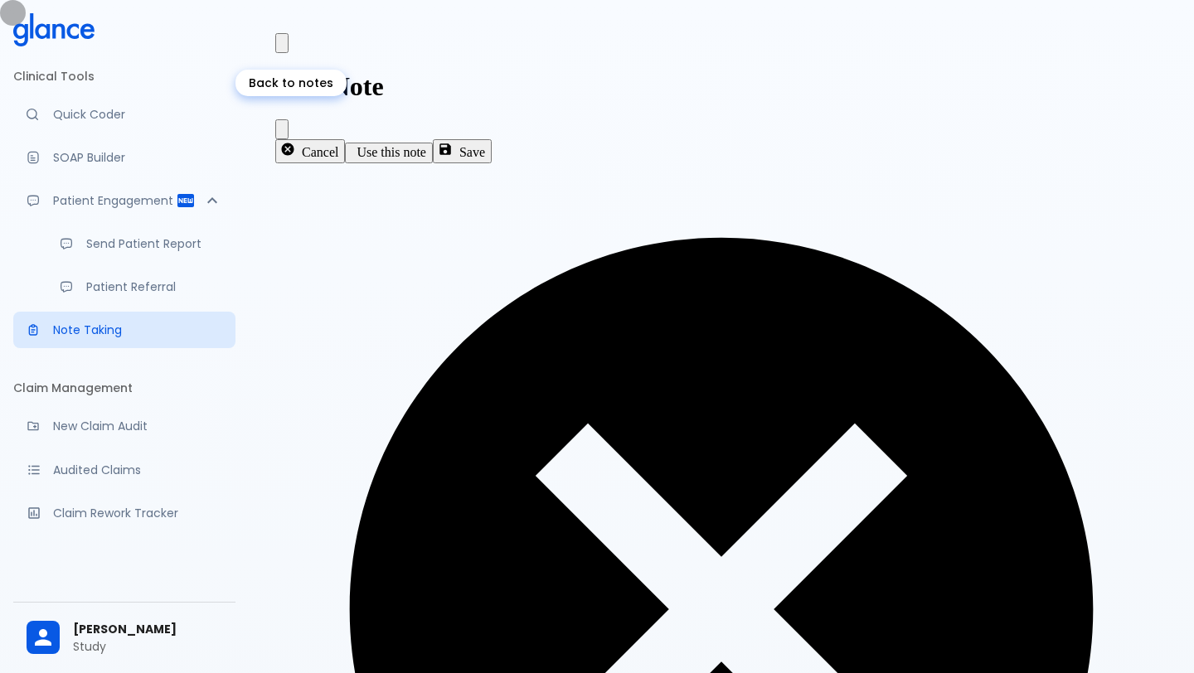
click at [282, 47] on icon "Back to notes" at bounding box center [282, 47] width 0 height 0
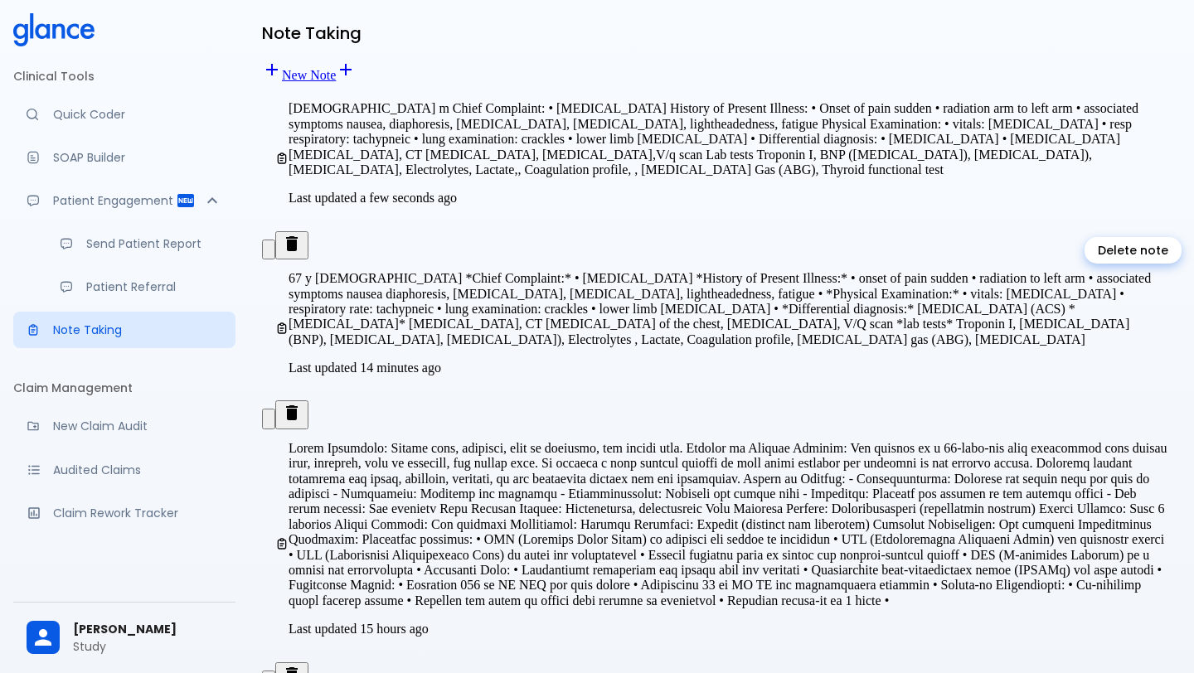
click at [298, 405] on icon "Delete note" at bounding box center [292, 412] width 12 height 15
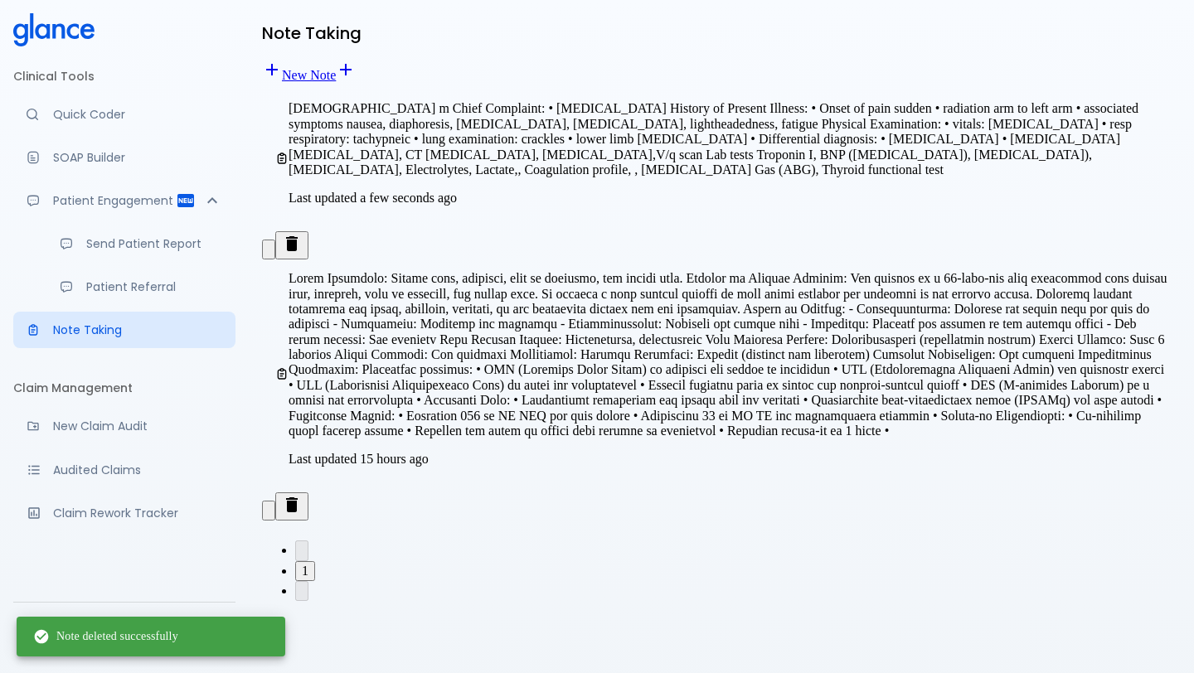
click at [675, 191] on p "Last updated a few seconds ago" at bounding box center [727, 198] width 879 height 15
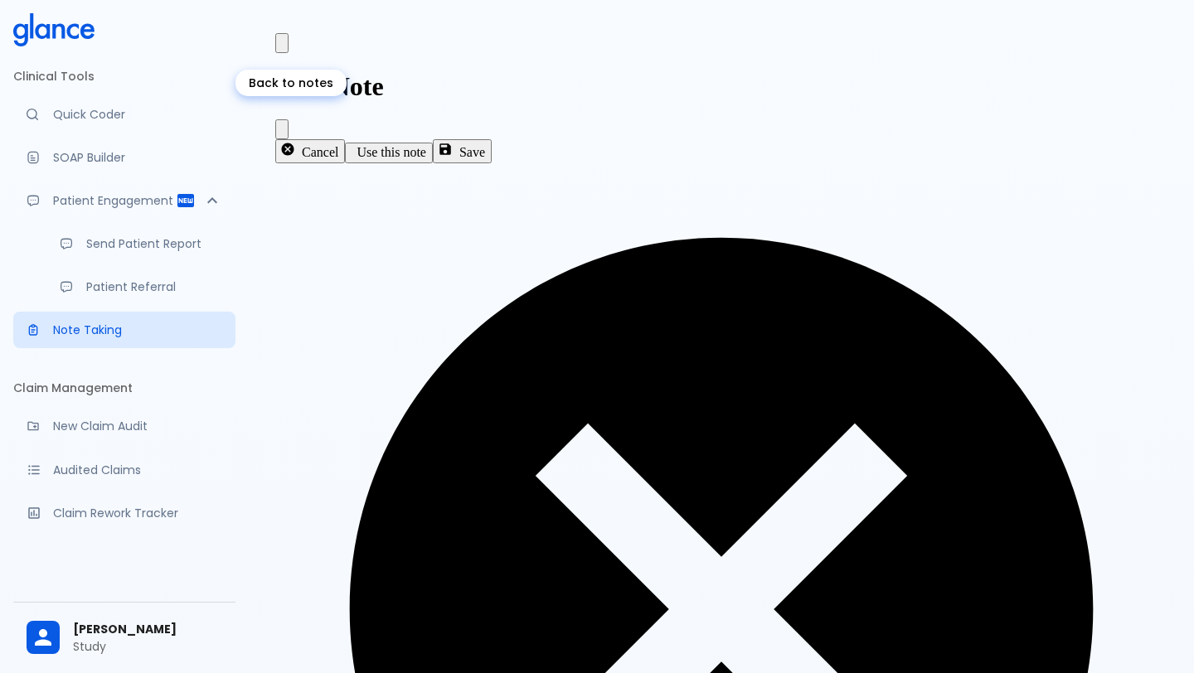
click at [282, 47] on icon "Back to notes" at bounding box center [282, 47] width 0 height 0
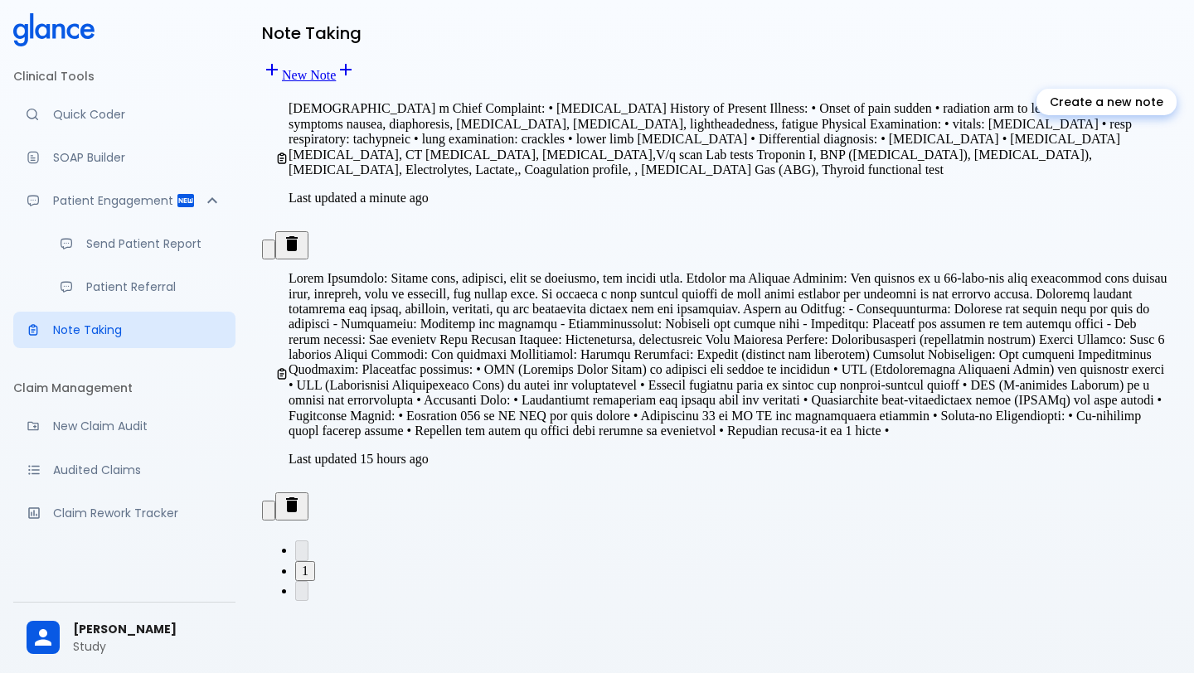
click at [336, 68] on link "New Note" at bounding box center [299, 75] width 74 height 14
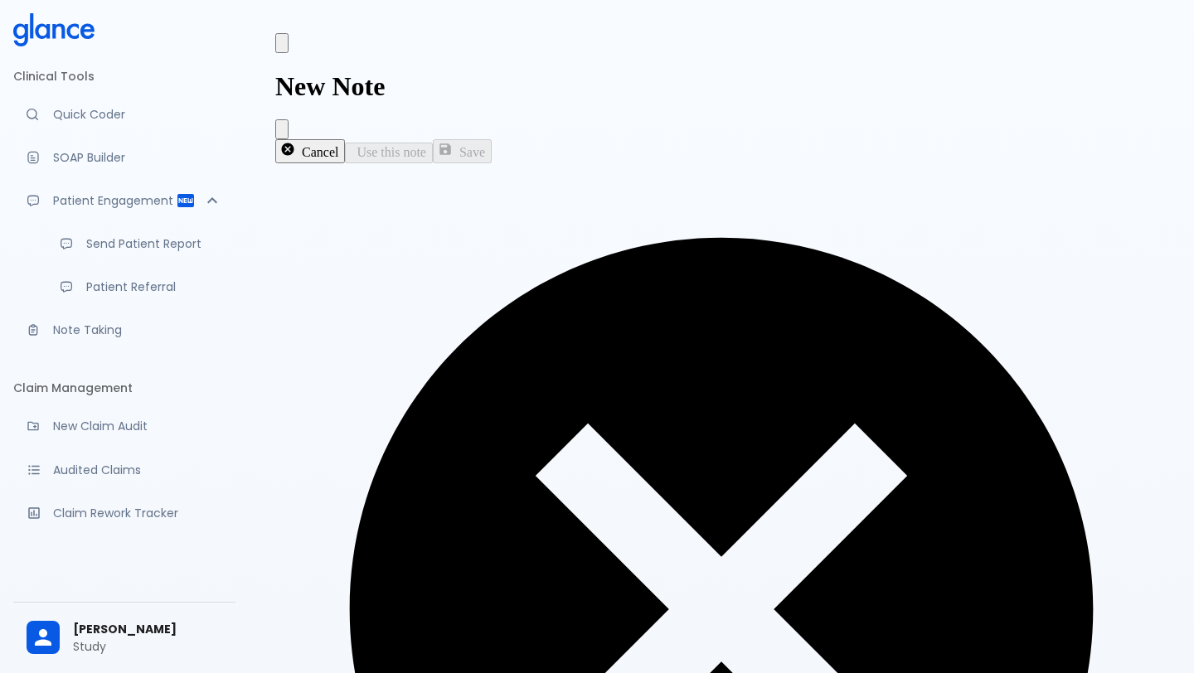
click at [786, 530] on div "New Note Cancel Use this note Save x x x x" at bounding box center [721, 616] width 918 height 1193
click at [475, 557] on div "New Note Cancel Use this note Save x x x x" at bounding box center [721, 616] width 918 height 1193
paste textarea "34 yo male c/o coughing"
type textarea "34 yo male c/o coughing"
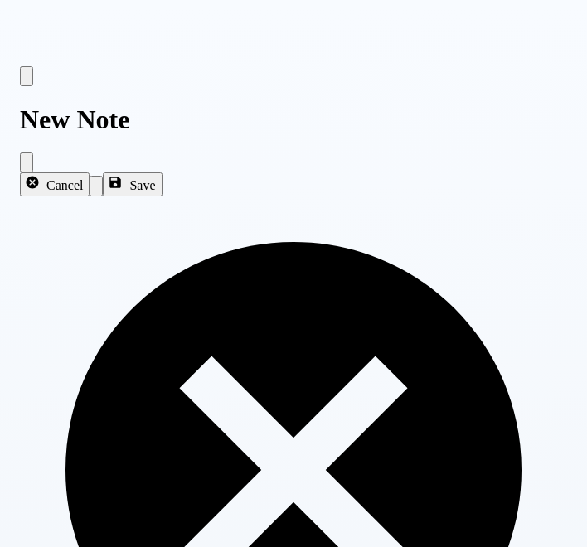
paste textarea "duration of cough 3 weeks associated symptoms: fever, blood, wt loss night swea…"
type textarea "• duration of cough 3 weeks associated symptoms: fever, blood, wt loss night sw…"
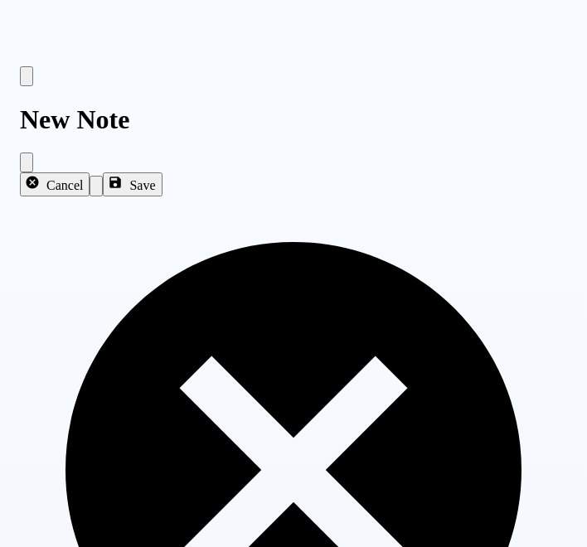
paste textarea "• Tuberculosis • Bronchogenic carcinoma • Pneumonia • Lung abscess"
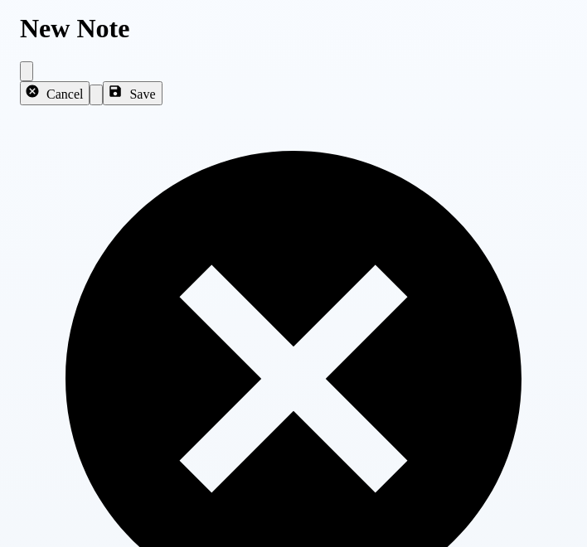
scroll to position [93, 0]
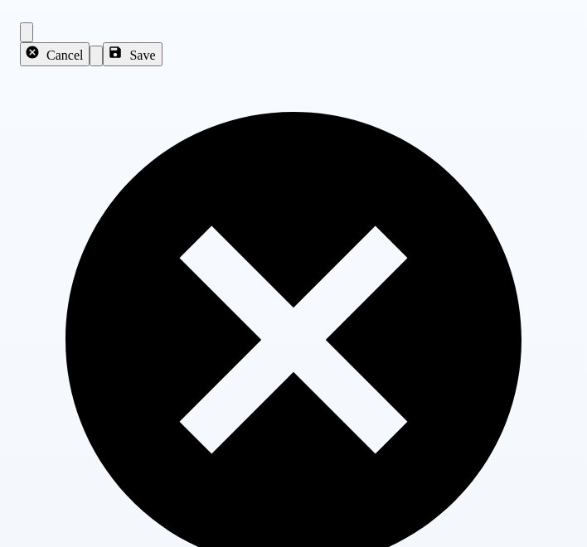
scroll to position [152, 0]
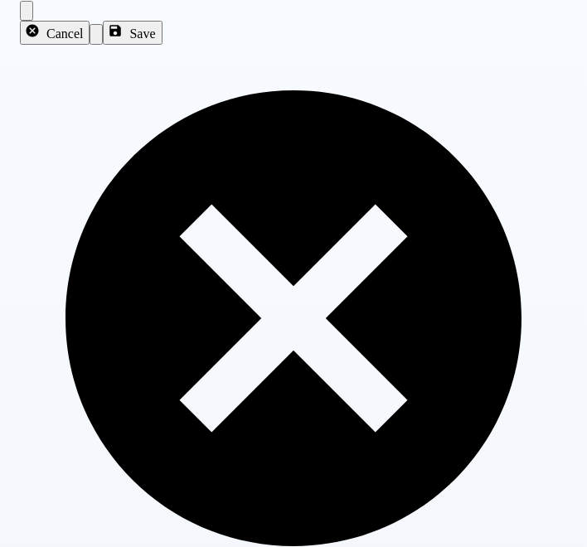
type textarea "• Tuberculosis • Bronchogenic carcinoma • Pneumonia • Lung abscess"
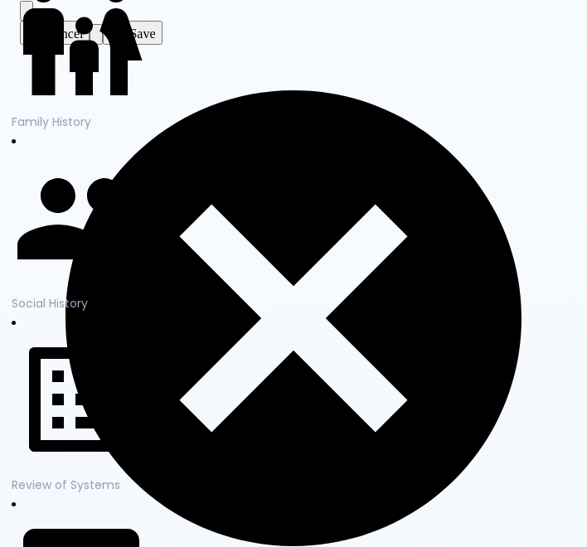
type textarea "/"
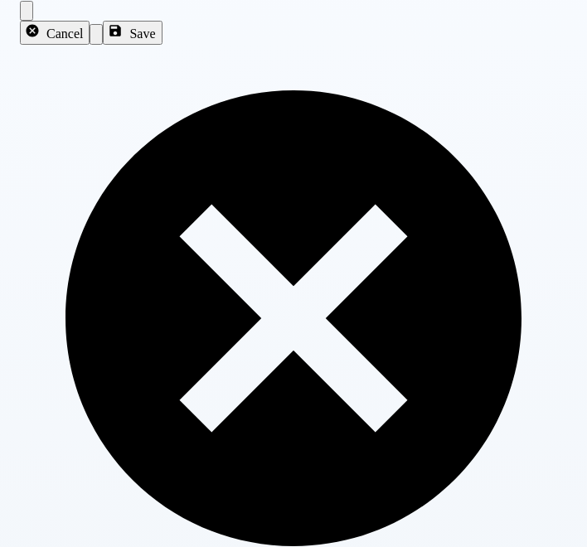
type textarea "Tests"
paste textarea "Chest X-ray • CT scan of the chest • Sputum culture for mycobacterium • Complet…"
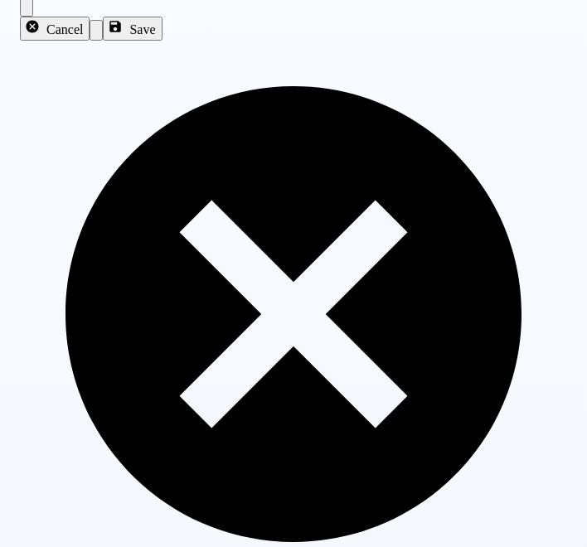
type textarea "Chest X-ray • CT scan of the chest • Sputum culture for mycobacterium • Complet…"
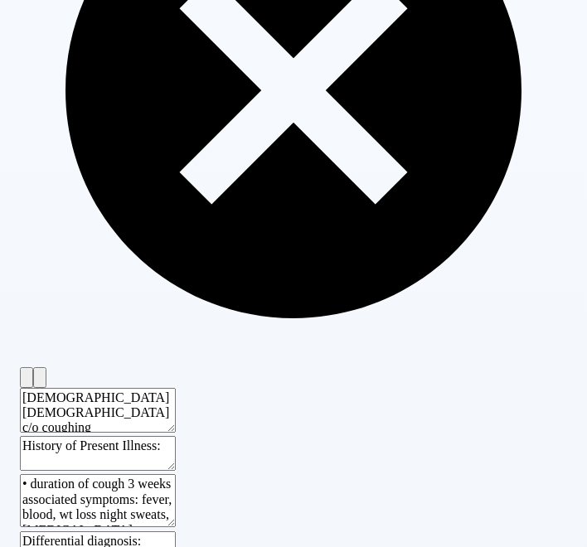
scroll to position [0, 0]
type textarea "/"
type textarea "Medication"
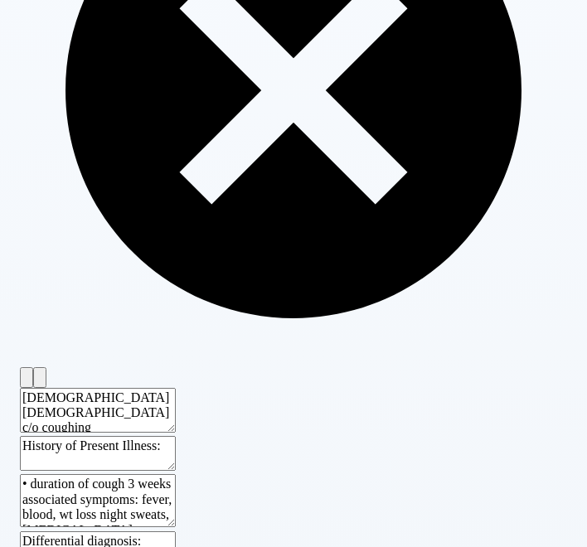
type textarea "Rifampin, Isoniazid, Pyrazinamide, Ethambutol"
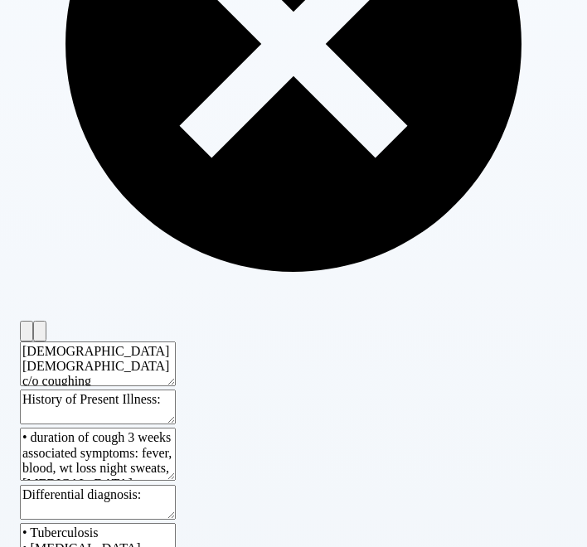
scroll to position [440, 0]
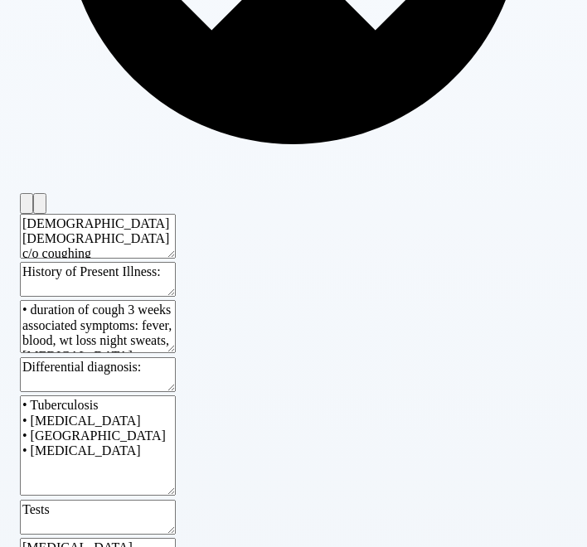
scroll to position [553, 0]
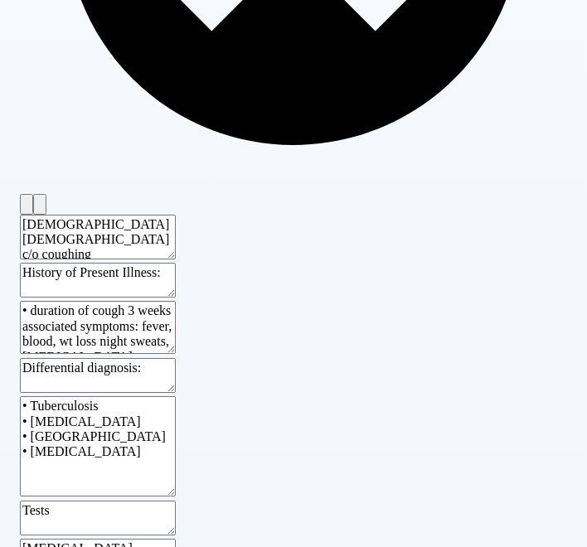
paste textarea "• Rifampin dose: , 10 mg/kg daily, Adjust dose for liver function, Monitor live…"
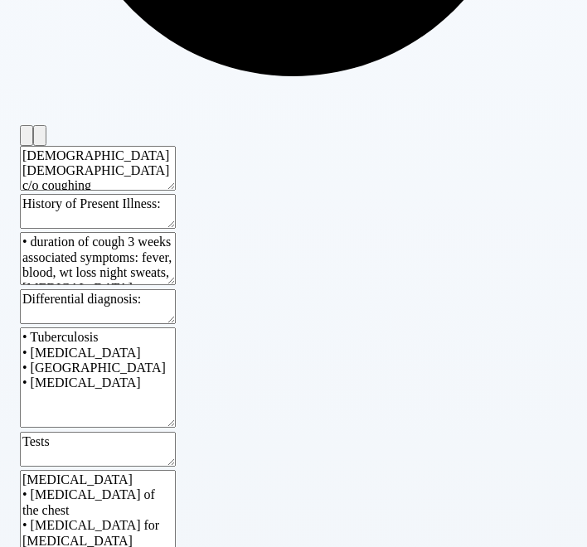
scroll to position [625, 0]
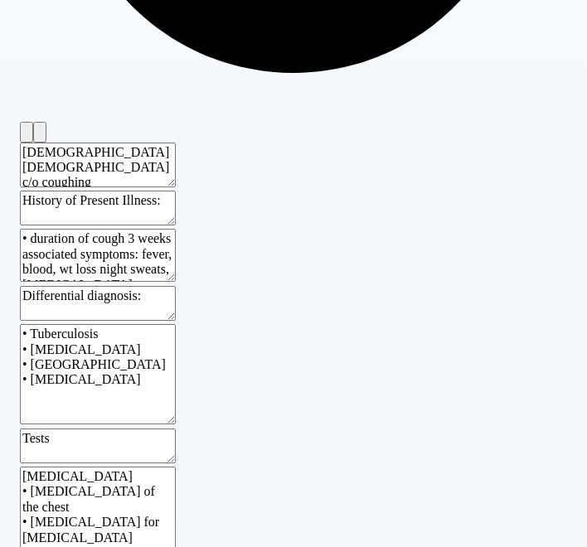
type textarea "• Rifampin dose: , 10 mg/kg daily, Adjust dose for liver function, Monitor live…"
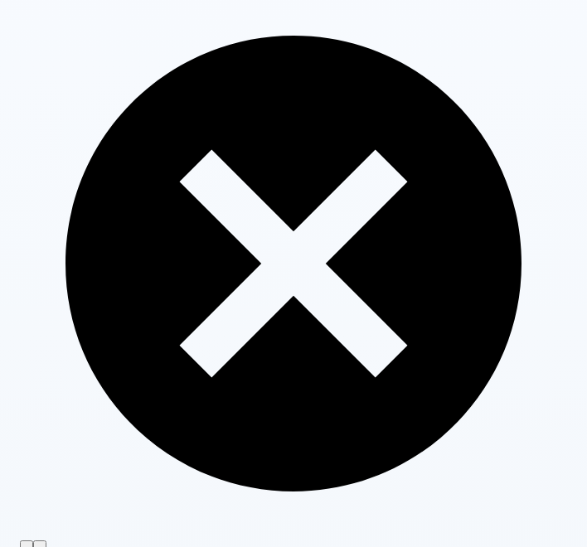
scroll to position [0, 0]
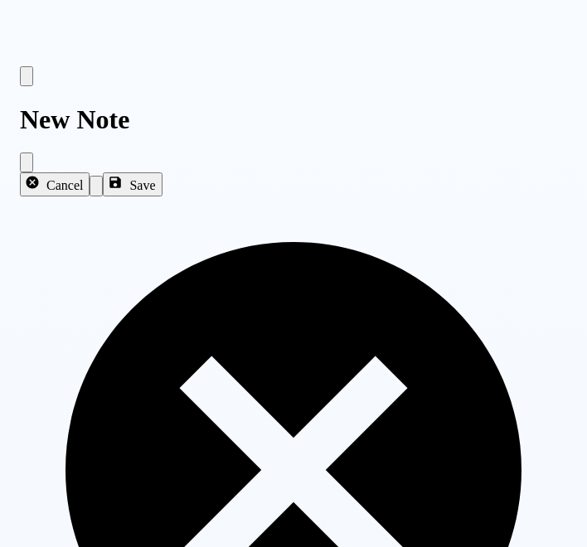
click at [27, 80] on icon "Back to notes" at bounding box center [27, 80] width 0 height 0
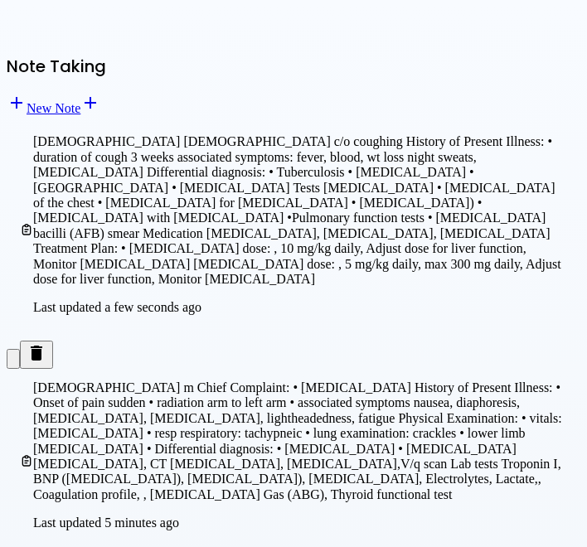
click at [100, 93] on icon at bounding box center [90, 103] width 20 height 20
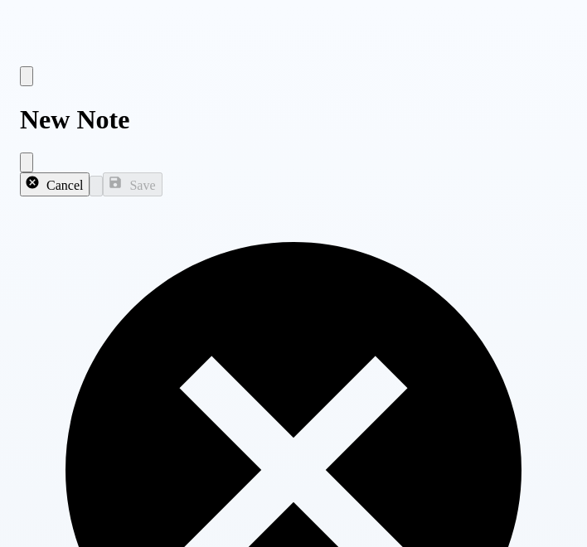
paste textarea "[DEMOGRAPHIC_DATA] [DEMOGRAPHIC_DATA] via OPD"
type textarea "[DEMOGRAPHIC_DATA] [DEMOGRAPHIC_DATA] via OPD"
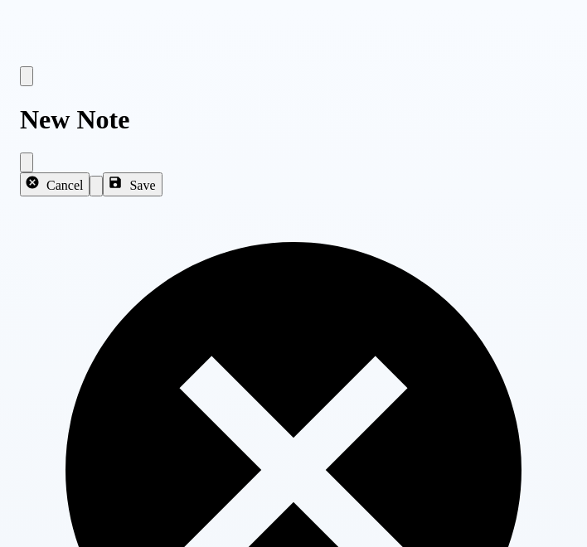
paste textarea "coughing • Sore throat • Fever *History of Present Illness:* • Duration of symp…"
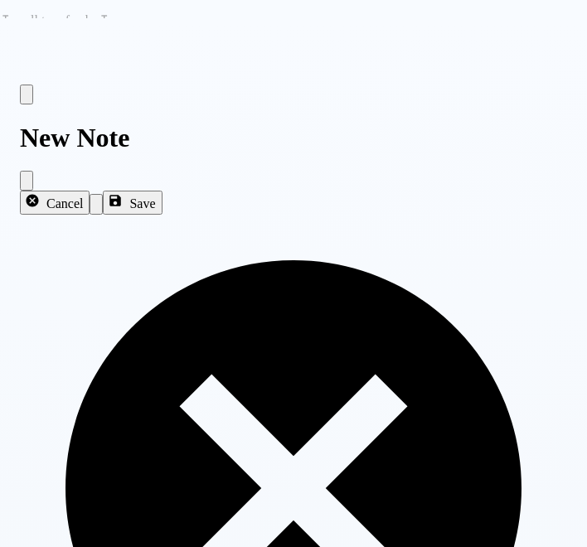
drag, startPoint x: 31, startPoint y: 331, endPoint x: 297, endPoint y: 349, distance: 266.7
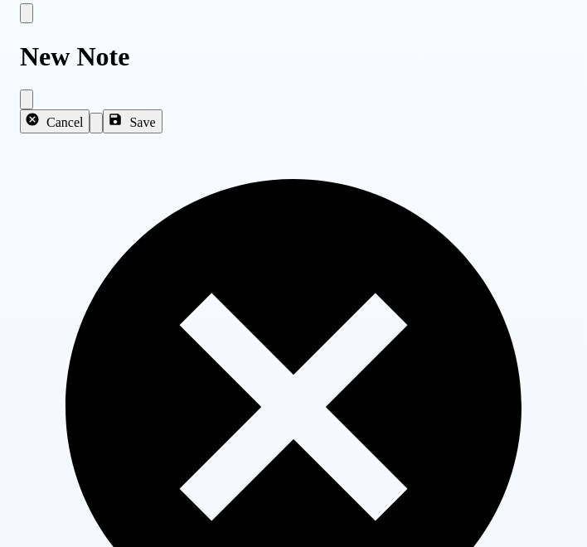
scroll to position [80, 0]
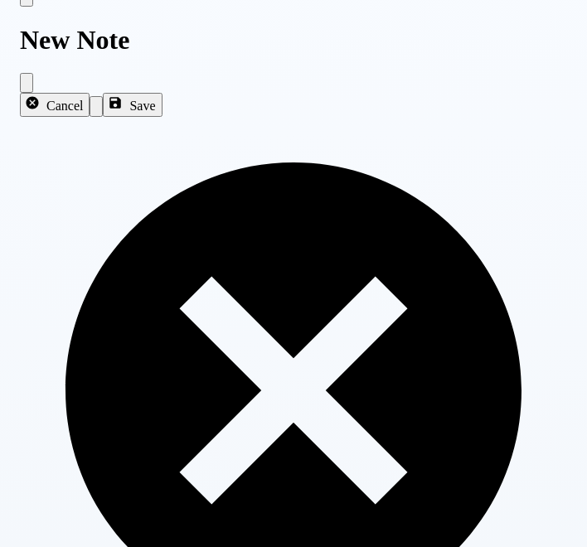
type textarea "• coughing • Sore throat • Fever • Duration of symptoms 1 week? • Progression o…"
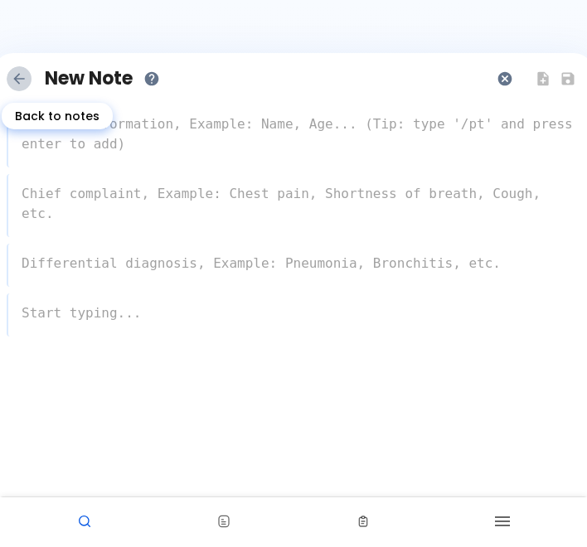
click at [20, 77] on icon "Back to notes" at bounding box center [19, 78] width 17 height 17
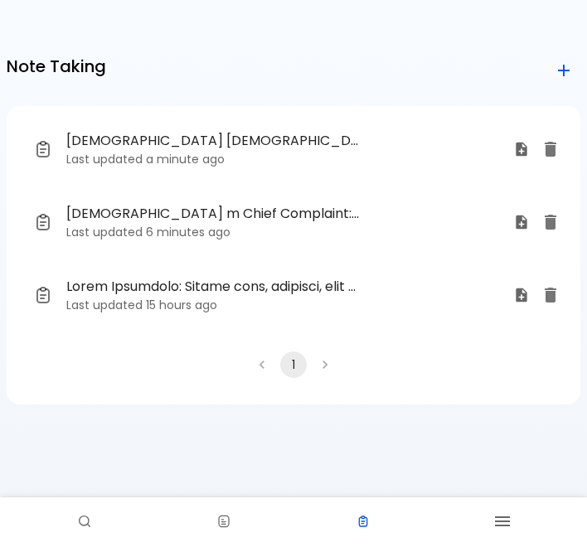
click at [562, 66] on icon at bounding box center [564, 71] width 20 height 20
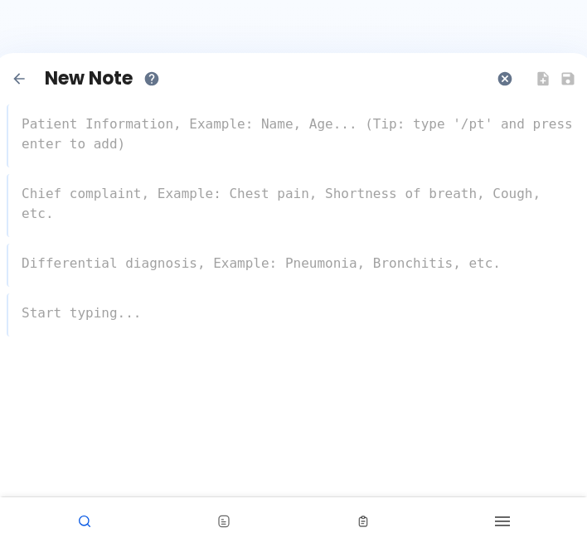
click at [65, 124] on textarea at bounding box center [294, 134] width 572 height 53
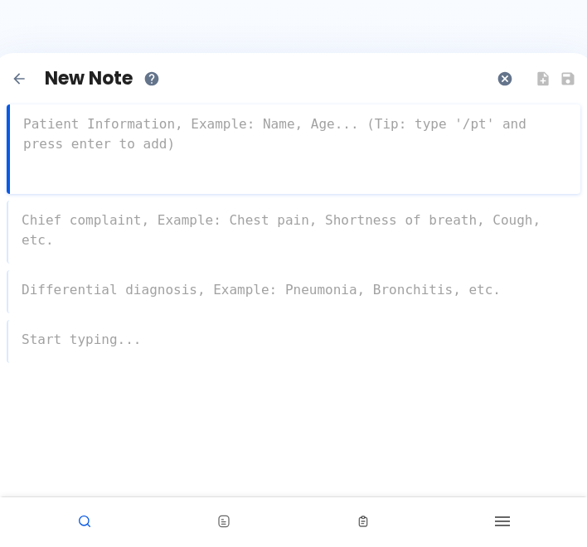
paste textarea "[DEMOGRAPHIC_DATA] [DEMOGRAPHIC_DATA] via OPD"
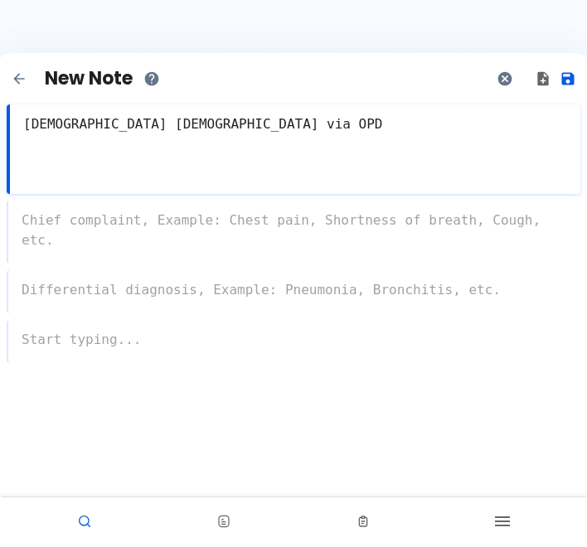
type textarea "[DEMOGRAPHIC_DATA] [DEMOGRAPHIC_DATA] via OPD"
click at [65, 219] on textarea at bounding box center [294, 230] width 572 height 53
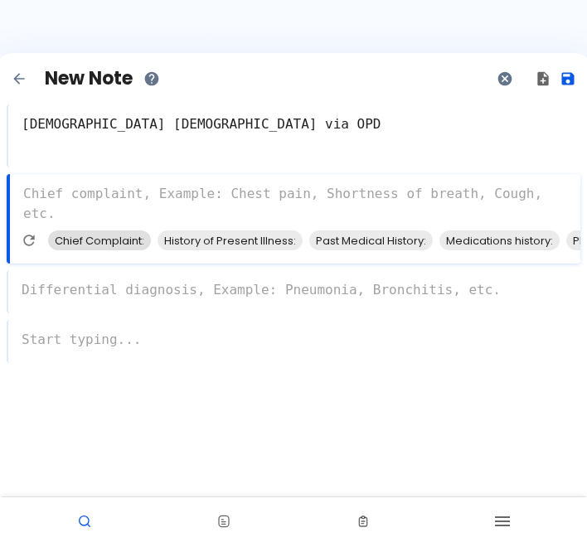
click at [79, 240] on span "Chief Complaint:" at bounding box center [99, 240] width 103 height 19
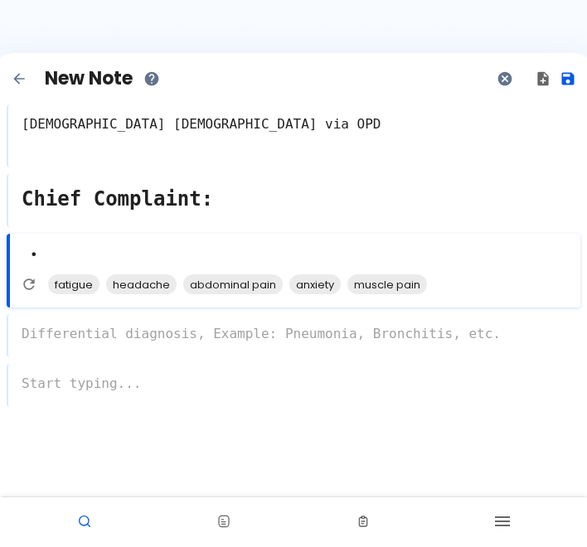
paste textarea "• coughing • Sore throat • Fever"
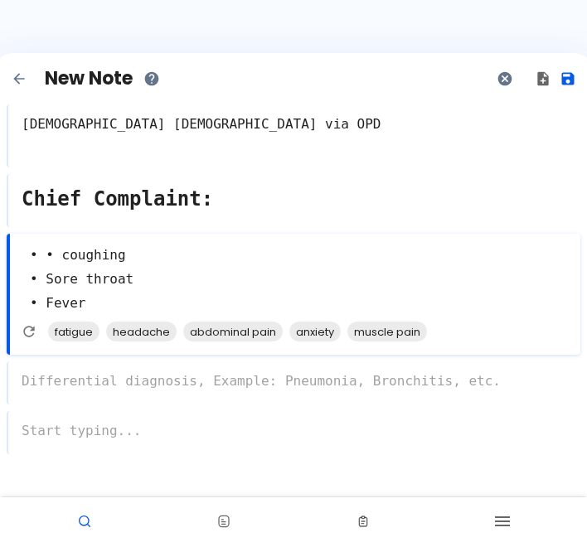
click at [39, 256] on textarea "• • coughing • Sore throat • Fever" at bounding box center [295, 279] width 570 height 85
type textarea "• coughing • Sore throat • Fever"
click at [101, 385] on div "x" at bounding box center [294, 382] width 574 height 43
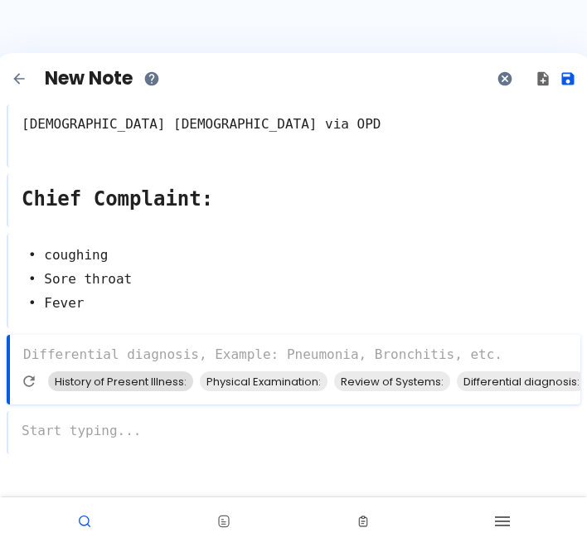
click at [95, 385] on span "History of Present Illness:" at bounding box center [120, 381] width 145 height 19
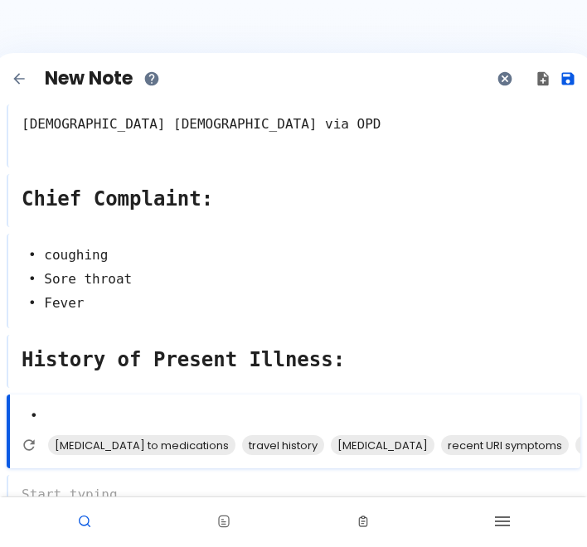
paste textarea "• Duration of symptoms 1 week? • Progression of symptoms increasing • Triggers …"
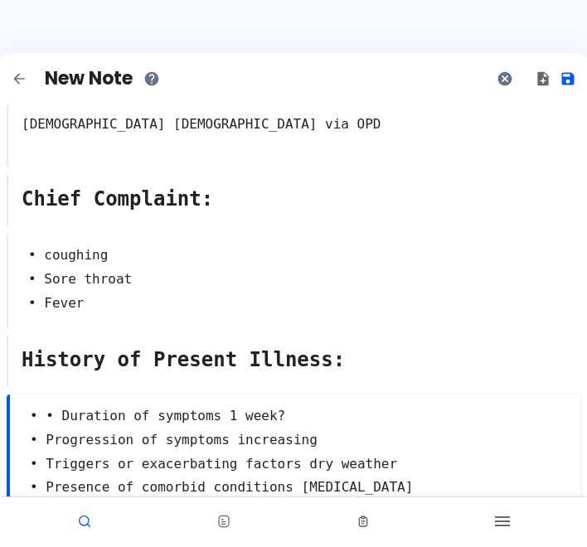
click at [43, 419] on textarea "• • Duration of symptoms 1 week? • Progression of symptoms increasing • Trigger…" at bounding box center [295, 452] width 570 height 109
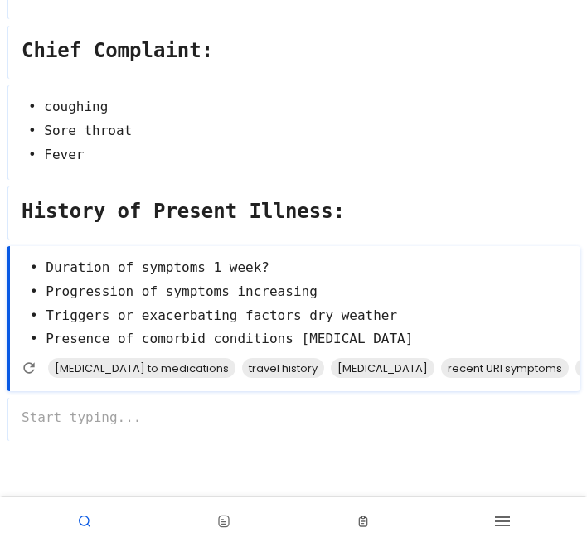
scroll to position [175, 0]
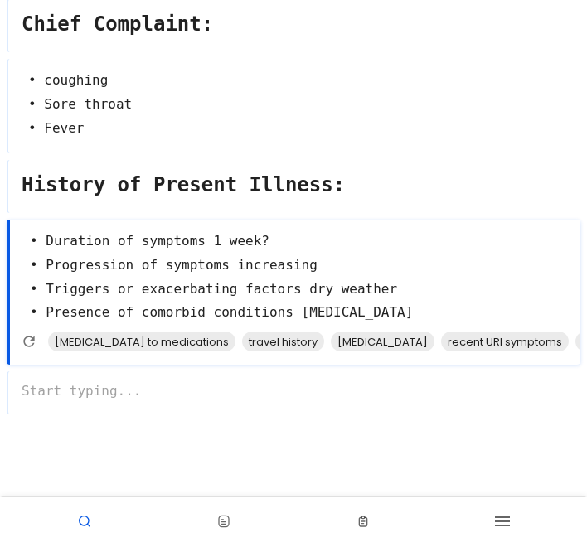
type textarea "• Duration of symptoms 1 week? • Progression of symptoms increasing • Triggers …"
click at [115, 383] on div "x" at bounding box center [294, 392] width 574 height 43
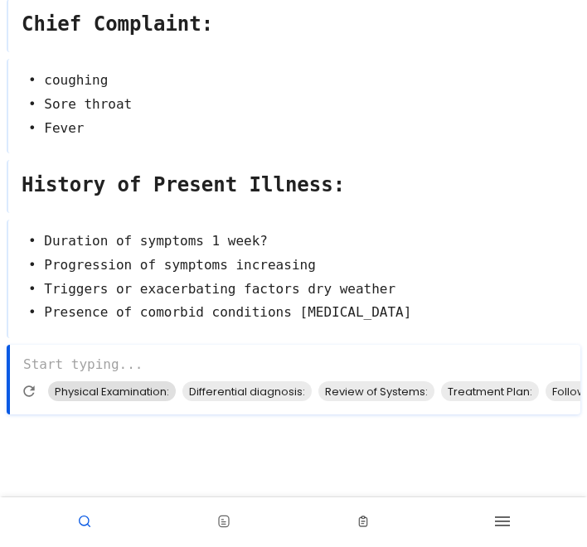
click at [90, 390] on span "Physical Examination:" at bounding box center [112, 391] width 128 height 19
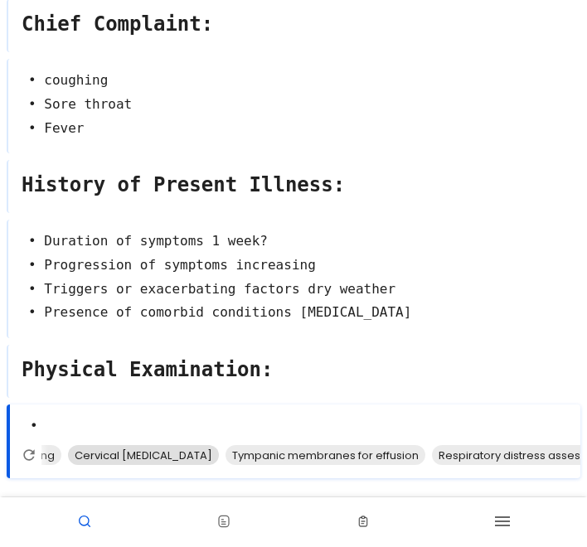
scroll to position [176, 0]
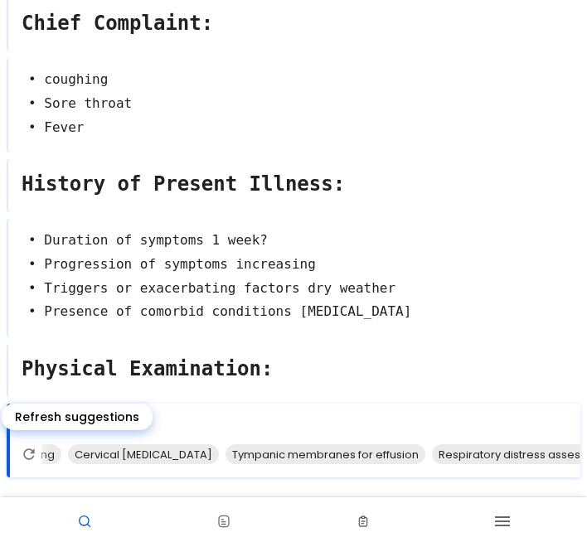
click at [30, 458] on icon "Refresh suggestions" at bounding box center [29, 454] width 17 height 17
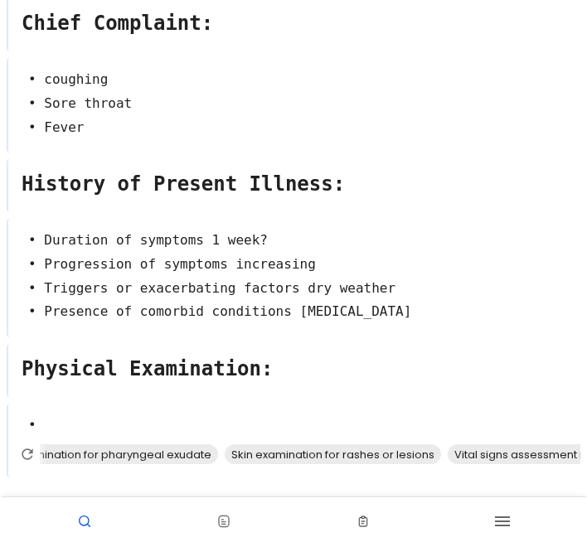
scroll to position [0, 641]
click at [68, 424] on textarea "•" at bounding box center [294, 425] width 572 height 37
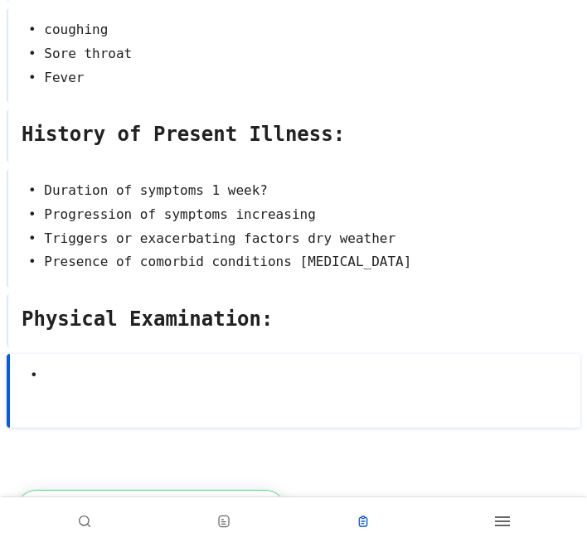
scroll to position [239, 0]
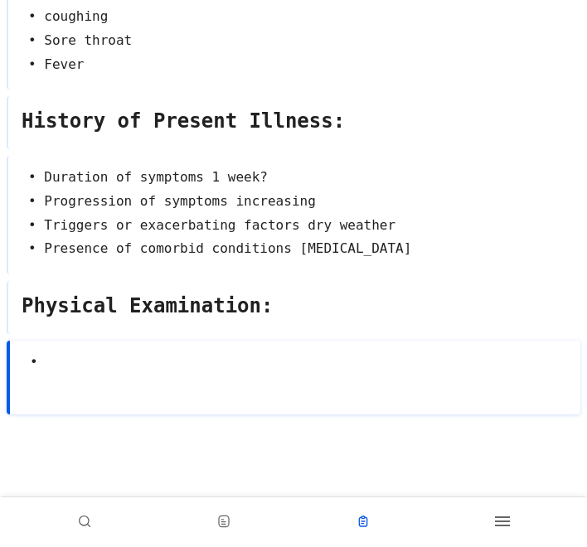
click at [67, 361] on textarea "•" at bounding box center [295, 362] width 570 height 37
click at [279, 358] on textarea "• Lung [MEDICAL_DATA] findings ?" at bounding box center [295, 374] width 570 height 61
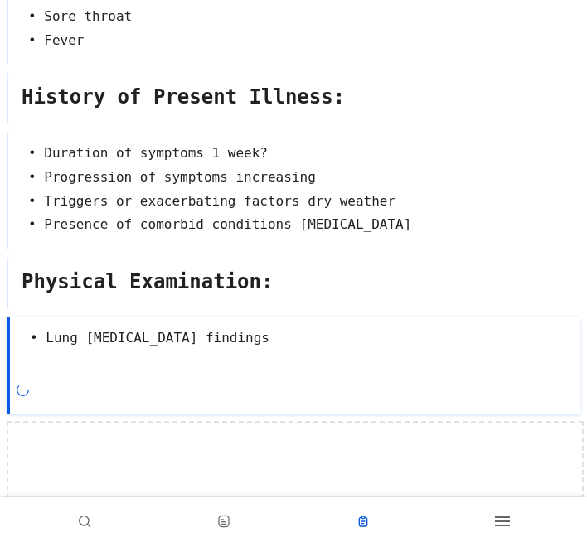
type textarea "• Lung [MEDICAL_DATA] findings"
click at [224, 448] on div at bounding box center [295, 464] width 577 height 86
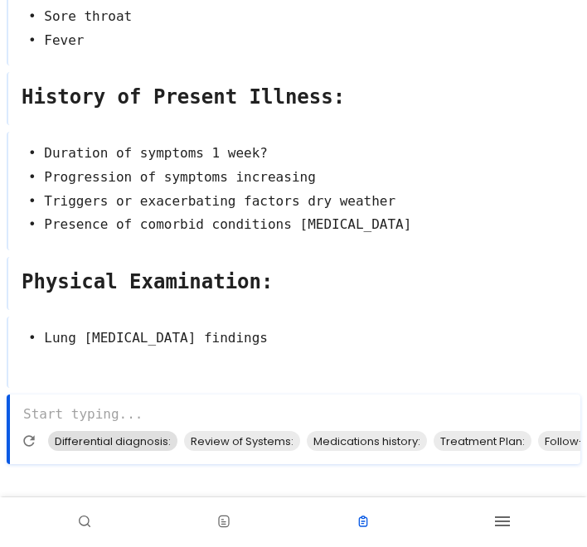
click at [125, 446] on span "Differential diagnosis:" at bounding box center [112, 441] width 129 height 19
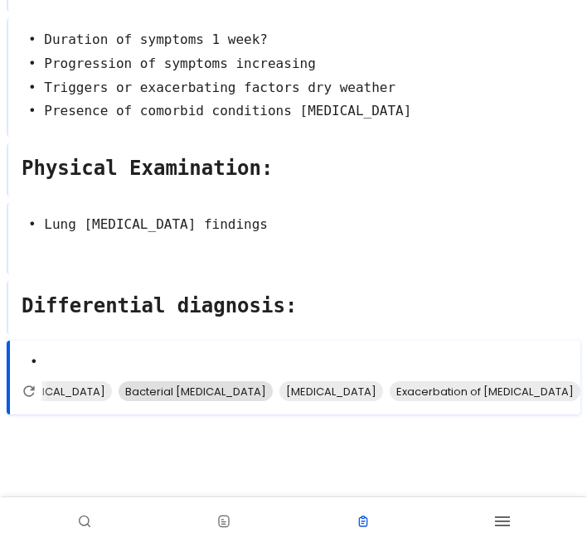
scroll to position [0, 0]
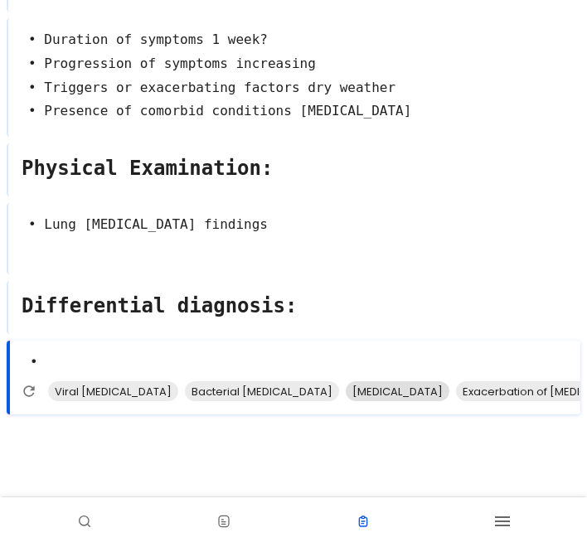
click at [346, 385] on span "[MEDICAL_DATA]" at bounding box center [398, 391] width 104 height 19
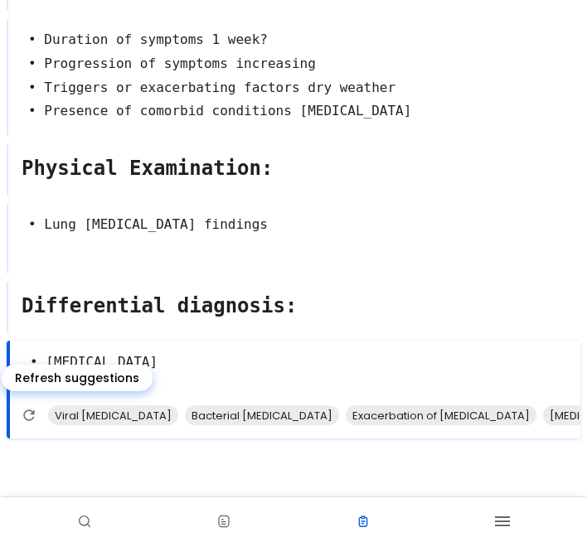
click at [27, 418] on icon "Refresh suggestions" at bounding box center [29, 415] width 17 height 17
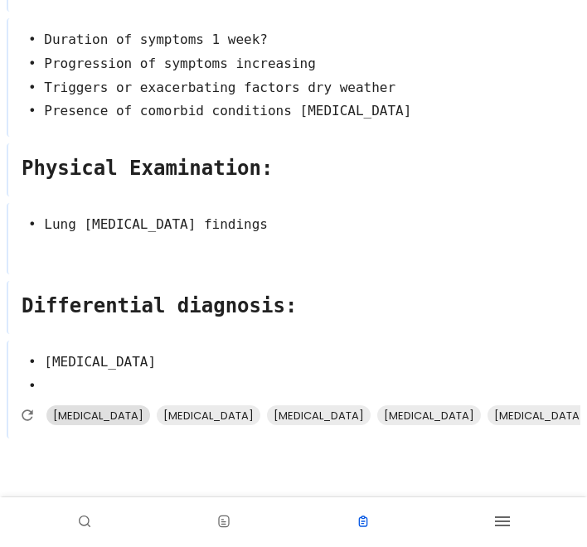
click at [150, 418] on span "[MEDICAL_DATA]" at bounding box center [98, 415] width 104 height 19
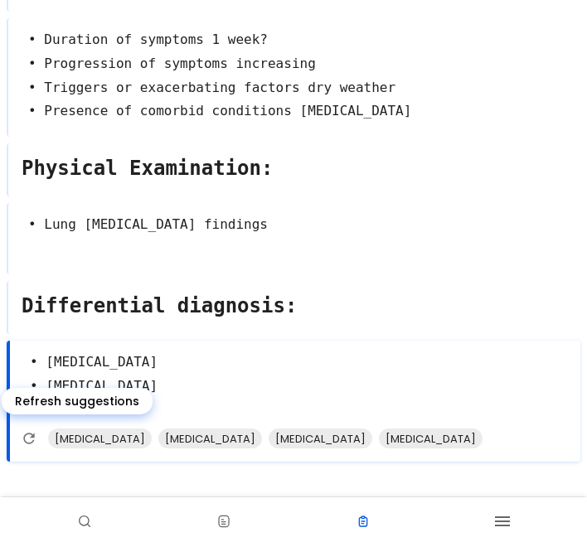
click at [27, 433] on icon "Refresh suggestions" at bounding box center [29, 438] width 17 height 17
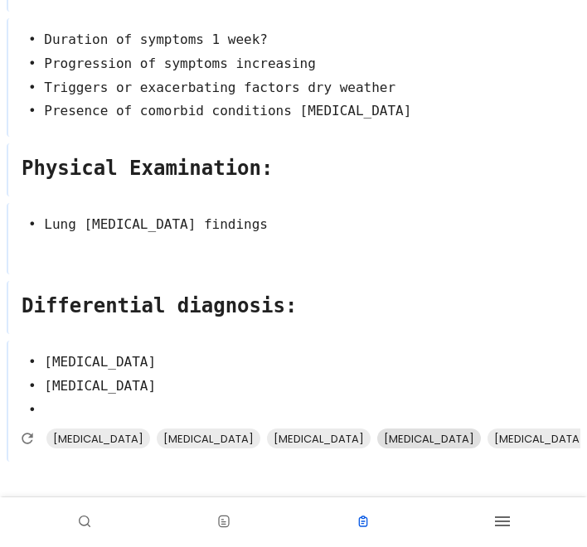
click at [377, 439] on span "[MEDICAL_DATA]" at bounding box center [429, 438] width 104 height 19
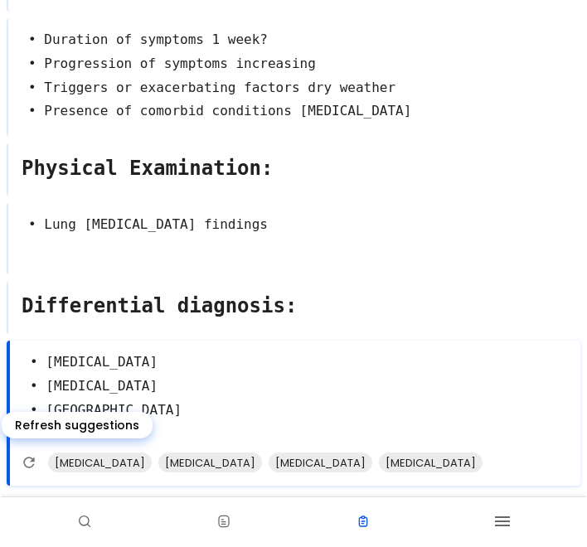
click at [31, 462] on icon "Refresh suggestions" at bounding box center [29, 462] width 17 height 17
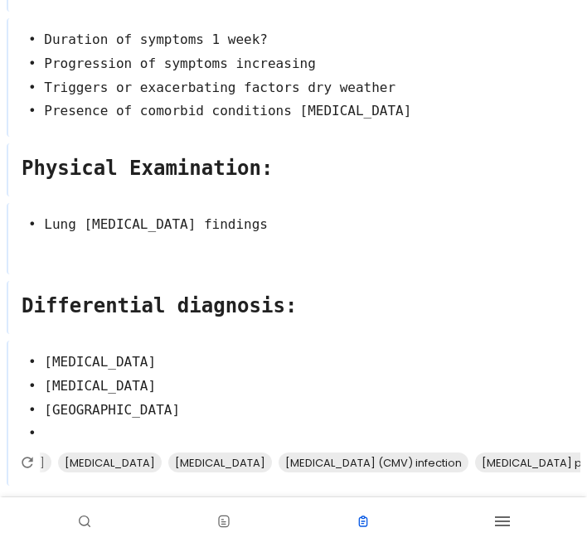
scroll to position [0, 213]
click at [84, 430] on textarea "• [MEDICAL_DATA] • [MEDICAL_DATA] • [GEOGRAPHIC_DATA] •" at bounding box center [294, 398] width 572 height 109
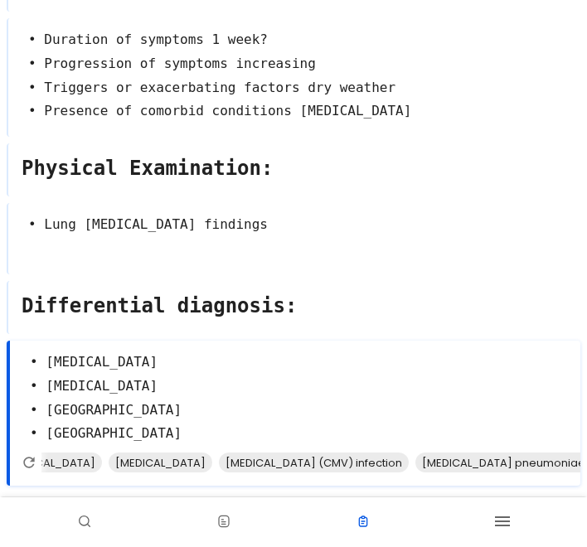
scroll to position [0, 0]
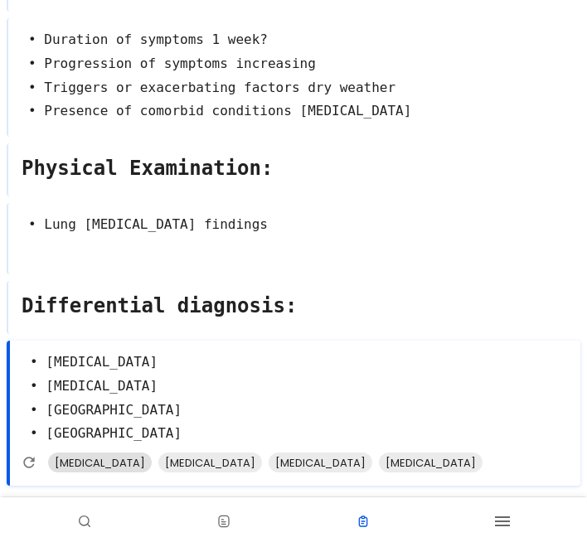
click at [57, 458] on span "[MEDICAL_DATA]" at bounding box center [100, 462] width 104 height 19
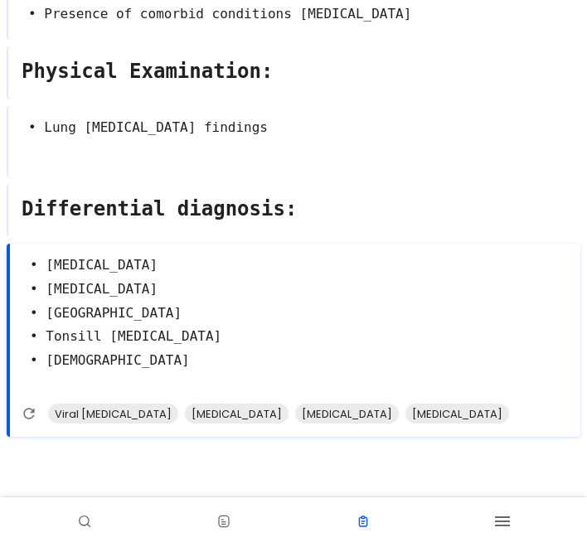
scroll to position [496, 0]
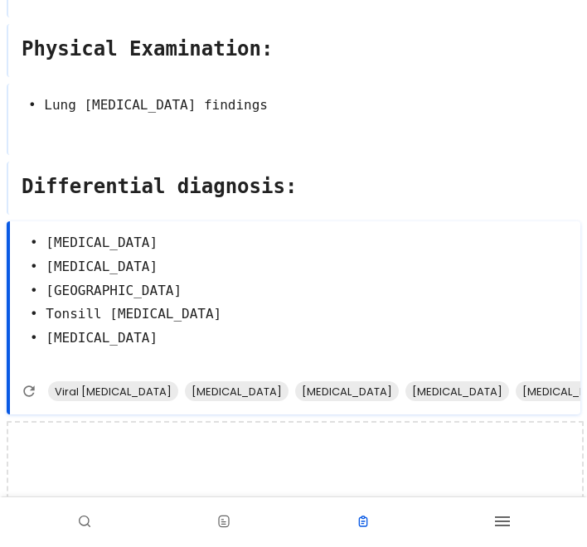
type textarea "• [MEDICAL_DATA] • [MEDICAL_DATA] • [GEOGRAPHIC_DATA] • Tonsill [MEDICAL_DATA] …"
click at [99, 457] on div at bounding box center [295, 464] width 577 height 86
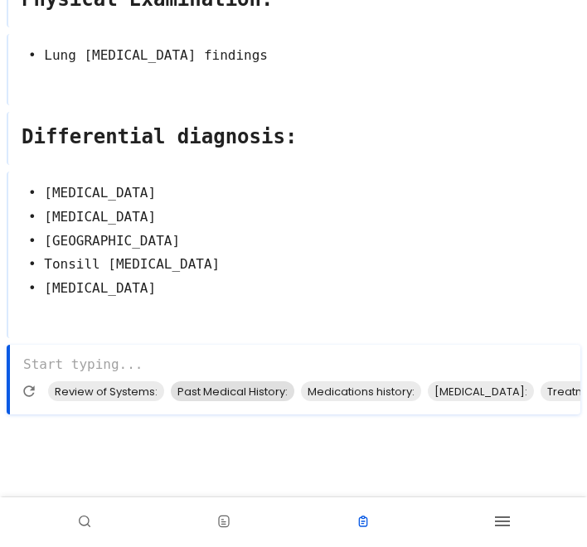
scroll to position [0, 25]
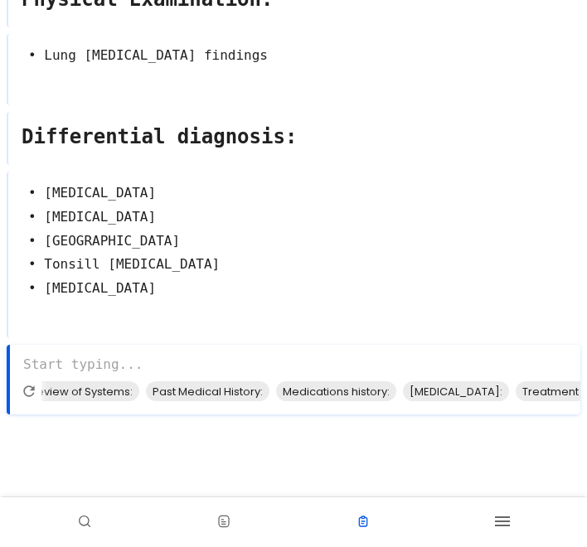
click at [139, 358] on textarea at bounding box center [295, 364] width 570 height 33
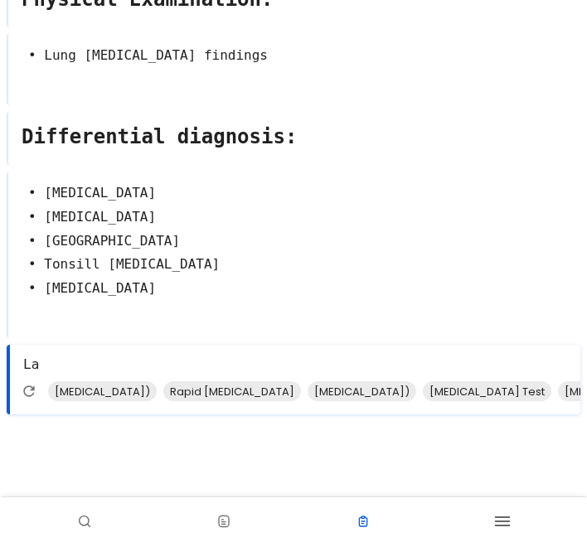
type textarea "L"
type textarea "/"
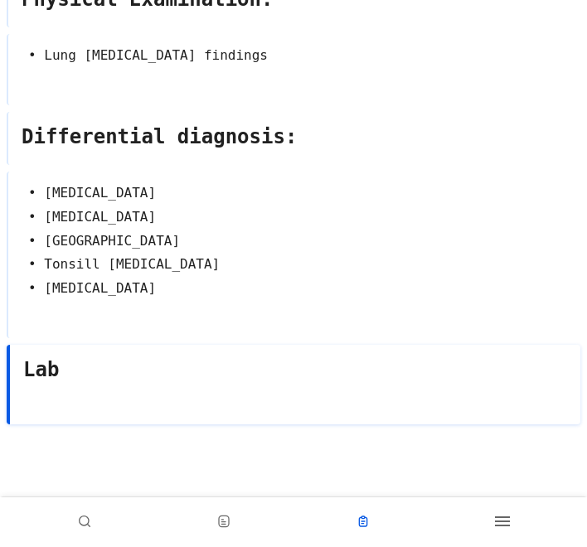
type textarea "Lab"
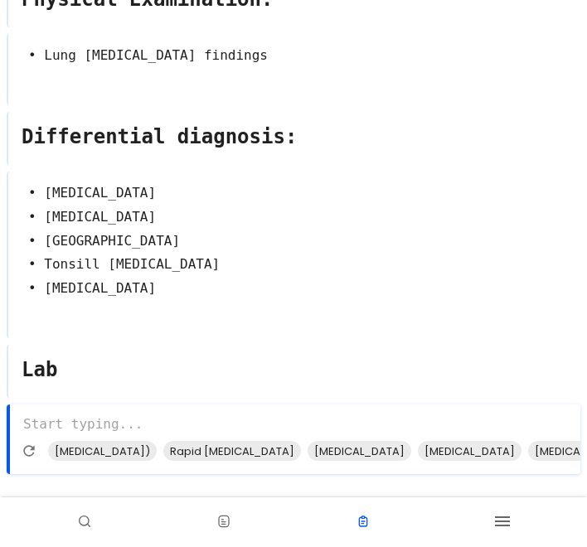
paste textarea "• [MEDICAL_DATA] • [MEDICAL_DATA] Test • [MEDICAL_DATA]) • • [MEDICAL_DATA] (PF…"
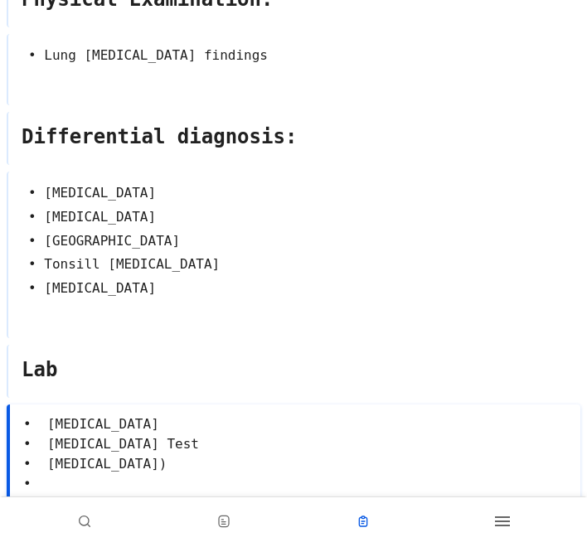
scroll to position [589, 0]
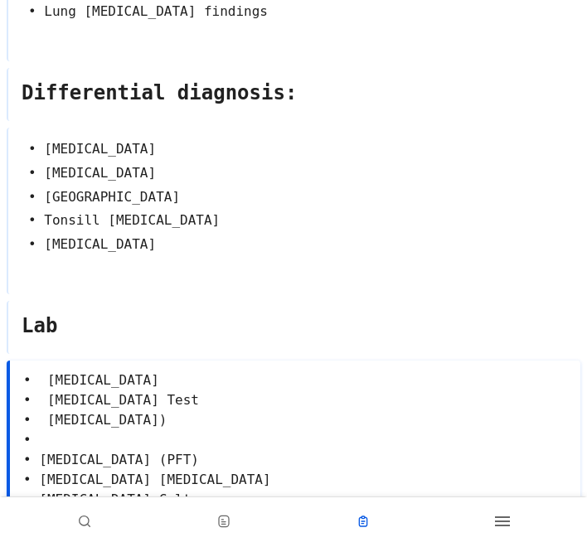
click at [64, 452] on textarea "• [MEDICAL_DATA] • [MEDICAL_DATA] Test • [MEDICAL_DATA]) • • [MEDICAL_DATA] (PF…" at bounding box center [295, 460] width 570 height 192
click at [51, 438] on textarea "• [MEDICAL_DATA] • [MEDICAL_DATA] Test • [MEDICAL_DATA]) • • [MEDICAL_DATA] (PF…" at bounding box center [295, 460] width 570 height 192
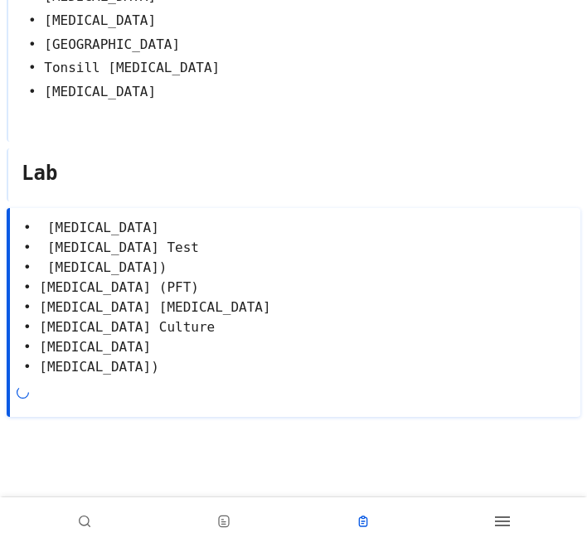
scroll to position [744, 0]
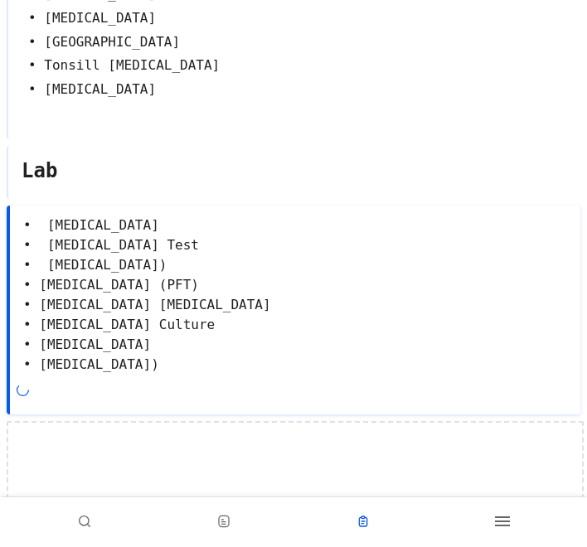
type textarea "• [MEDICAL_DATA] • [MEDICAL_DATA] Test • [MEDICAL_DATA]) • [MEDICAL_DATA] (PFT)…"
click at [92, 445] on div at bounding box center [295, 464] width 577 height 86
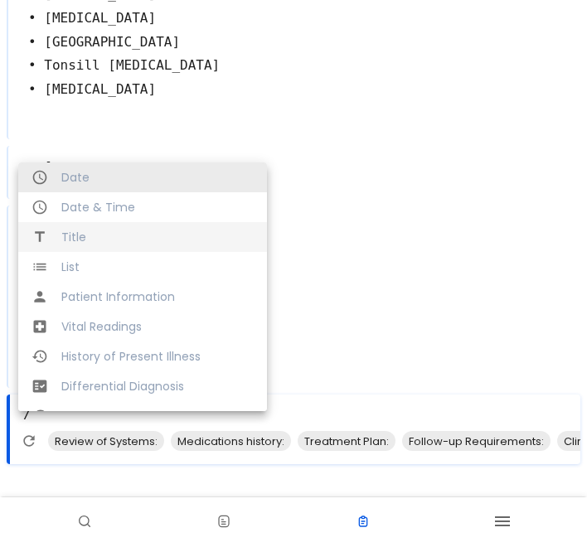
type textarea "/"
click at [65, 236] on span "Title" at bounding box center [157, 237] width 192 height 17
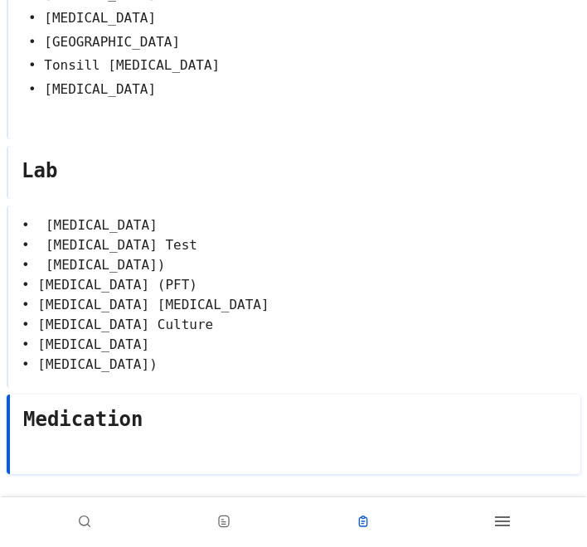
type textarea "Medication"
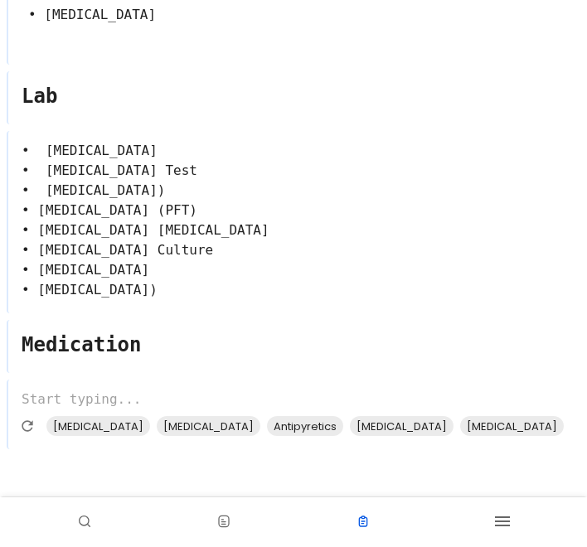
scroll to position [854, 0]
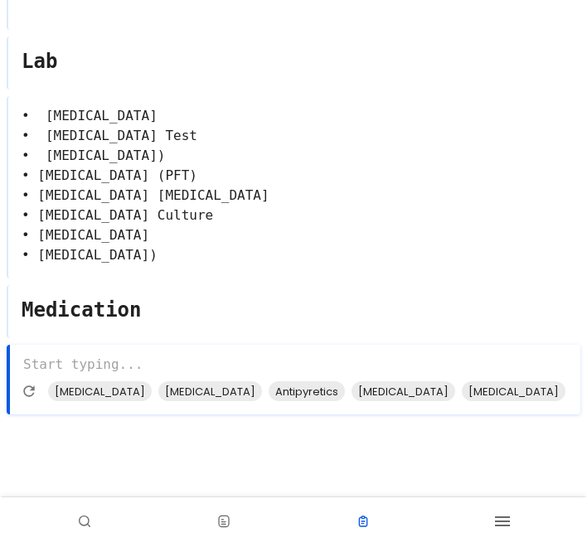
paste textarea "• Anti-inflammatory dose? • [MEDICAL_DATA] 600 mg orally every 8 hours • Mucoly…"
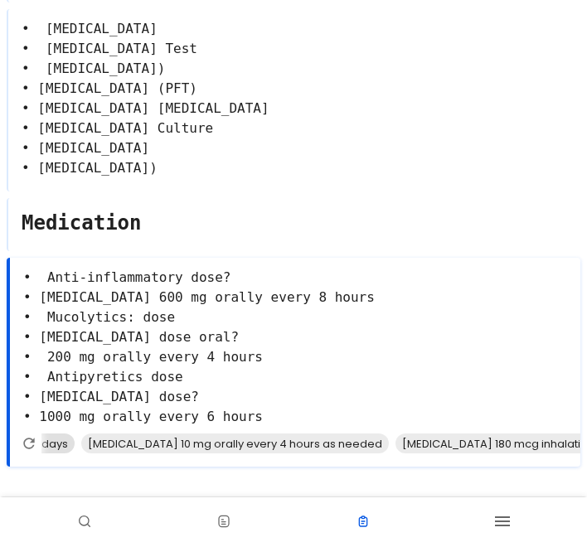
scroll to position [0, 234]
click at [241, 272] on textarea "• Anti-inflammatory dose? • [MEDICAL_DATA] 600 mg orally every 8 hours • Mucoly…" at bounding box center [295, 347] width 570 height 172
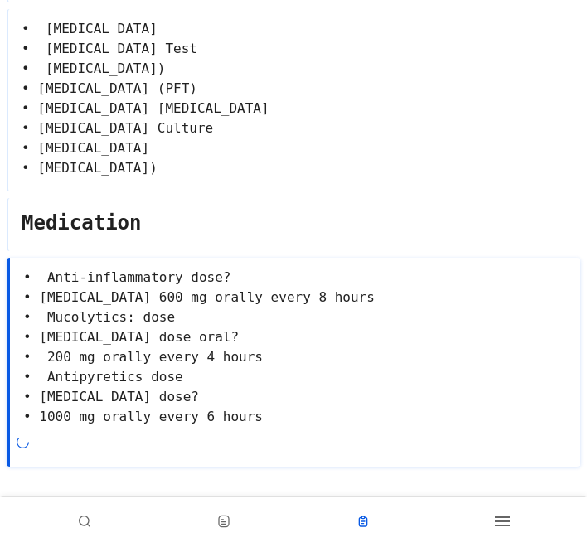
scroll to position [0, 0]
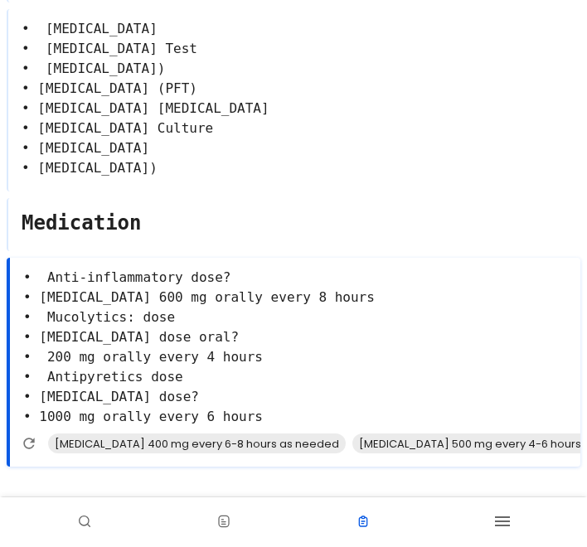
click at [192, 316] on textarea "• Anti-inflammatory dose? • [MEDICAL_DATA] 600 mg orally every 8 hours • Mucoly…" at bounding box center [295, 347] width 570 height 172
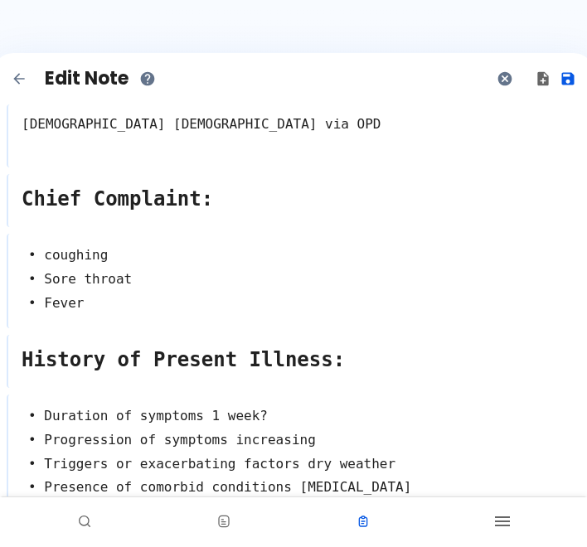
type textarea "• Anti-inflammatory dose? • [MEDICAL_DATA] 600 mg orally every 8 hours • Mucoly…"
click at [574, 80] on icon "button" at bounding box center [567, 78] width 17 height 17
click at [564, 82] on icon "button" at bounding box center [568, 79] width 12 height 12
click at [14, 85] on icon "Back to notes" at bounding box center [19, 78] width 17 height 17
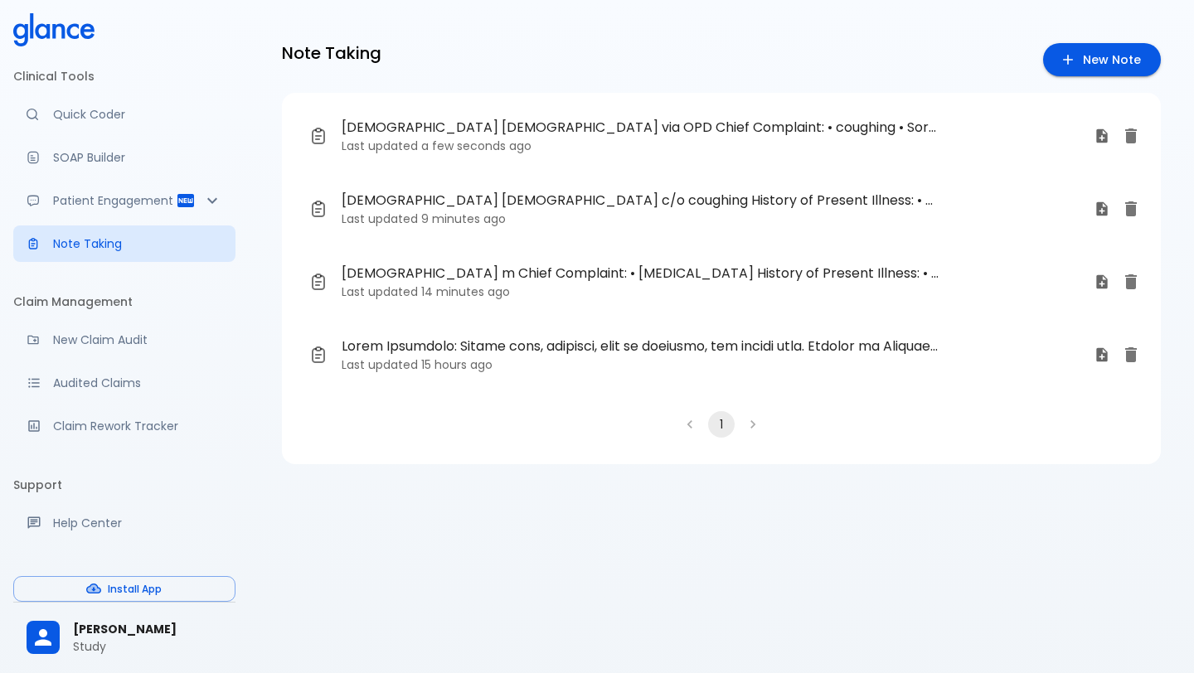
click at [586, 128] on span "[DEMOGRAPHIC_DATA] [DEMOGRAPHIC_DATA] via OPD Chief Complaint: • coughing • Sor…" at bounding box center [639, 128] width 597 height 20
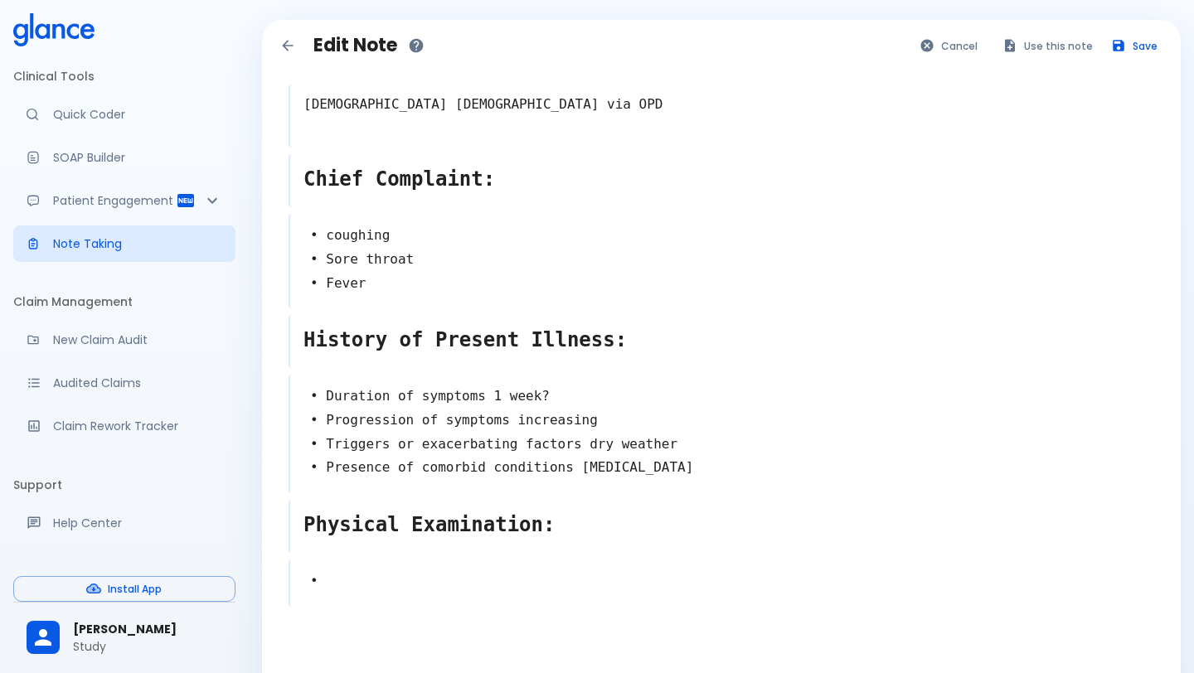
type textarea "• Lung [MEDICAL_DATA] findings"
click at [356, 48] on h1 "Edit Note" at bounding box center [355, 46] width 84 height 22
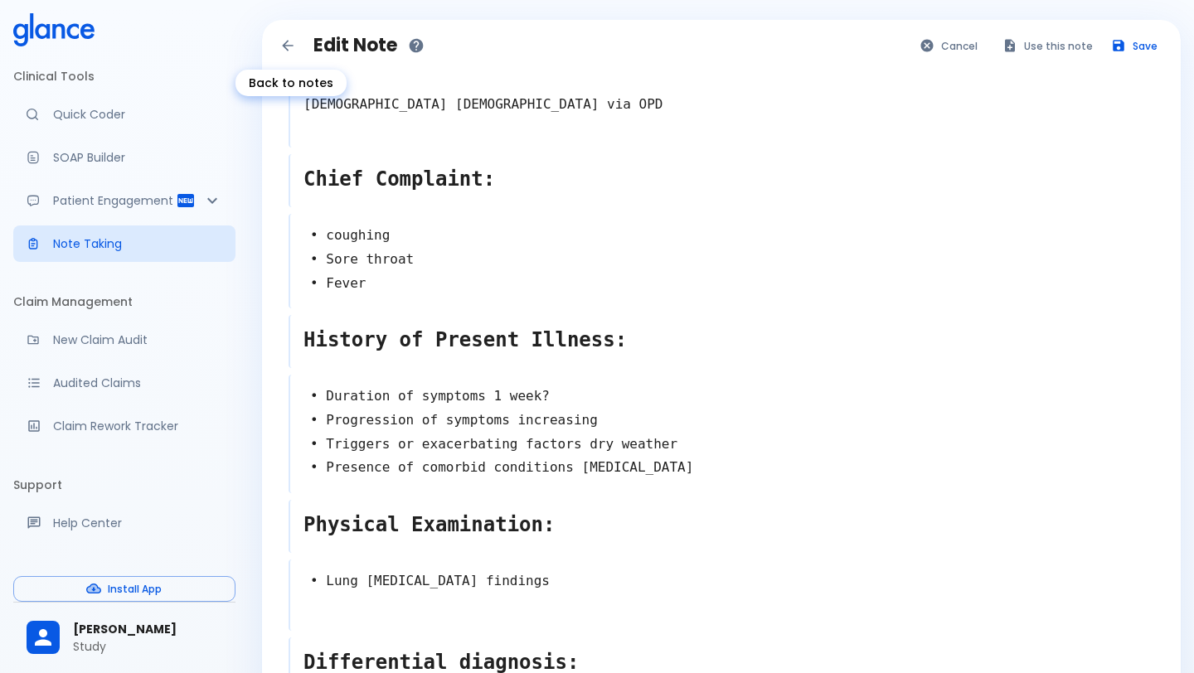
click at [292, 52] on icon "Back to notes" at bounding box center [287, 45] width 17 height 17
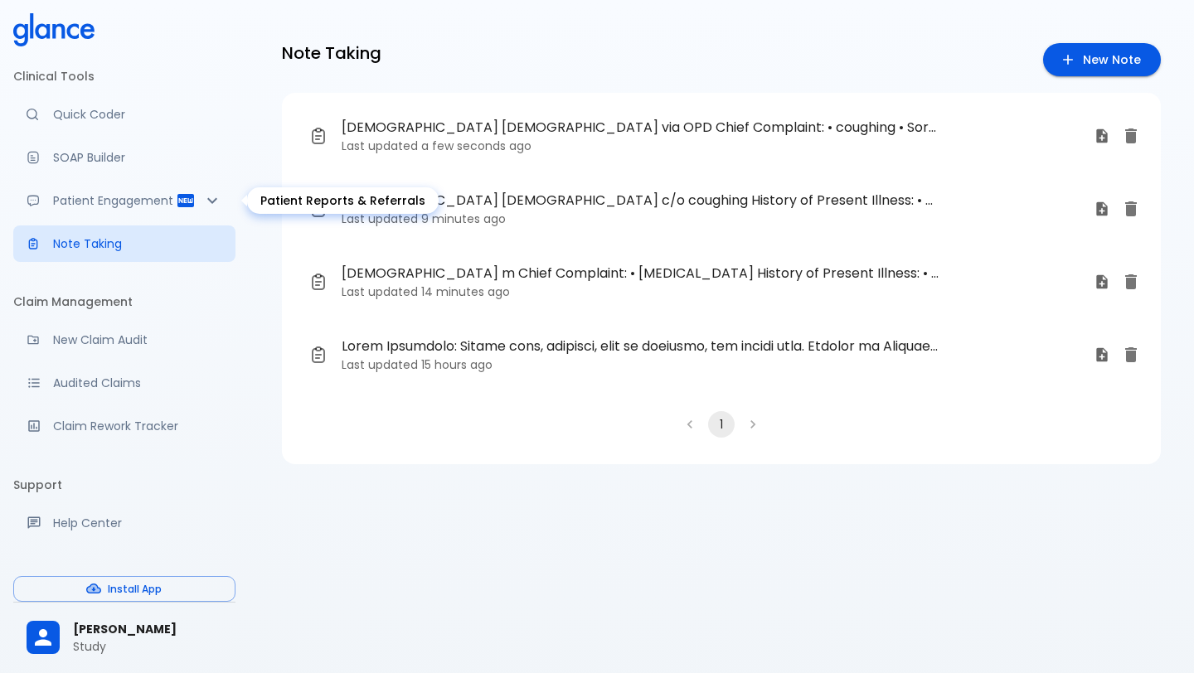
click at [145, 207] on p "Patient Engagement" at bounding box center [114, 200] width 123 height 17
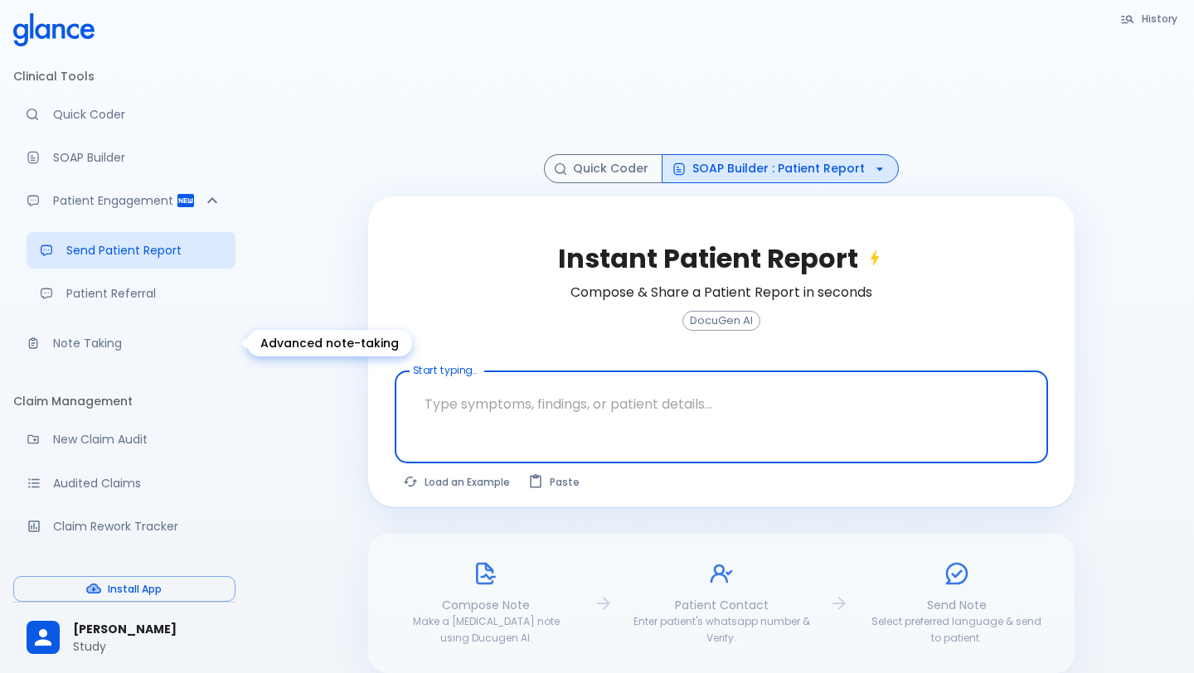
click at [140, 337] on p "Note Taking" at bounding box center [137, 343] width 169 height 17
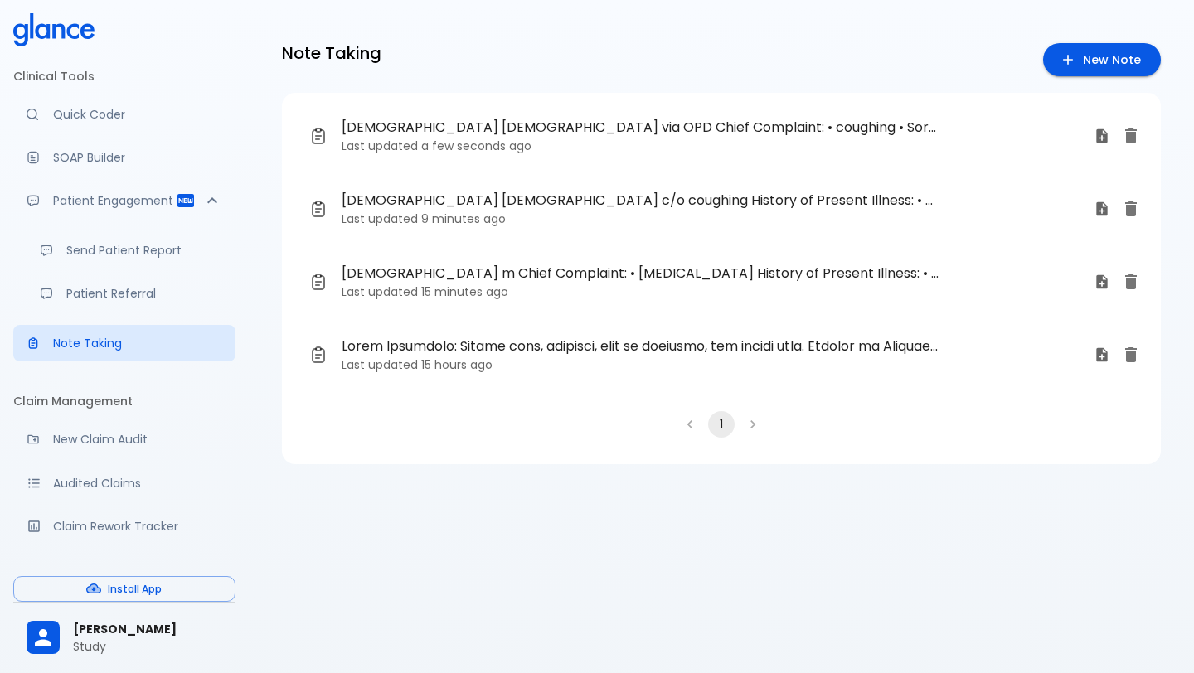
click at [586, 143] on p "Last updated a few seconds ago" at bounding box center [710, 146] width 739 height 17
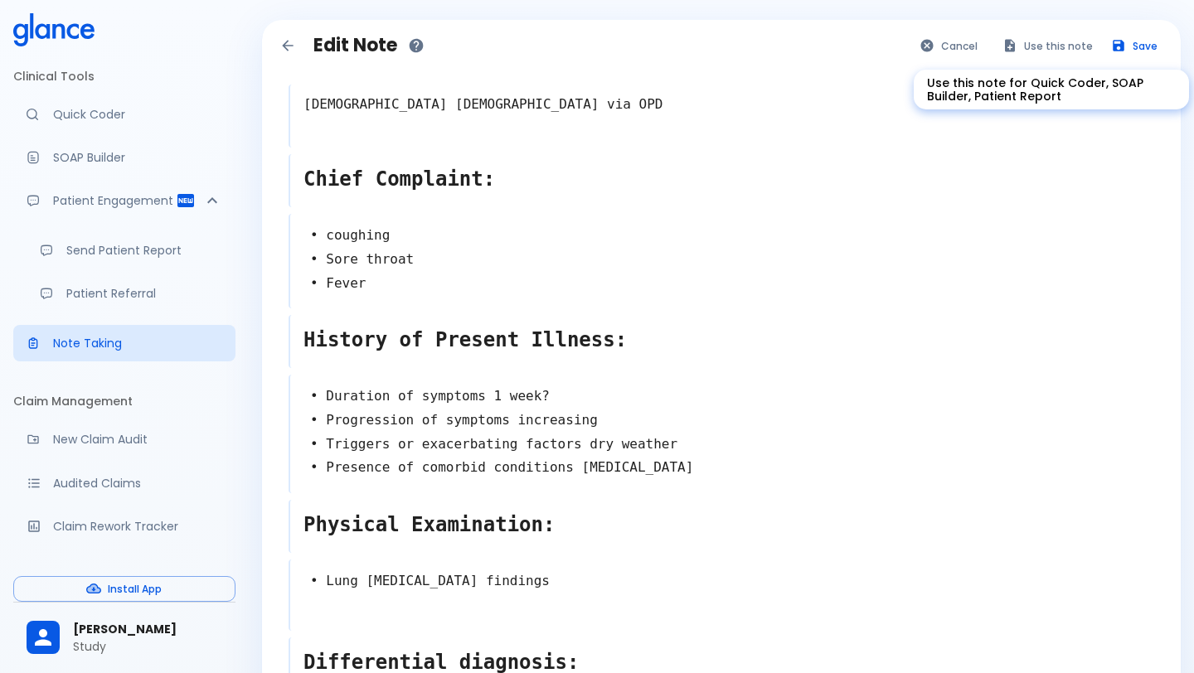
click at [586, 47] on button "Use this note" at bounding box center [1048, 46] width 109 height 24
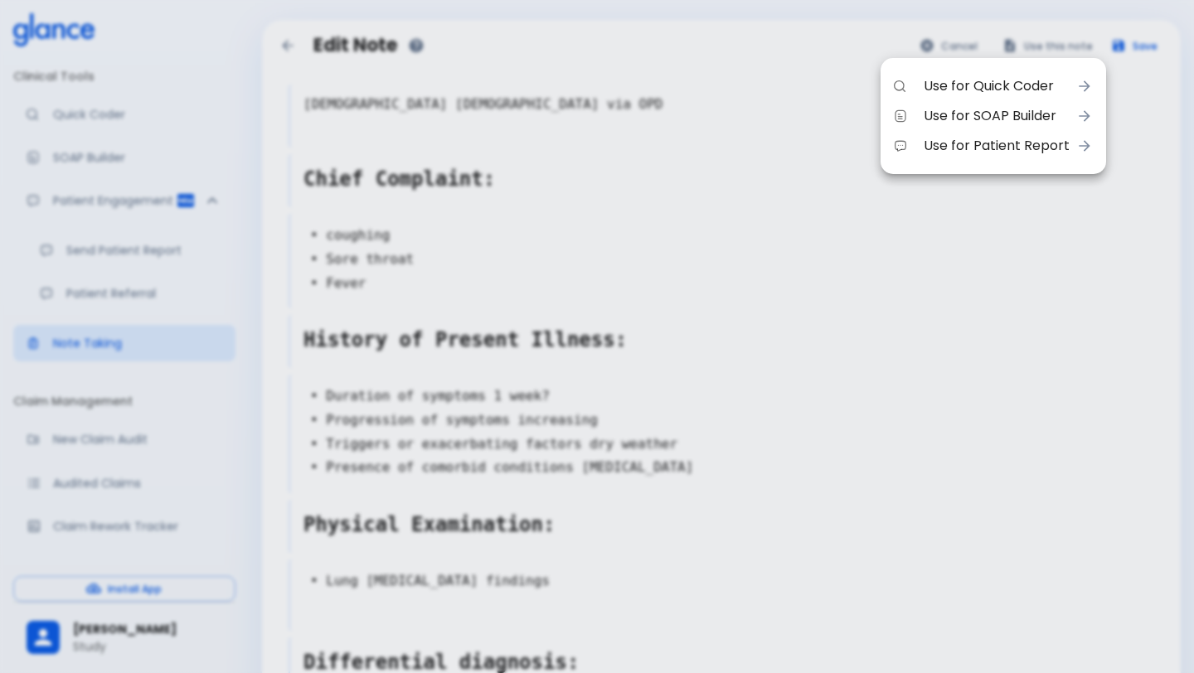
click at [586, 85] on span "Use for Quick Coder" at bounding box center [996, 86] width 146 height 20
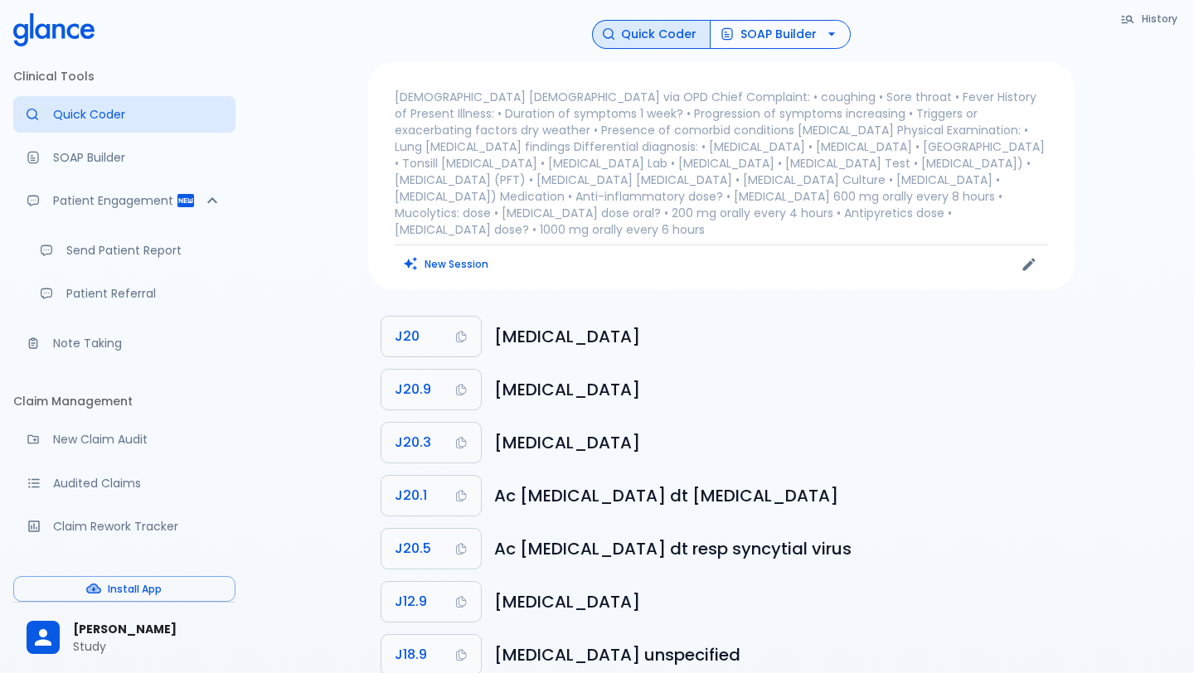
click at [586, 40] on button "SOAP Builder" at bounding box center [779, 34] width 141 height 29
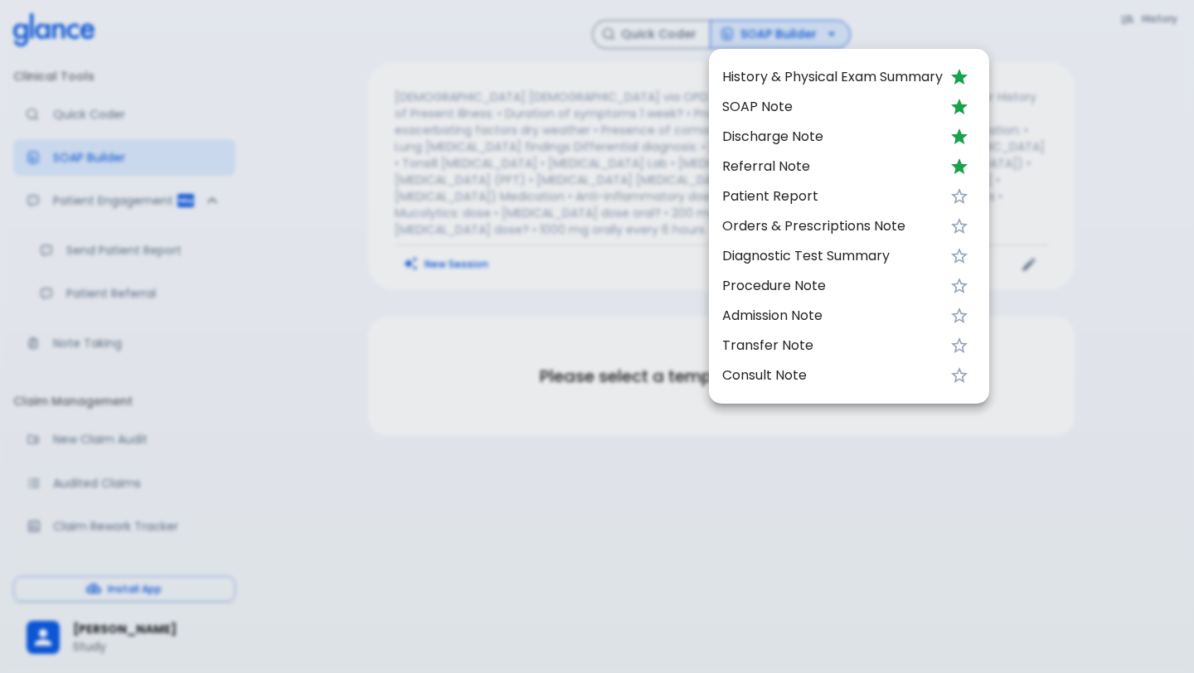
click at [586, 74] on span "History & Physical Exam Summary" at bounding box center [832, 77] width 220 height 20
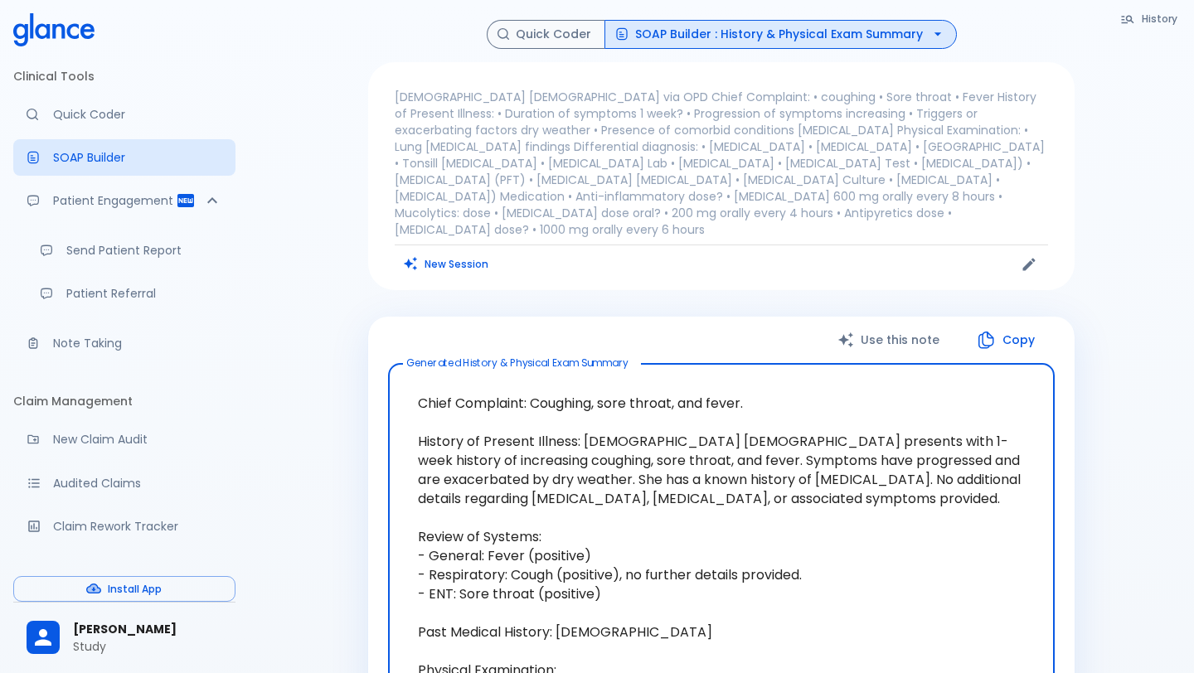
click at [586, 43] on button "SOAP Builder : History & Physical Exam Summary" at bounding box center [780, 34] width 352 height 29
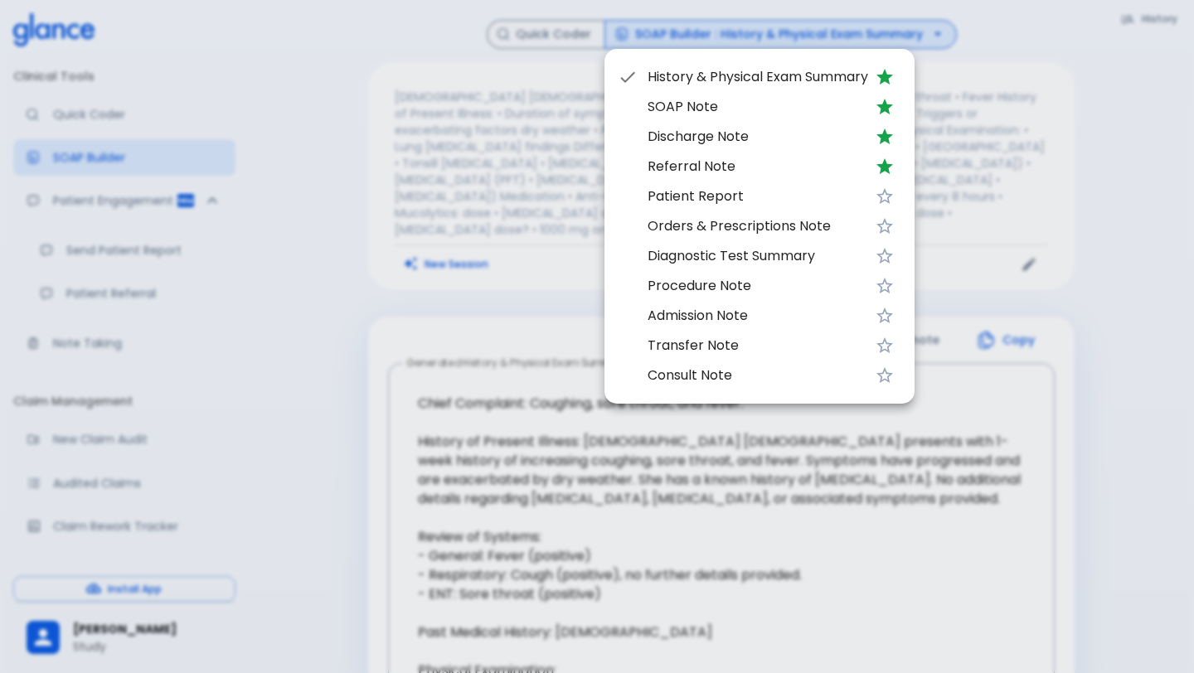
click at [586, 144] on span "Discharge Note" at bounding box center [757, 137] width 220 height 20
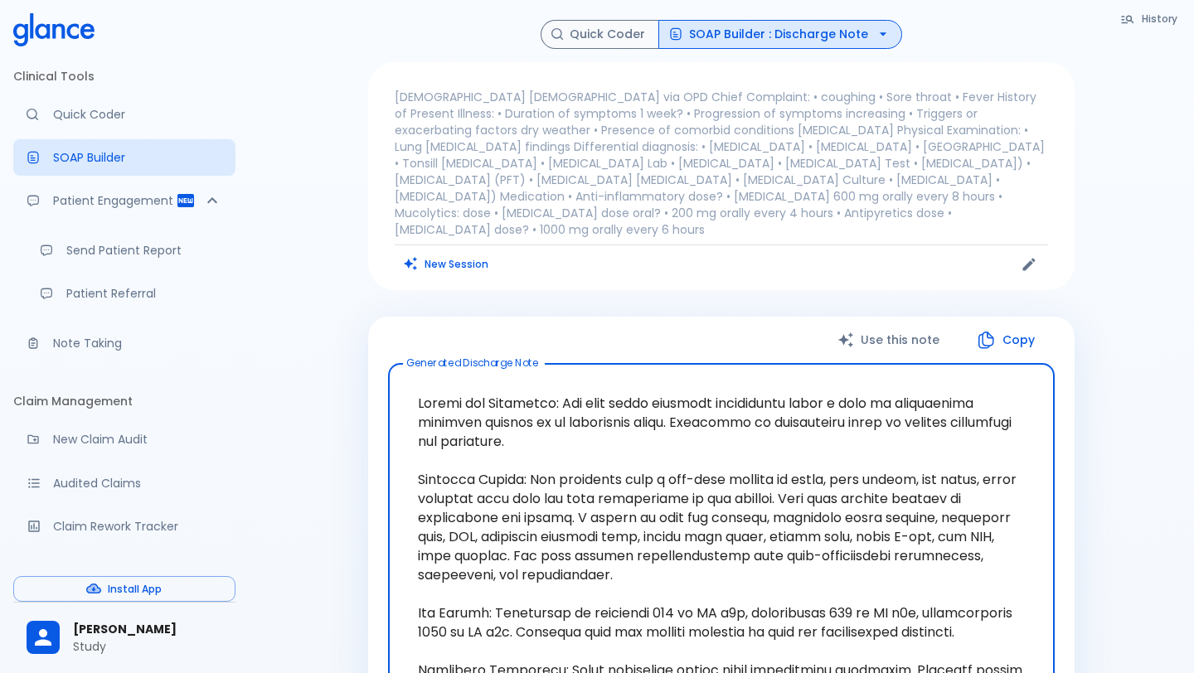
click at [586, 41] on button "SOAP Builder : Discharge Note" at bounding box center [780, 34] width 244 height 29
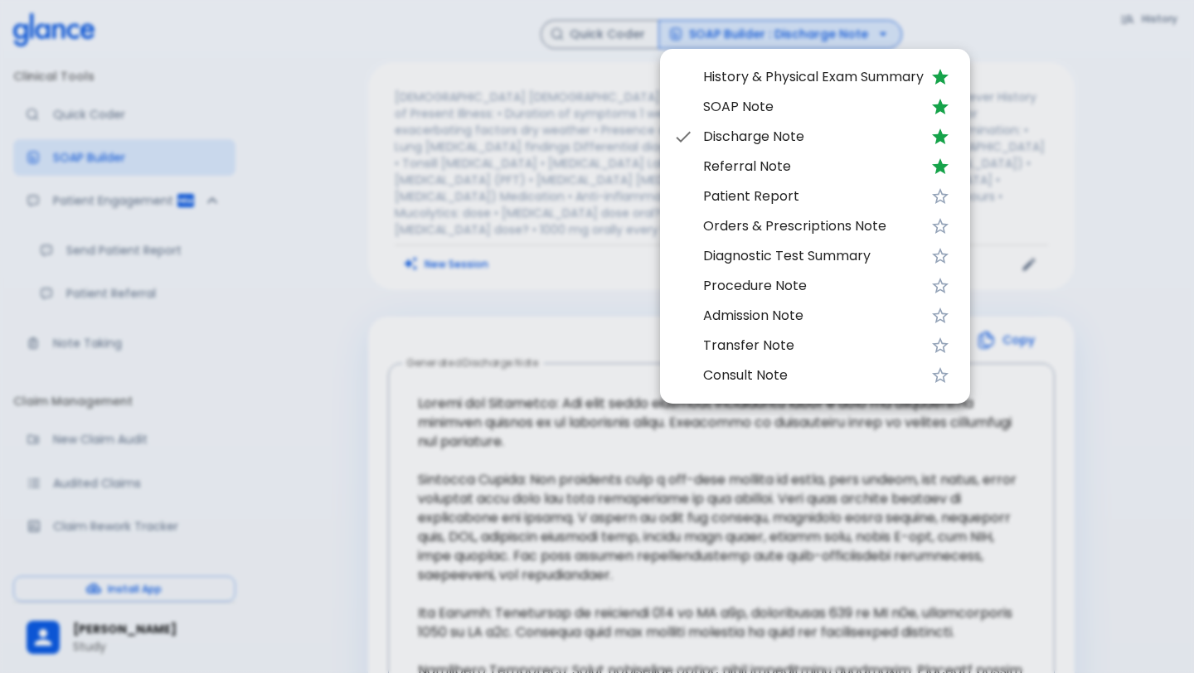
click at [586, 259] on span "Diagnostic Test Summary" at bounding box center [813, 256] width 220 height 20
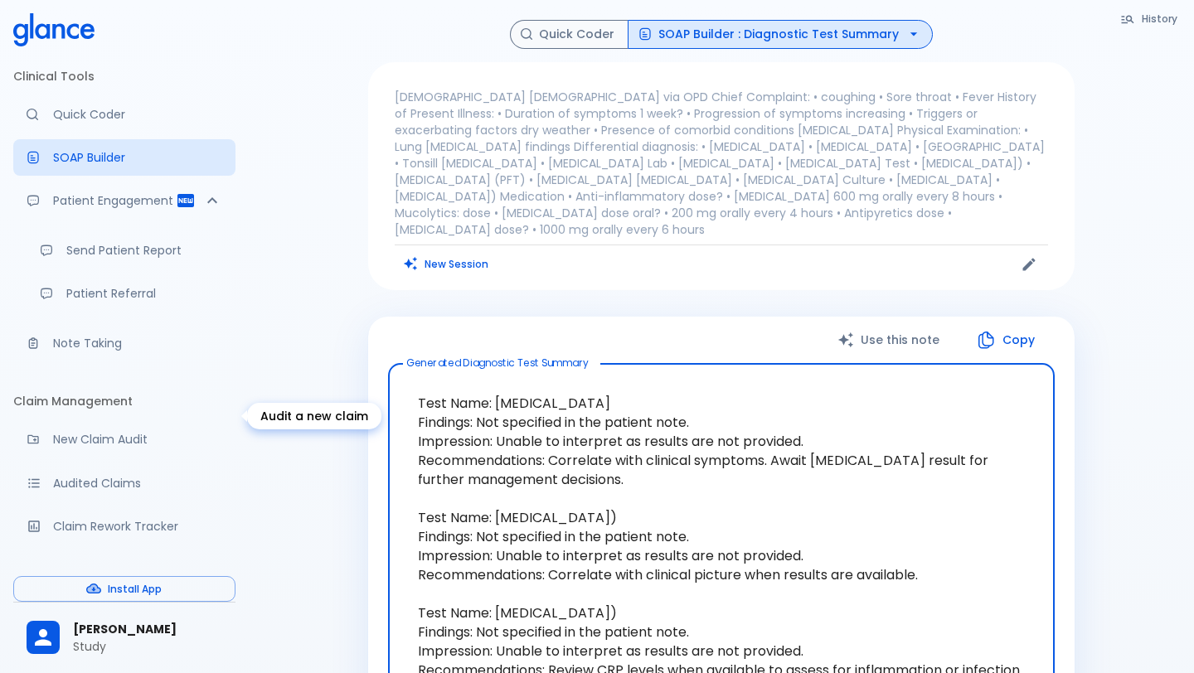
scroll to position [262, 0]
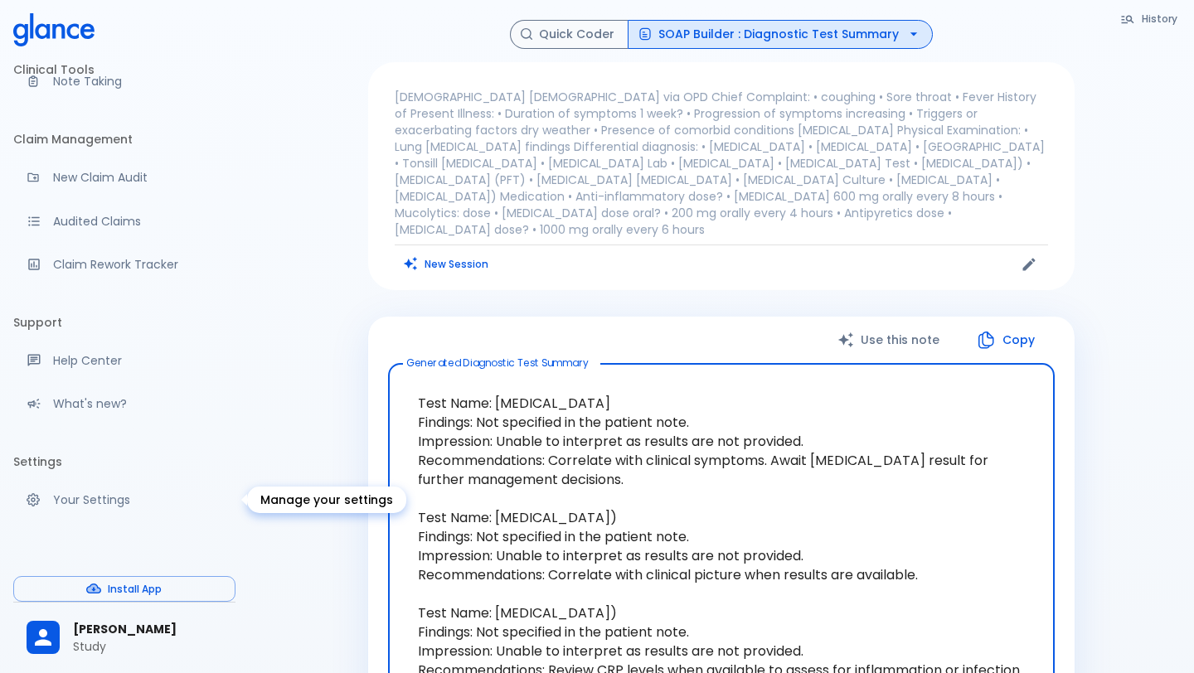
click at [69, 499] on p "Your Settings" at bounding box center [137, 500] width 169 height 17
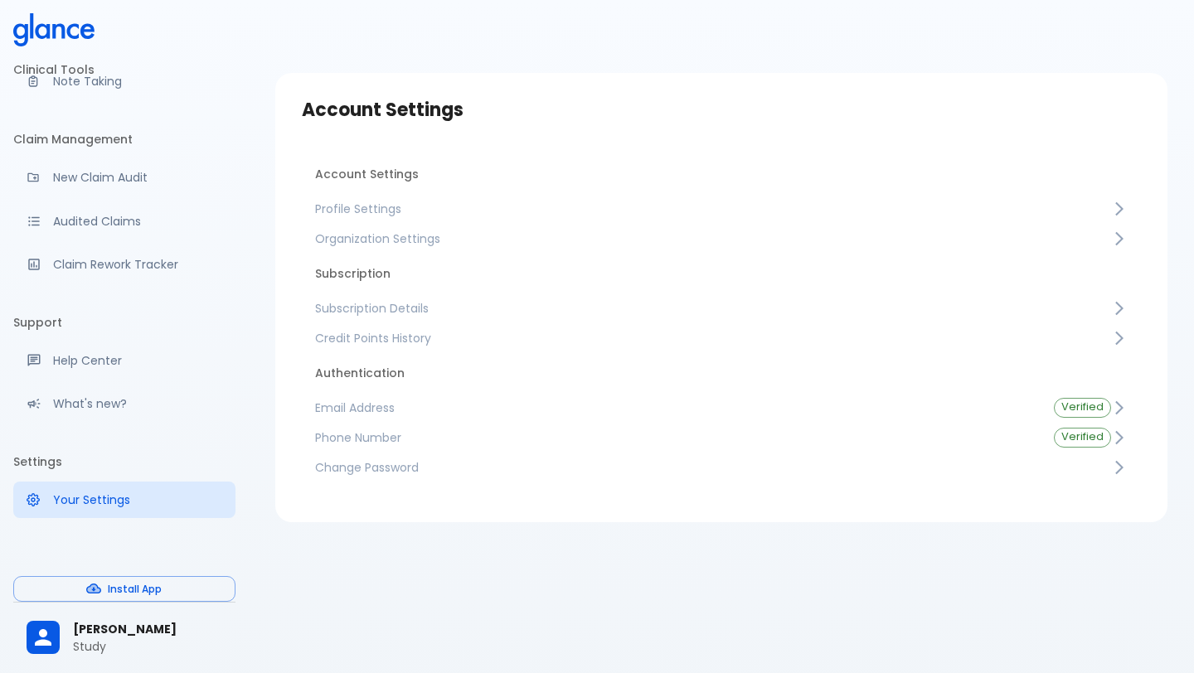
click at [375, 207] on span "Profile Settings" at bounding box center [713, 209] width 796 height 17
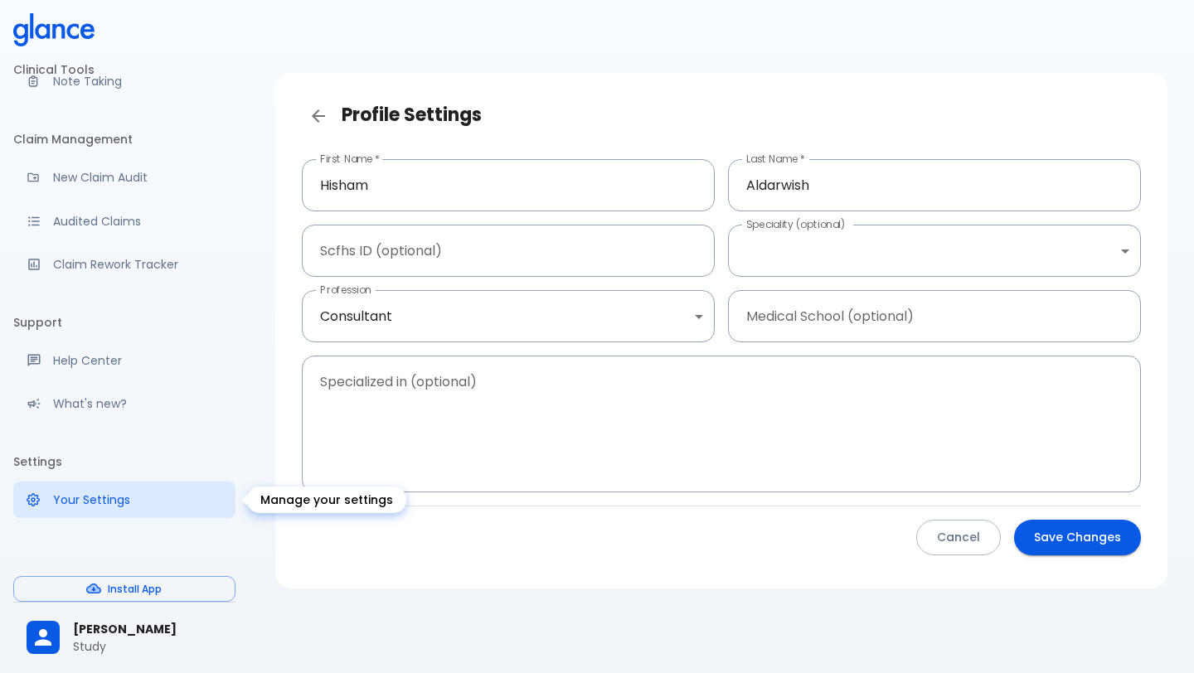
click at [124, 496] on p "Your Settings" at bounding box center [137, 500] width 169 height 17
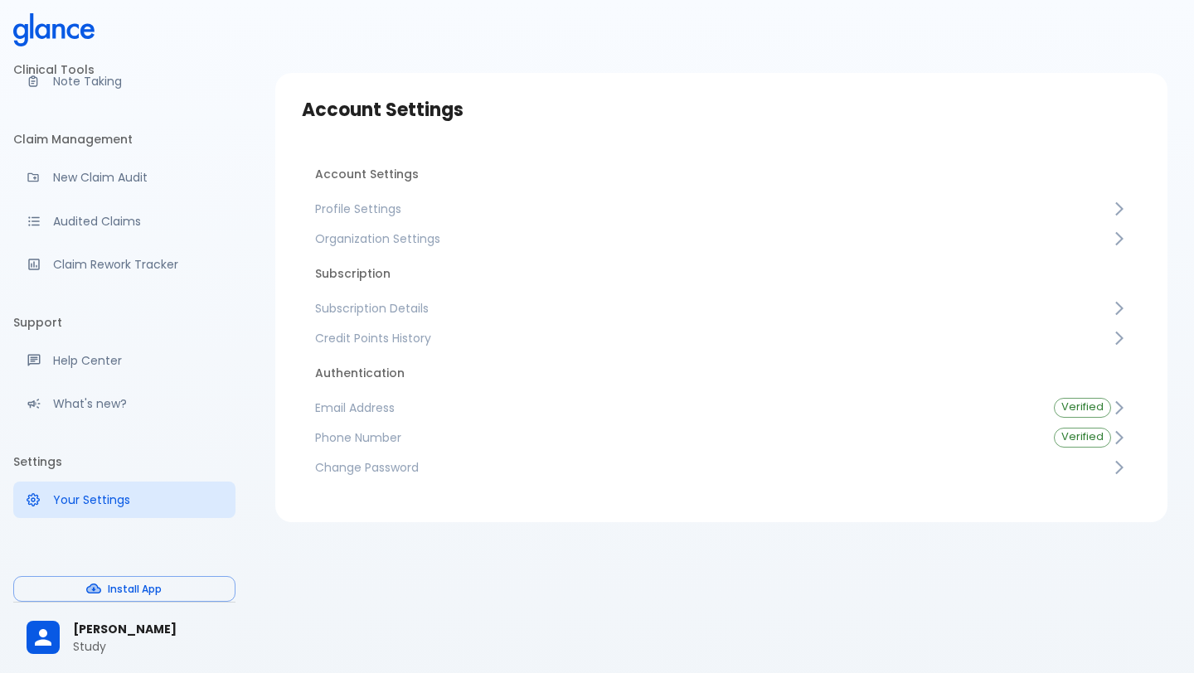
click at [393, 245] on span "Organization Settings" at bounding box center [713, 238] width 796 height 17
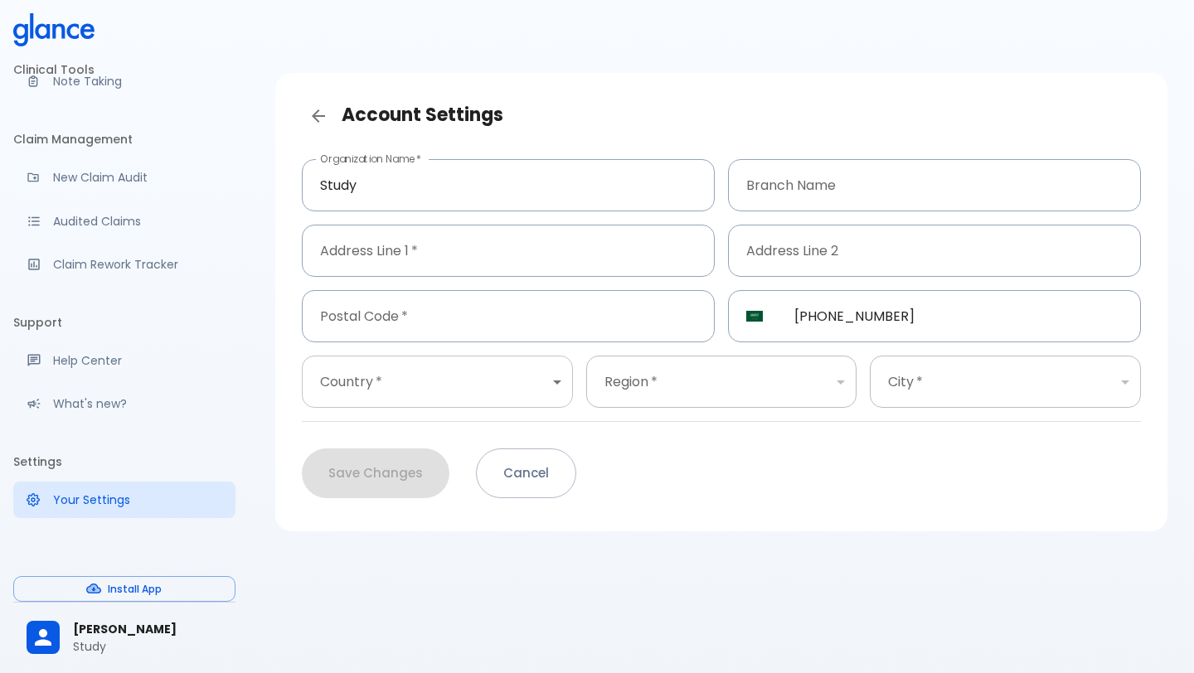
click at [487, 385] on body "↧ pull to refresh ↧ Clinical Tools Quick Coder SOAP Builder Patient Engagement …" at bounding box center [597, 356] width 1194 height 713
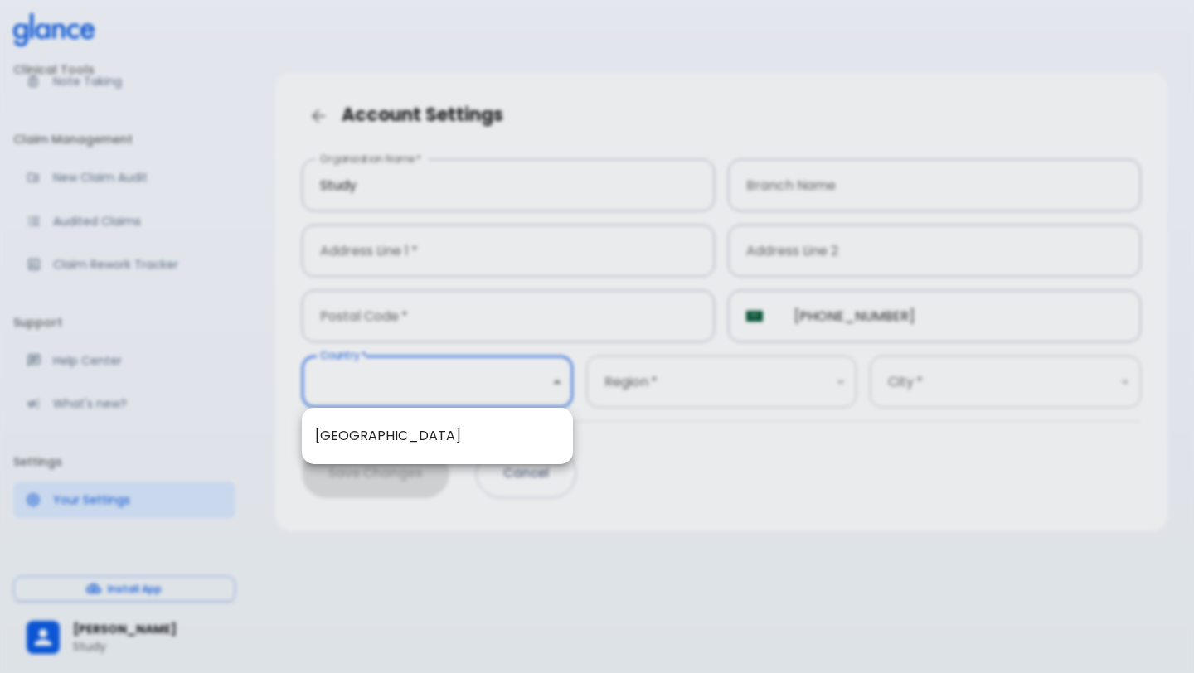
click at [487, 385] on div at bounding box center [597, 336] width 1194 height 673
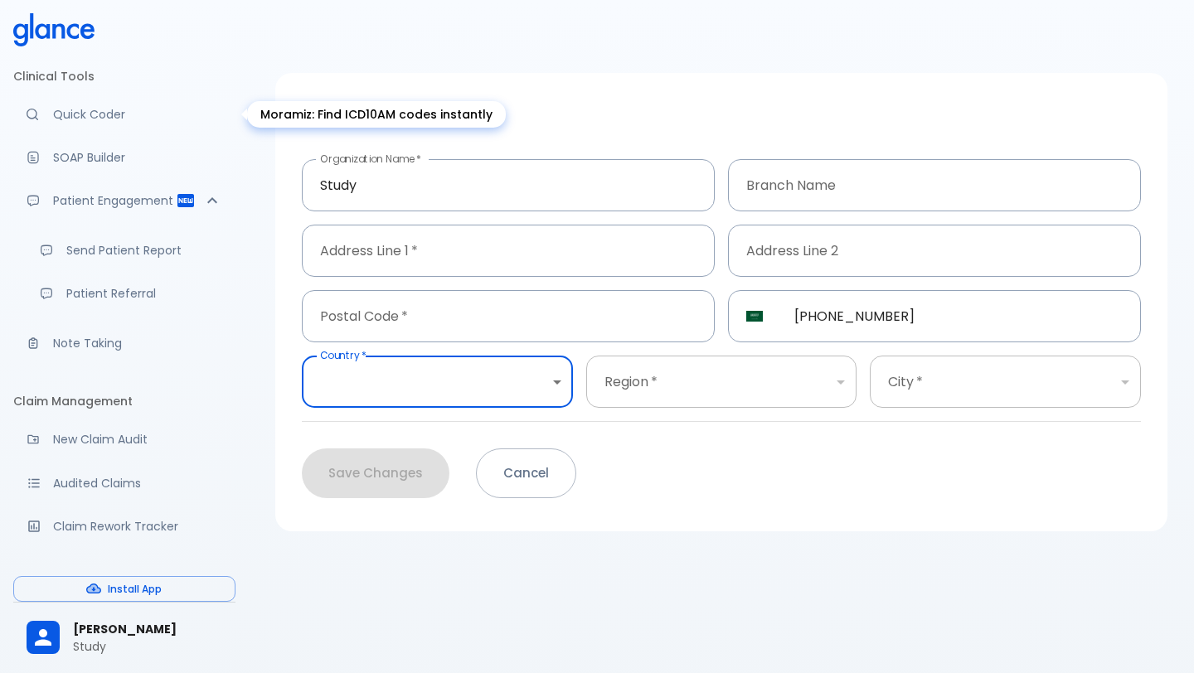
click at [90, 112] on p "Quick Coder" at bounding box center [137, 114] width 169 height 17
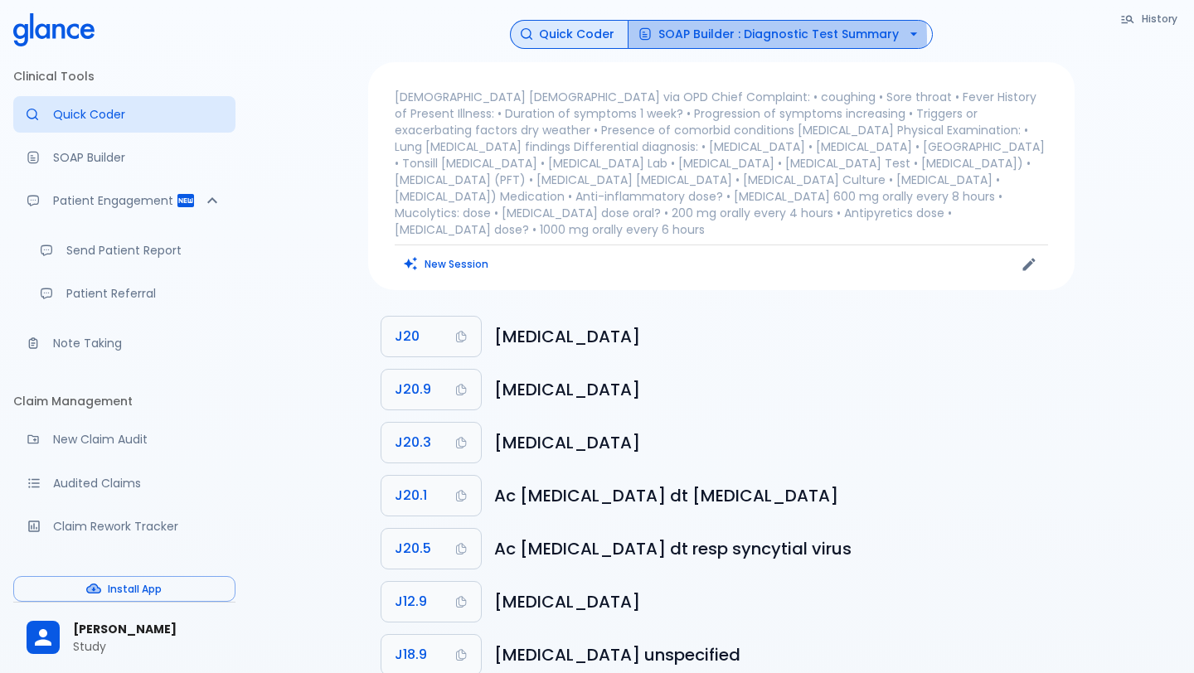
click at [586, 38] on button "SOAP Builder : Diagnostic Test Summary" at bounding box center [779, 34] width 305 height 29
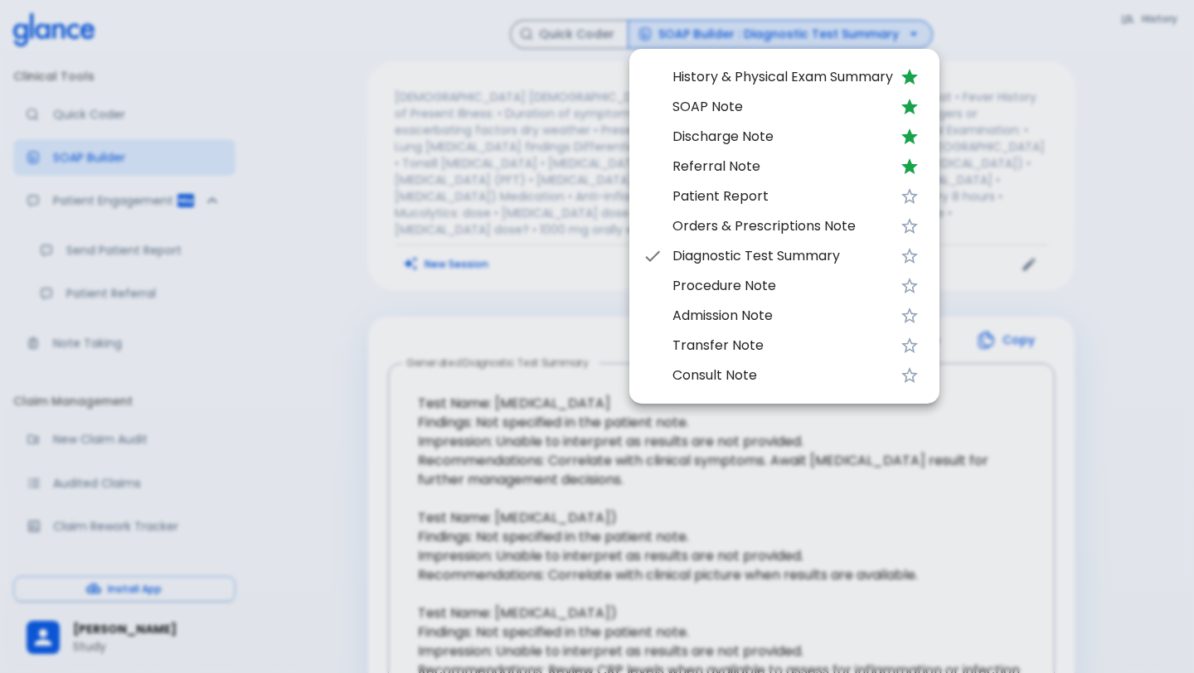
click at [586, 325] on span "Admission Note" at bounding box center [782, 316] width 220 height 20
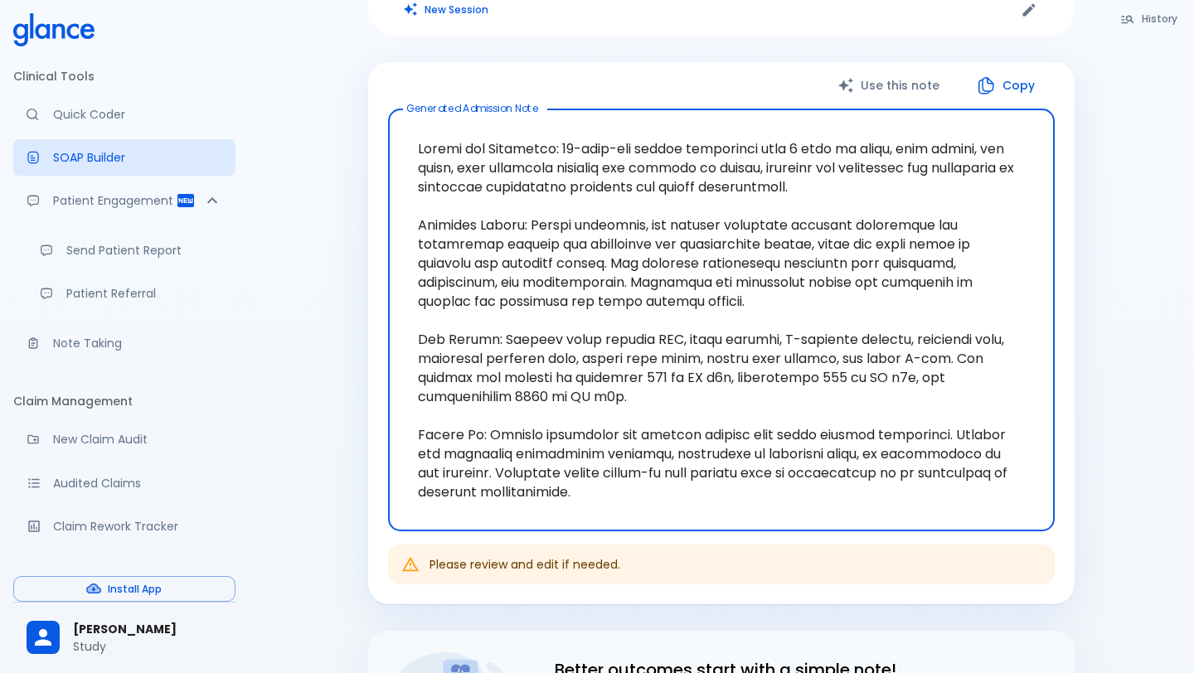
scroll to position [257, 0]
